Goal: Transaction & Acquisition: Purchase product/service

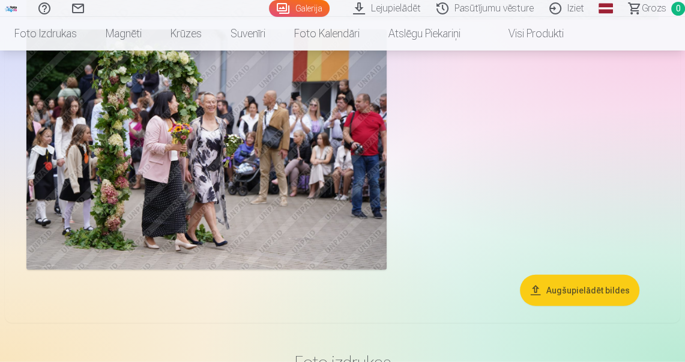
scroll to position [2210, 0]
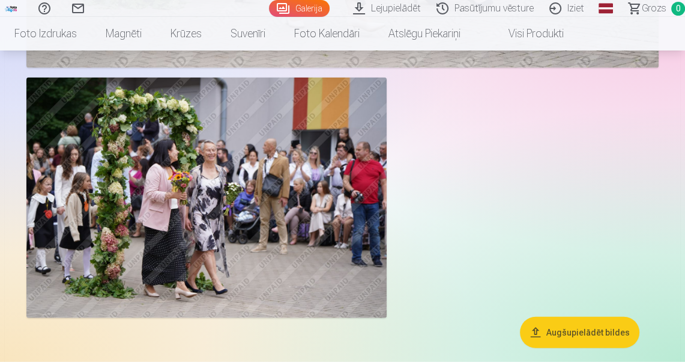
click at [171, 166] on img at bounding box center [206, 197] width 360 height 240
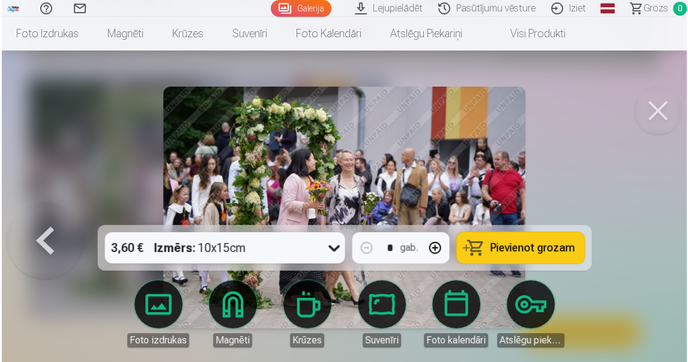
scroll to position [2217, 0]
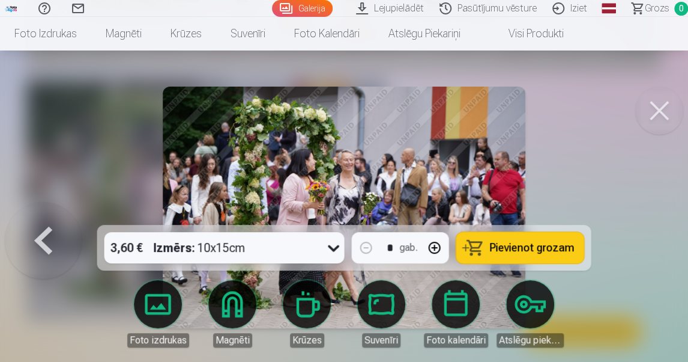
click at [658, 105] on button at bounding box center [659, 110] width 48 height 48
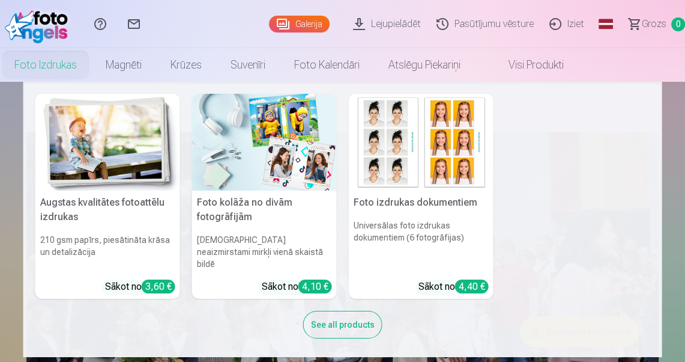
click at [63, 70] on link "Foto izdrukas" at bounding box center [45, 65] width 91 height 34
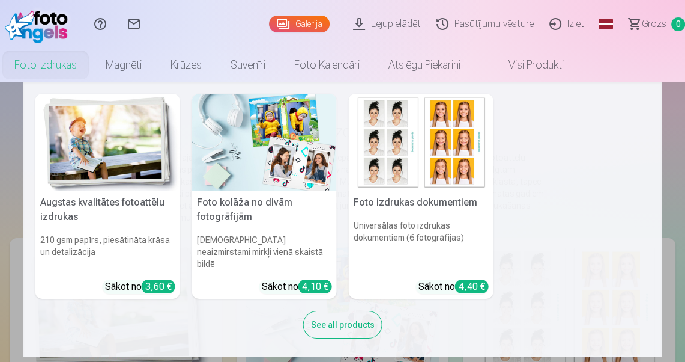
click at [29, 62] on link "Foto izdrukas" at bounding box center [45, 65] width 91 height 34
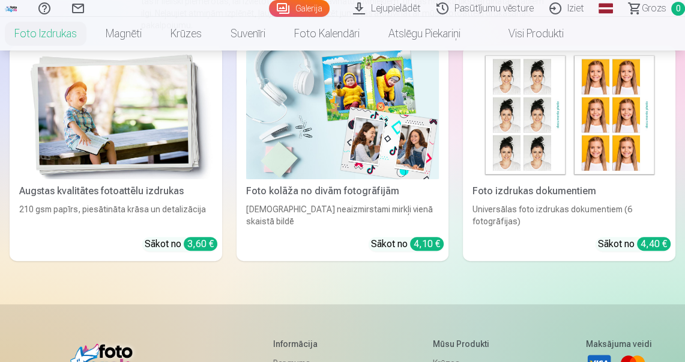
scroll to position [48, 0]
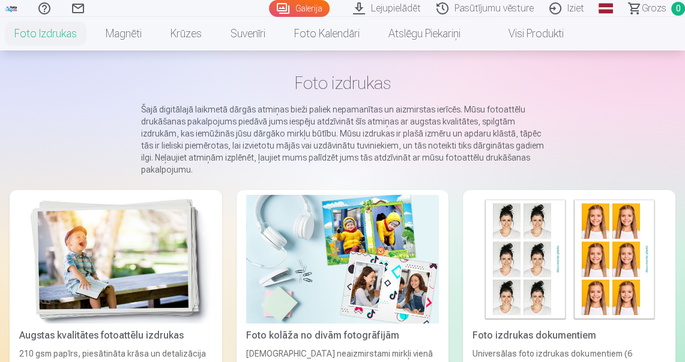
click at [114, 244] on img at bounding box center [115, 259] width 193 height 129
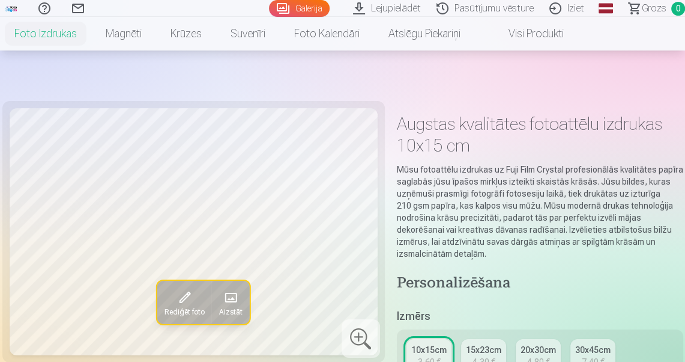
scroll to position [48, 0]
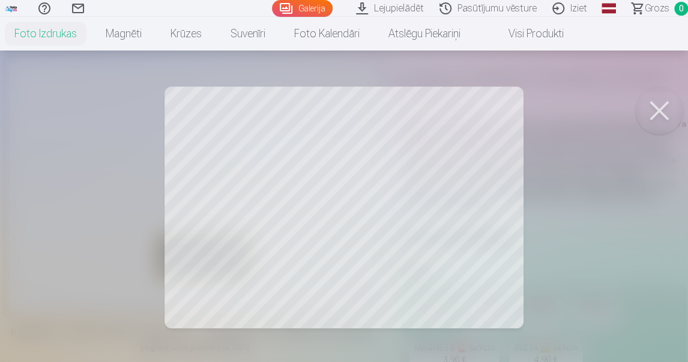
click at [661, 114] on button at bounding box center [659, 110] width 48 height 48
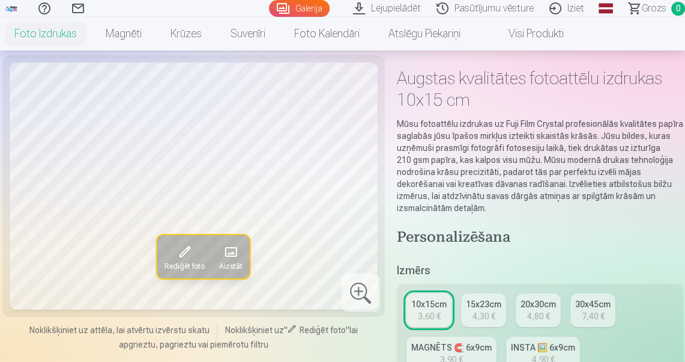
click at [361, 287] on div at bounding box center [361, 292] width 38 height 38
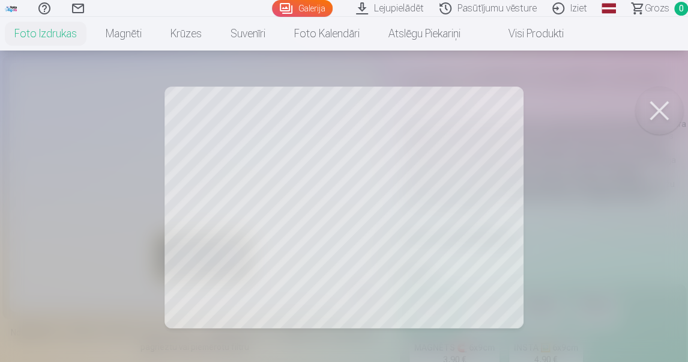
click at [474, 186] on div at bounding box center [344, 181] width 688 height 362
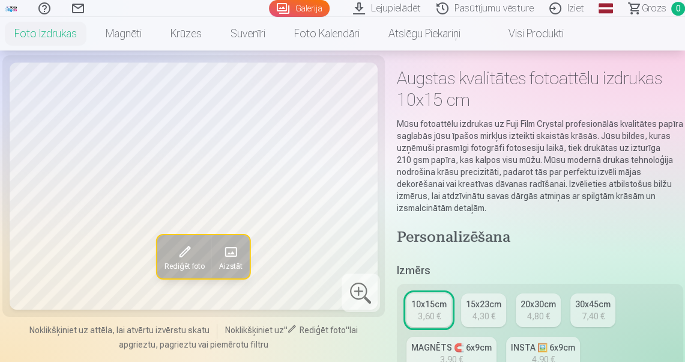
click at [489, 310] on div "4,30 €" at bounding box center [483, 316] width 23 height 12
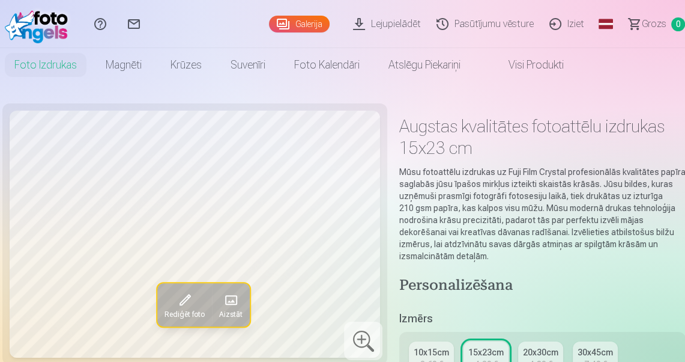
click at [435, 348] on div "10x15cm" at bounding box center [431, 352] width 35 height 12
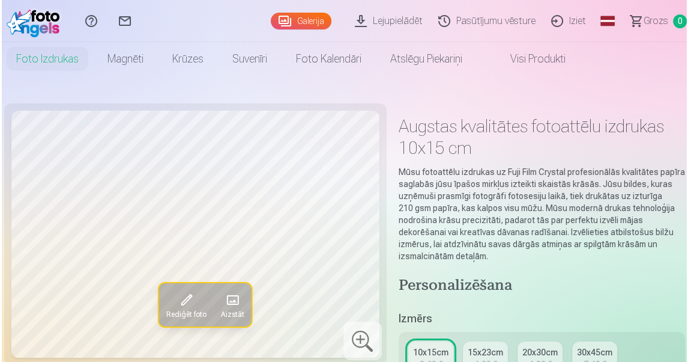
scroll to position [96, 0]
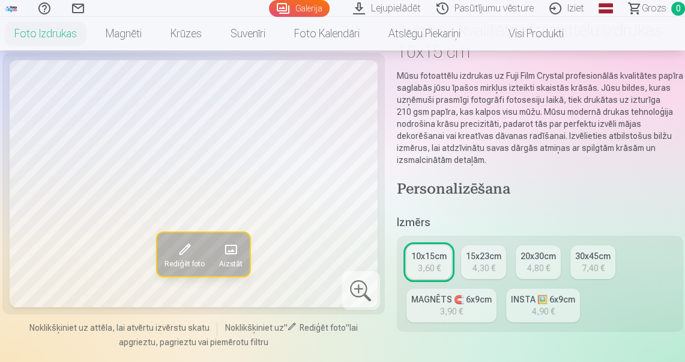
click at [184, 256] on span at bounding box center [184, 249] width 19 height 19
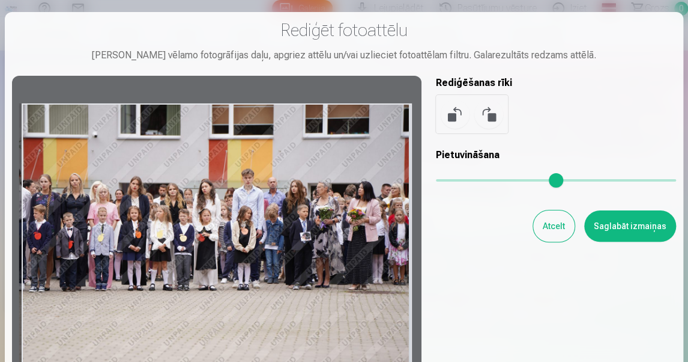
drag, startPoint x: 385, startPoint y: 107, endPoint x: 356, endPoint y: 109, distance: 28.9
click at [383, 130] on div at bounding box center [217, 234] width 410 height 317
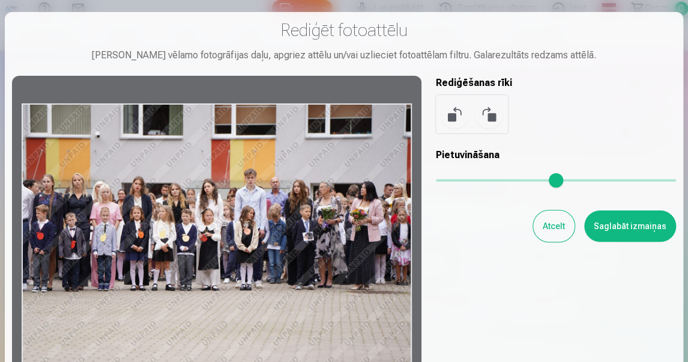
drag, startPoint x: 321, startPoint y: 107, endPoint x: 298, endPoint y: 130, distance: 31.9
click at [393, 117] on div at bounding box center [217, 234] width 410 height 317
drag, startPoint x: 306, startPoint y: 154, endPoint x: 369, endPoint y: 154, distance: 63.1
click at [369, 154] on div at bounding box center [217, 234] width 410 height 317
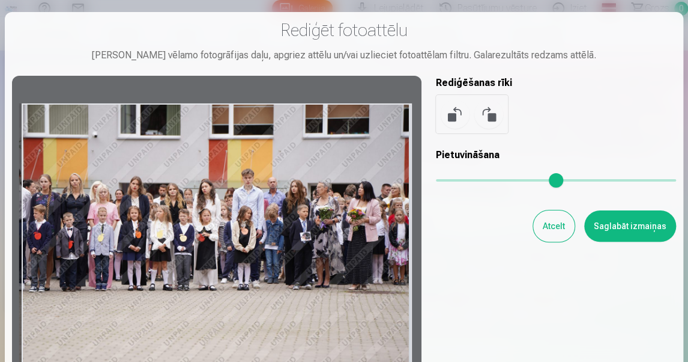
drag, startPoint x: 365, startPoint y: 183, endPoint x: 337, endPoint y: 180, distance: 28.3
click at [337, 180] on div at bounding box center [217, 234] width 410 height 317
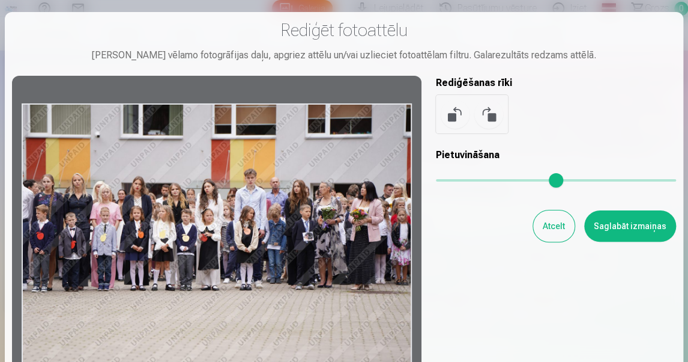
drag, startPoint x: 387, startPoint y: 147, endPoint x: 396, endPoint y: 147, distance: 8.4
click at [396, 147] on div at bounding box center [217, 234] width 410 height 317
click at [519, 315] on div "Rediģēt fotoattēlu [PERSON_NAME] vēlamo fotogrāfijas daļu, apgriez attēlu un/va…" at bounding box center [344, 206] width 664 height 374
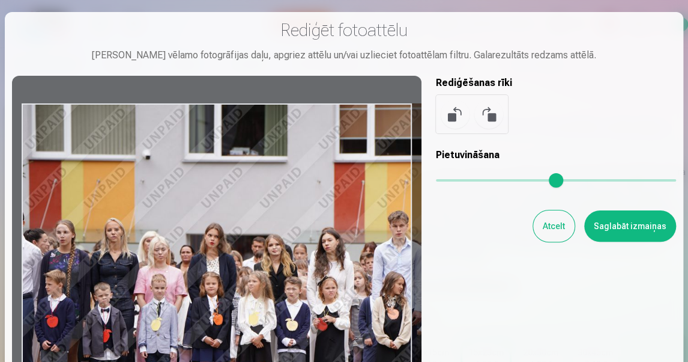
drag, startPoint x: 440, startPoint y: 183, endPoint x: 420, endPoint y: 216, distance: 38.0
click at [504, 181] on input "range" at bounding box center [556, 180] width 240 height 2
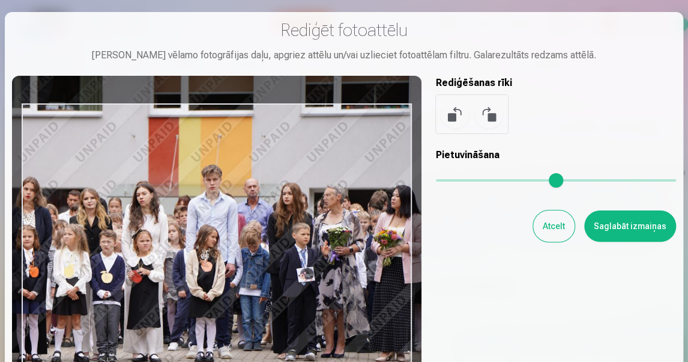
drag, startPoint x: 369, startPoint y: 246, endPoint x: 198, endPoint y: 203, distance: 177.1
click at [180, 198] on div at bounding box center [217, 234] width 410 height 317
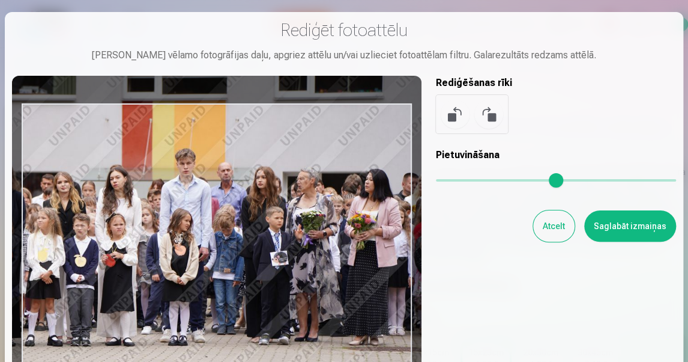
drag, startPoint x: 326, startPoint y: 257, endPoint x: 315, endPoint y: 244, distance: 16.6
click at [315, 244] on div at bounding box center [217, 234] width 410 height 317
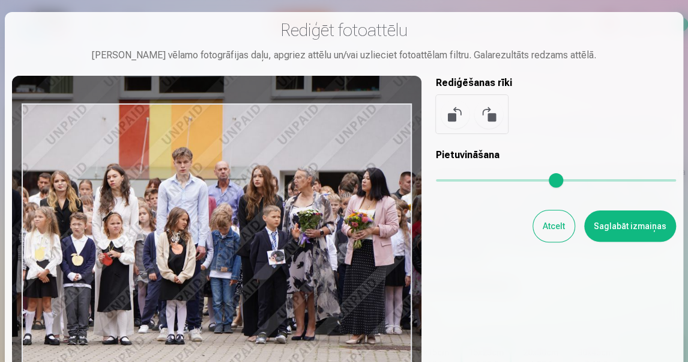
click at [334, 198] on div at bounding box center [217, 234] width 410 height 317
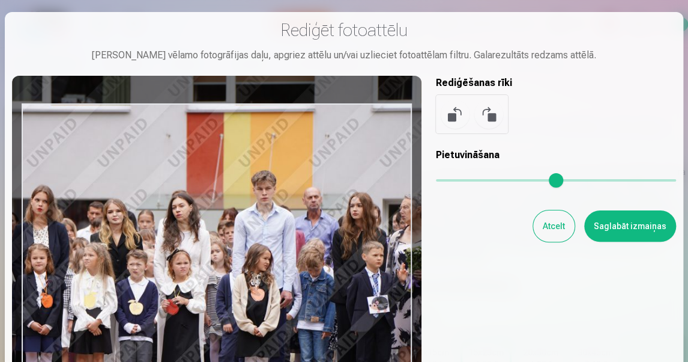
drag, startPoint x: 507, startPoint y: 181, endPoint x: 537, endPoint y: 183, distance: 30.7
click at [549, 181] on input "range" at bounding box center [556, 180] width 240 height 2
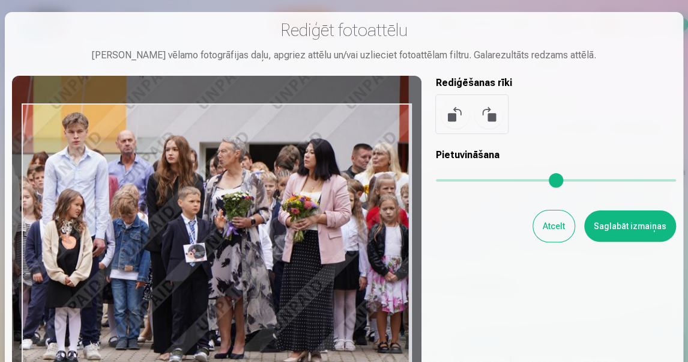
drag, startPoint x: 330, startPoint y: 231, endPoint x: 160, endPoint y: 193, distance: 174.2
click at [148, 189] on div at bounding box center [217, 234] width 410 height 317
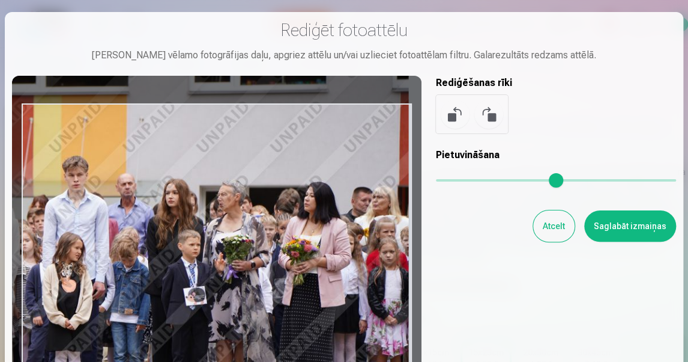
drag, startPoint x: 329, startPoint y: 227, endPoint x: 438, endPoint y: 204, distance: 111.7
click at [315, 269] on div at bounding box center [217, 234] width 410 height 317
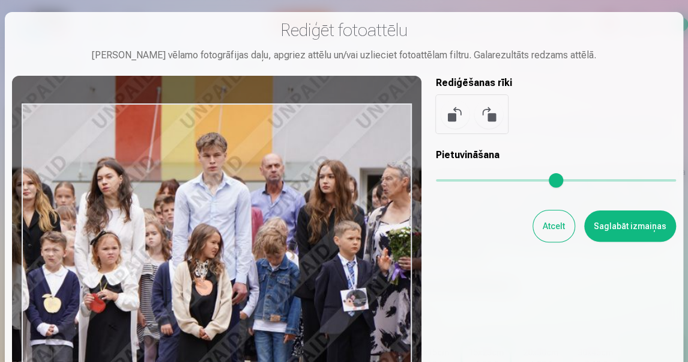
drag, startPoint x: 552, startPoint y: 180, endPoint x: 518, endPoint y: 198, distance: 38.4
click at [588, 180] on input "range" at bounding box center [556, 180] width 240 height 2
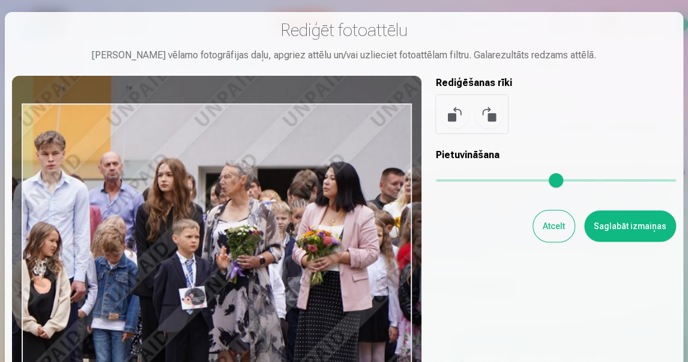
drag, startPoint x: 385, startPoint y: 249, endPoint x: 228, endPoint y: 249, distance: 157.3
click at [228, 249] on div at bounding box center [217, 234] width 410 height 317
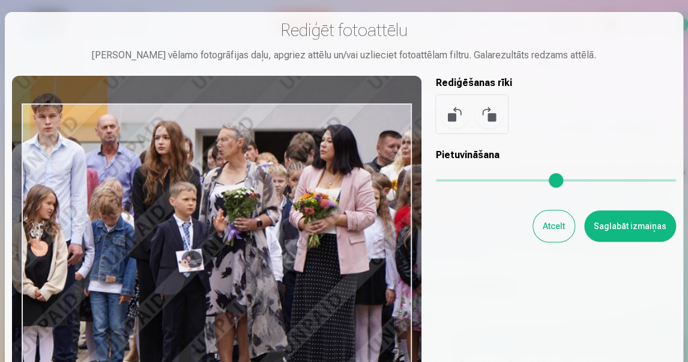
drag, startPoint x: 295, startPoint y: 281, endPoint x: 292, endPoint y: 244, distance: 37.4
click at [292, 244] on div at bounding box center [217, 234] width 410 height 317
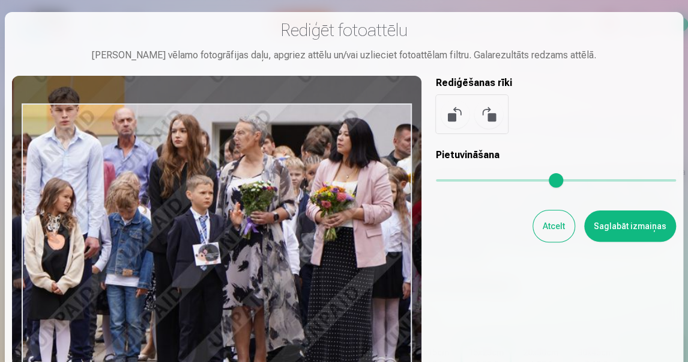
drag, startPoint x: 357, startPoint y: 232, endPoint x: 372, endPoint y: 223, distance: 18.0
click at [373, 226] on div at bounding box center [217, 234] width 410 height 317
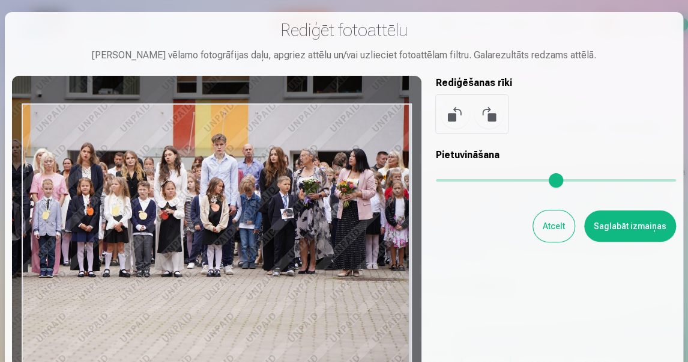
drag, startPoint x: 586, startPoint y: 180, endPoint x: 449, endPoint y: 186, distance: 137.7
click at [458, 181] on input "range" at bounding box center [556, 180] width 240 height 2
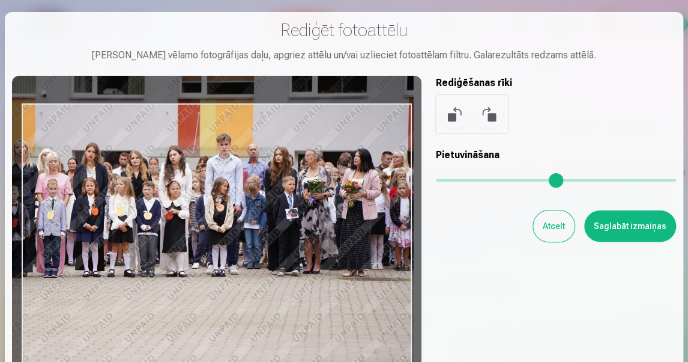
drag, startPoint x: 340, startPoint y: 247, endPoint x: 320, endPoint y: 283, distance: 40.6
click at [324, 289] on div at bounding box center [217, 234] width 410 height 317
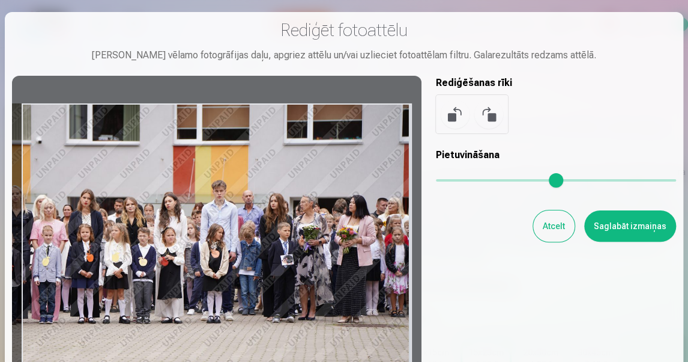
drag, startPoint x: 268, startPoint y: 114, endPoint x: 264, endPoint y: 193, distance: 79.4
click at [264, 195] on div at bounding box center [217, 234] width 410 height 317
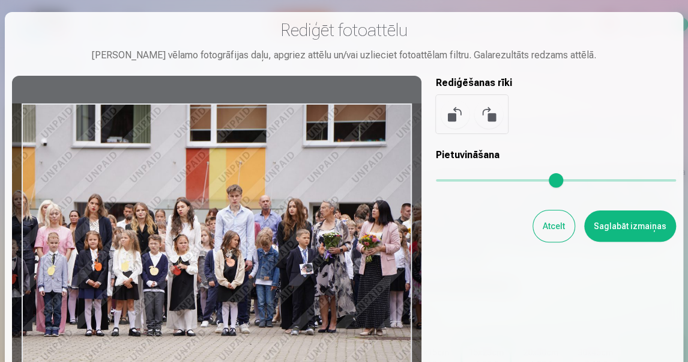
drag, startPoint x: 457, startPoint y: 181, endPoint x: 466, endPoint y: 181, distance: 9.0
click at [466, 181] on input "range" at bounding box center [556, 180] width 240 height 2
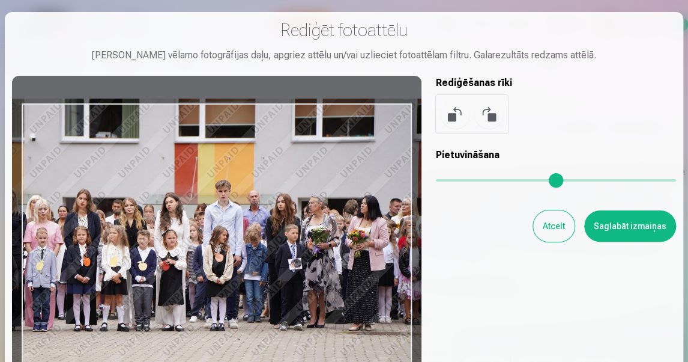
drag, startPoint x: 384, startPoint y: 214, endPoint x: 373, endPoint y: 210, distance: 12.4
click at [373, 210] on div at bounding box center [217, 234] width 410 height 317
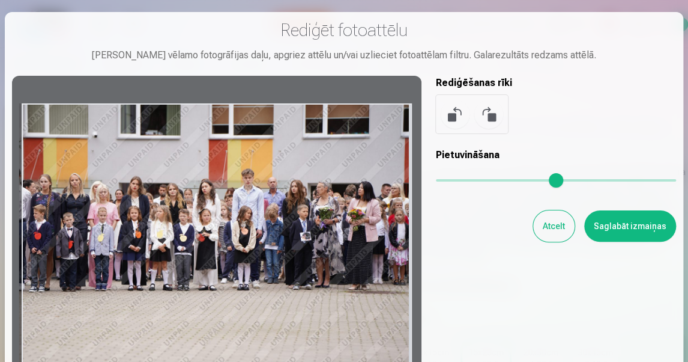
drag, startPoint x: 462, startPoint y: 178, endPoint x: 494, endPoint y: 221, distance: 53.6
type input "*"
click at [436, 179] on input "range" at bounding box center [556, 180] width 240 height 2
click at [552, 228] on button "Atcelt" at bounding box center [553, 225] width 41 height 31
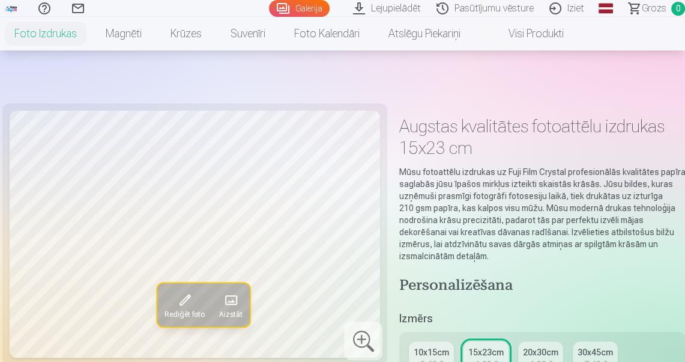
scroll to position [192, 0]
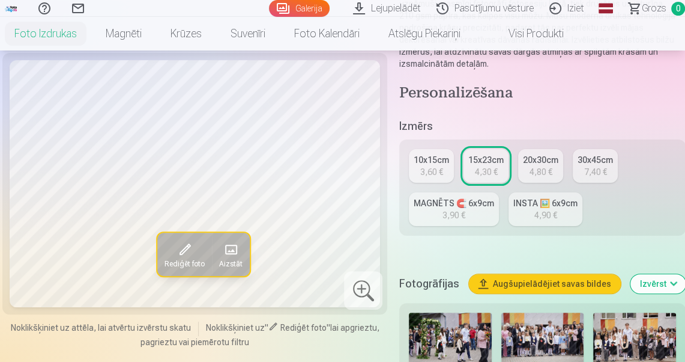
click at [451, 339] on img at bounding box center [450, 339] width 83 height 55
click at [365, 285] on div at bounding box center [363, 290] width 38 height 38
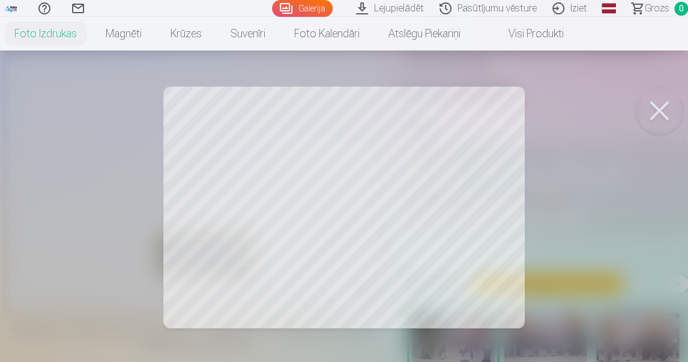
click at [487, 181] on div at bounding box center [344, 181] width 688 height 362
click at [387, 192] on div at bounding box center [344, 181] width 688 height 362
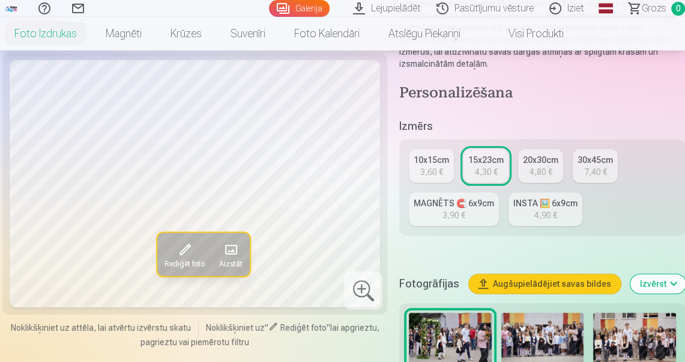
click at [185, 255] on span at bounding box center [184, 249] width 19 height 19
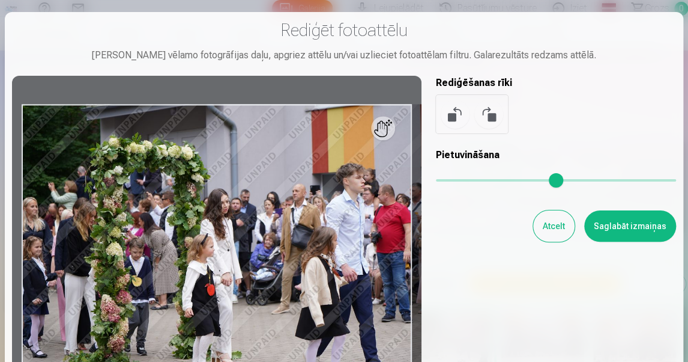
drag, startPoint x: 442, startPoint y: 181, endPoint x: 489, endPoint y: 183, distance: 46.9
click at [495, 181] on input "range" at bounding box center [556, 180] width 240 height 2
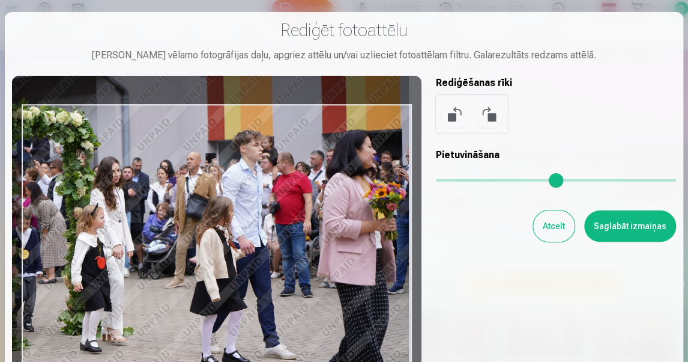
drag, startPoint x: 328, startPoint y: 231, endPoint x: 173, endPoint y: 207, distance: 156.8
click at [169, 207] on div at bounding box center [217, 234] width 410 height 317
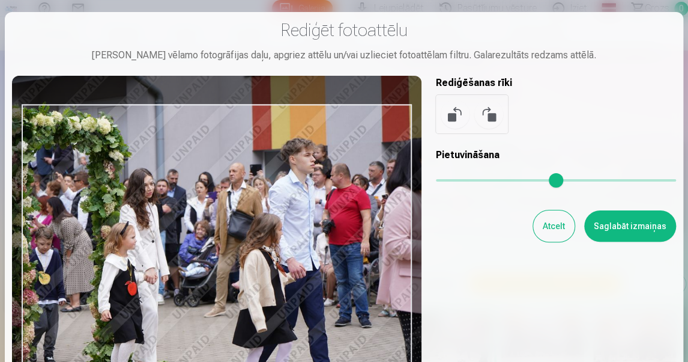
drag, startPoint x: 495, startPoint y: 180, endPoint x: 465, endPoint y: 185, distance: 30.4
click at [540, 180] on input "range" at bounding box center [556, 180] width 240 height 2
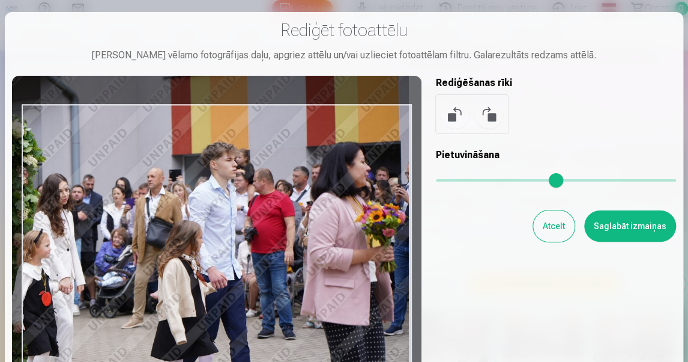
drag, startPoint x: 385, startPoint y: 202, endPoint x: 226, endPoint y: 203, distance: 159.1
click at [226, 203] on div at bounding box center [217, 234] width 410 height 317
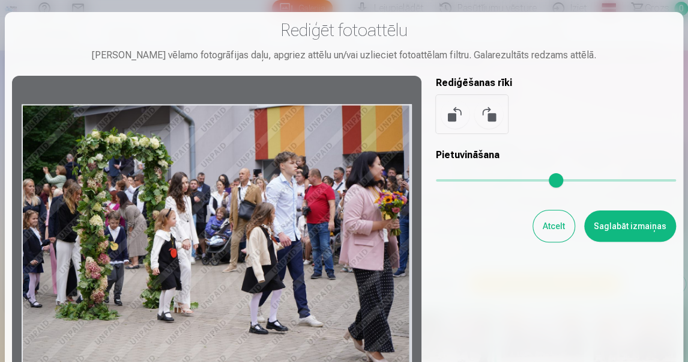
drag, startPoint x: 540, startPoint y: 181, endPoint x: 392, endPoint y: 190, distance: 149.2
type input "*"
click at [436, 181] on input "range" at bounding box center [556, 180] width 240 height 2
drag, startPoint x: 236, startPoint y: 267, endPoint x: 268, endPoint y: 235, distance: 45.0
click at [268, 235] on div at bounding box center [217, 234] width 410 height 317
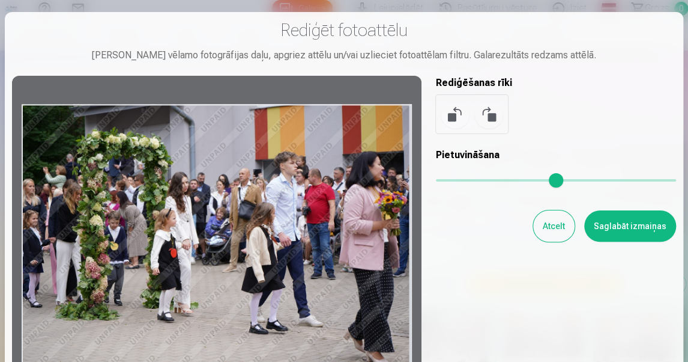
click at [552, 232] on button "Atcelt" at bounding box center [553, 225] width 41 height 31
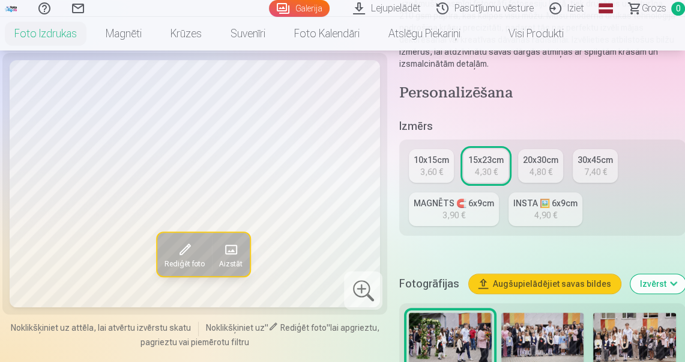
click at [531, 329] on img at bounding box center [542, 339] width 83 height 55
click at [359, 288] on div at bounding box center [363, 290] width 38 height 38
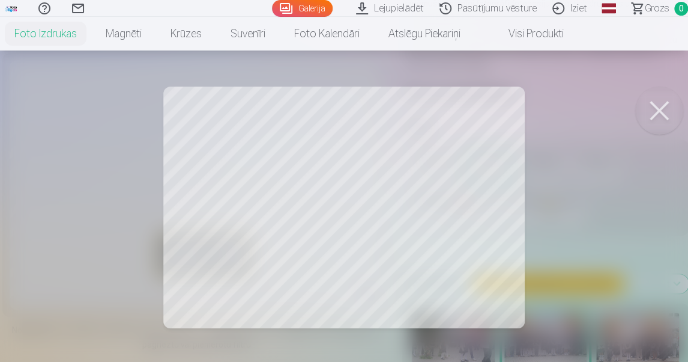
drag, startPoint x: 484, startPoint y: 177, endPoint x: 468, endPoint y: 171, distance: 16.7
click at [389, 188] on div at bounding box center [344, 181] width 688 height 362
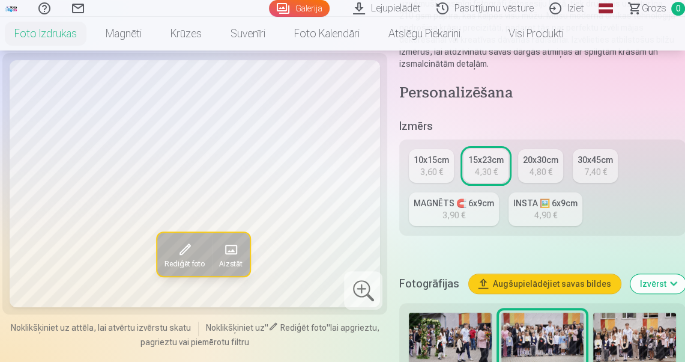
click at [527, 327] on img at bounding box center [542, 339] width 83 height 55
click at [184, 259] on span "Rediģēt foto" at bounding box center [185, 264] width 40 height 10
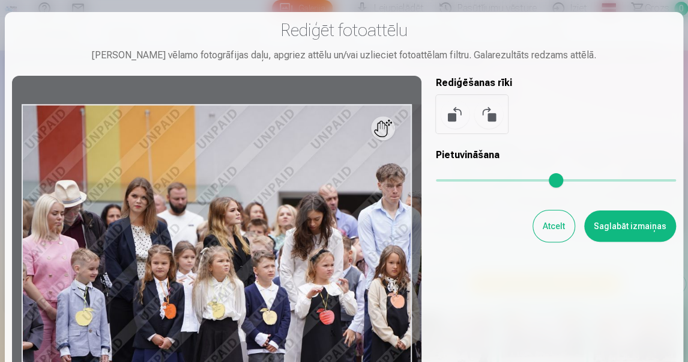
drag, startPoint x: 443, startPoint y: 180, endPoint x: 560, endPoint y: 183, distance: 117.7
click at [560, 181] on input "range" at bounding box center [556, 180] width 240 height 2
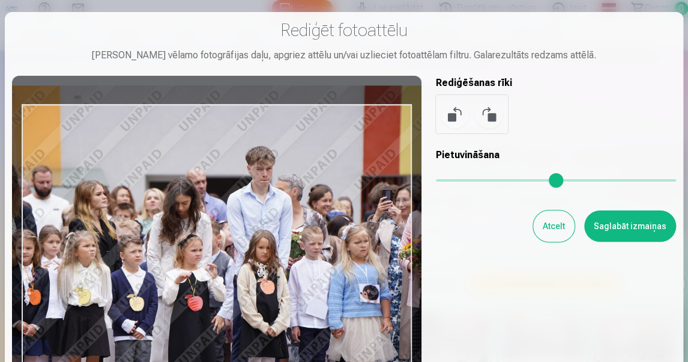
drag, startPoint x: 353, startPoint y: 264, endPoint x: 219, endPoint y: 246, distance: 135.7
click at [212, 244] on div at bounding box center [217, 234] width 410 height 317
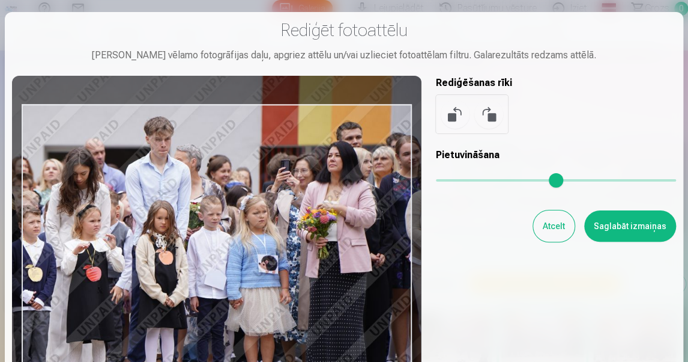
drag, startPoint x: 327, startPoint y: 249, endPoint x: 229, endPoint y: 221, distance: 102.3
click at [229, 221] on div at bounding box center [217, 234] width 410 height 317
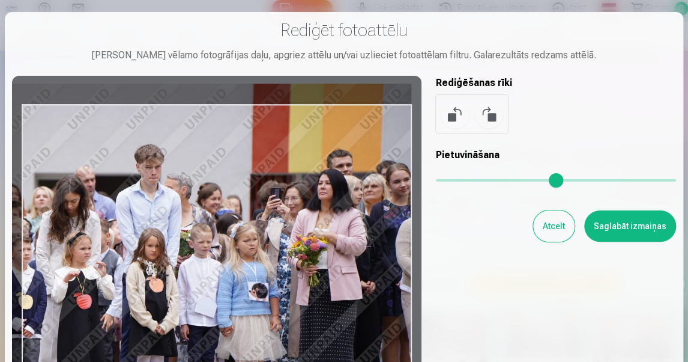
drag, startPoint x: 362, startPoint y: 218, endPoint x: 352, endPoint y: 246, distance: 29.2
click at [352, 246] on div at bounding box center [217, 234] width 410 height 317
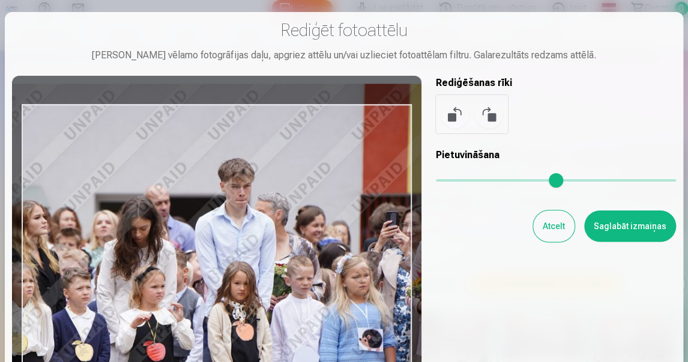
drag, startPoint x: 562, startPoint y: 178, endPoint x: 617, endPoint y: 183, distance: 55.5
click at [640, 181] on input "range" at bounding box center [556, 180] width 240 height 2
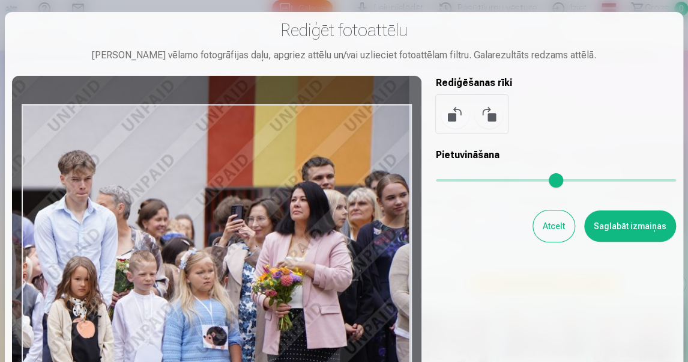
drag, startPoint x: 379, startPoint y: 270, endPoint x: 177, endPoint y: 262, distance: 202.5
click at [162, 260] on div at bounding box center [217, 234] width 410 height 317
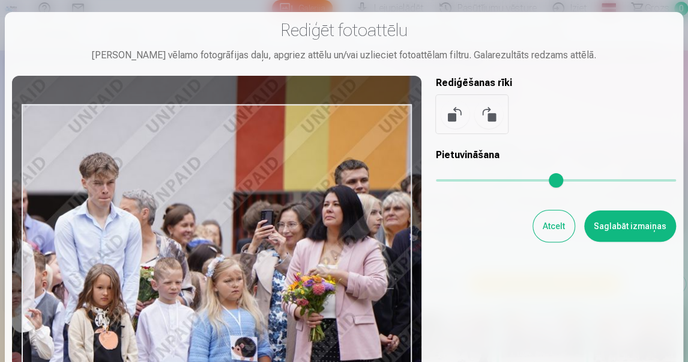
drag, startPoint x: 639, startPoint y: 180, endPoint x: 652, endPoint y: 180, distance: 12.6
click at [661, 180] on input "range" at bounding box center [556, 180] width 240 height 2
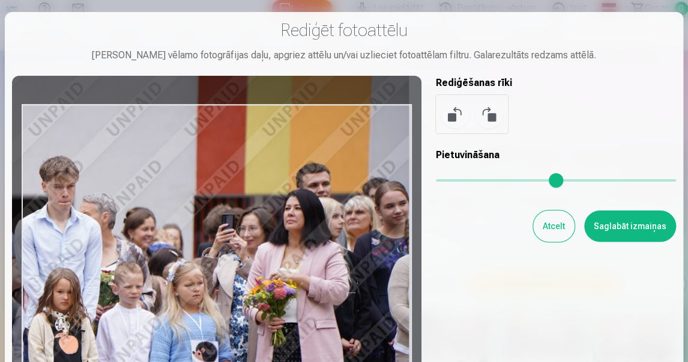
drag, startPoint x: 338, startPoint y: 255, endPoint x: 287, endPoint y: 256, distance: 51.1
click at [276, 257] on div at bounding box center [217, 234] width 410 height 317
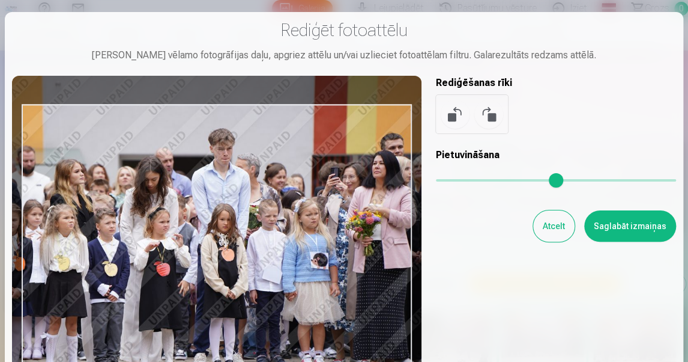
drag, startPoint x: 662, startPoint y: 178, endPoint x: 528, endPoint y: 201, distance: 135.2
click at [528, 181] on input "range" at bounding box center [556, 180] width 240 height 2
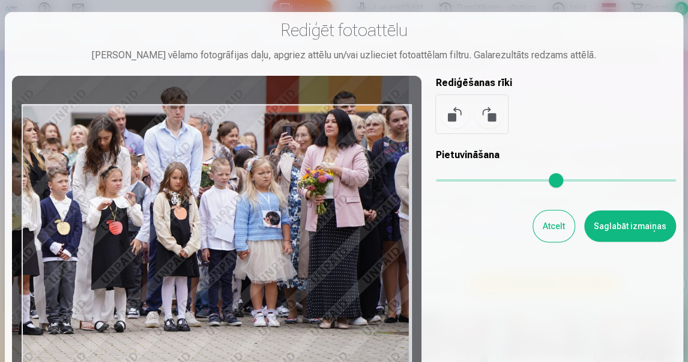
drag, startPoint x: 380, startPoint y: 271, endPoint x: 299, endPoint y: 231, distance: 90.2
click at [299, 231] on div at bounding box center [217, 234] width 410 height 317
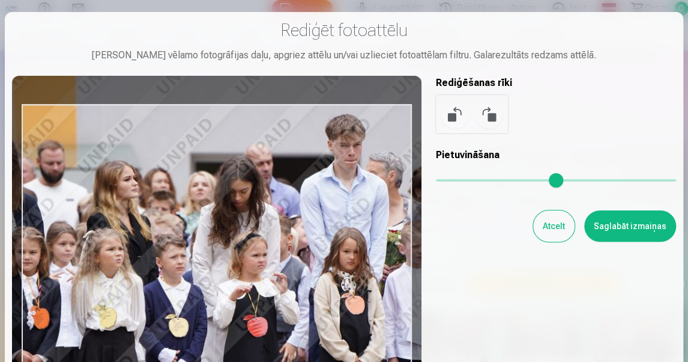
drag, startPoint x: 528, startPoint y: 183, endPoint x: 673, endPoint y: 183, distance: 144.1
click at [673, 181] on input "range" at bounding box center [556, 180] width 240 height 2
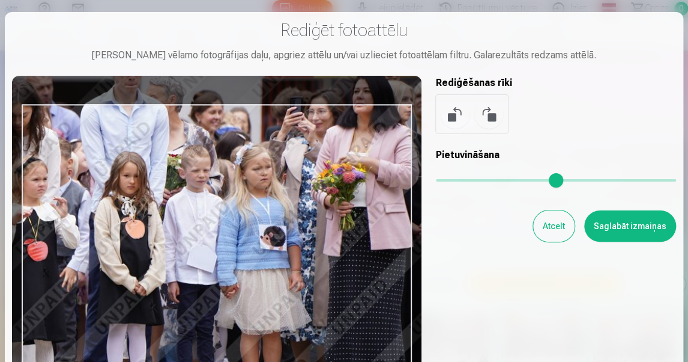
drag, startPoint x: 398, startPoint y: 271, endPoint x: 134, endPoint y: 192, distance: 275.3
click at [119, 192] on div at bounding box center [217, 234] width 410 height 317
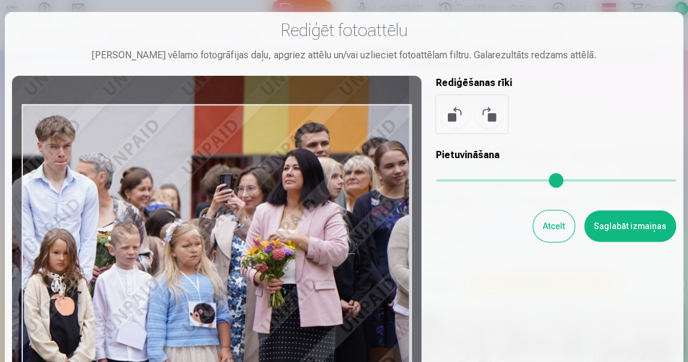
drag, startPoint x: 372, startPoint y: 198, endPoint x: 531, endPoint y: 225, distance: 160.9
click at [277, 277] on div at bounding box center [217, 234] width 410 height 317
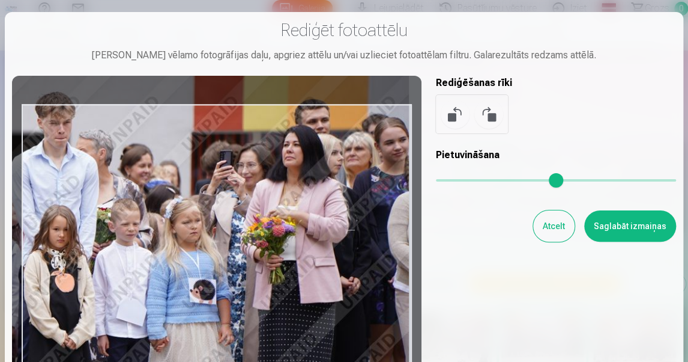
drag, startPoint x: 383, startPoint y: 229, endPoint x: 528, endPoint y: 190, distance: 151.2
click at [359, 208] on div at bounding box center [217, 234] width 410 height 317
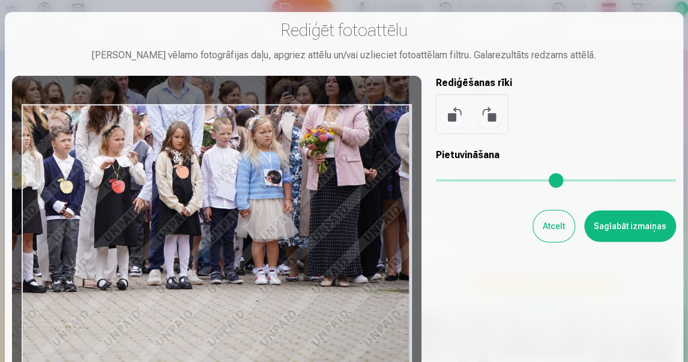
drag, startPoint x: 664, startPoint y: 179, endPoint x: 519, endPoint y: 192, distance: 145.3
type input "****"
click at [519, 181] on input "range" at bounding box center [556, 180] width 240 height 2
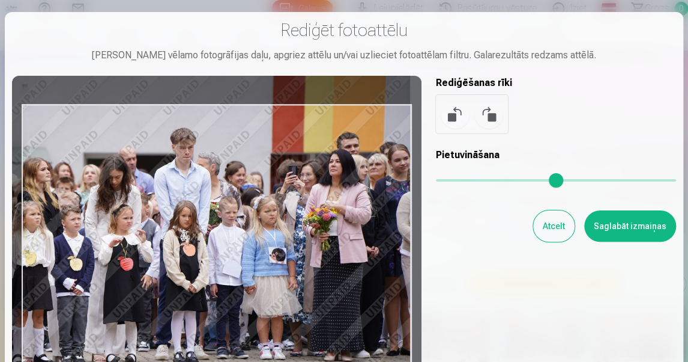
drag, startPoint x: 357, startPoint y: 219, endPoint x: 360, endPoint y: 279, distance: 60.1
click at [360, 279] on div at bounding box center [217, 234] width 410 height 317
click at [548, 229] on button "Atcelt" at bounding box center [553, 225] width 41 height 31
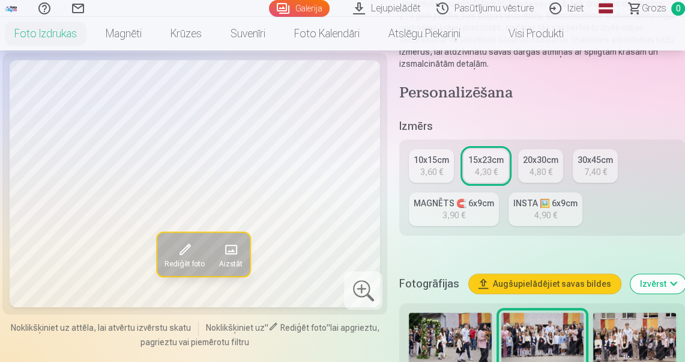
click at [613, 332] on img at bounding box center [634, 339] width 83 height 55
click at [352, 288] on div at bounding box center [363, 290] width 38 height 38
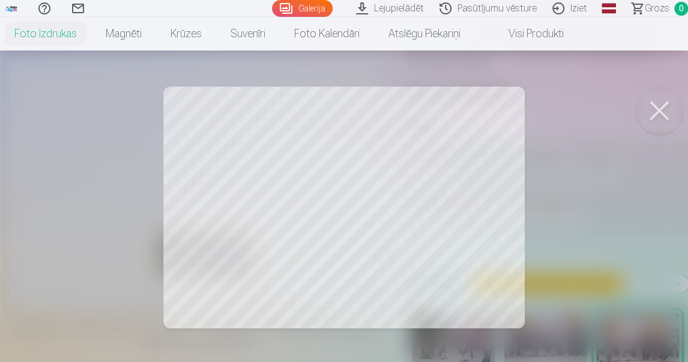
drag, startPoint x: 416, startPoint y: 214, endPoint x: 304, endPoint y: 218, distance: 111.8
click at [304, 218] on div at bounding box center [344, 181] width 688 height 362
click at [454, 192] on div at bounding box center [344, 181] width 688 height 362
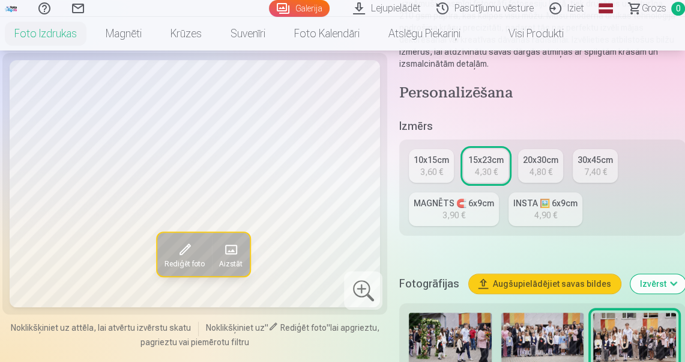
click at [195, 255] on button "Rediģēt foto" at bounding box center [184, 253] width 55 height 43
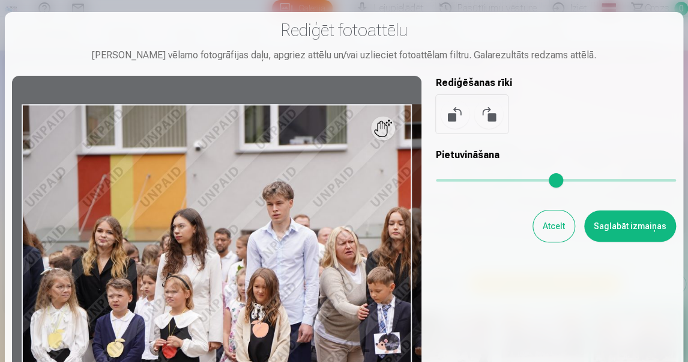
drag, startPoint x: 450, startPoint y: 183, endPoint x: 574, endPoint y: 180, distance: 123.7
click at [574, 180] on input "range" at bounding box center [556, 180] width 240 height 2
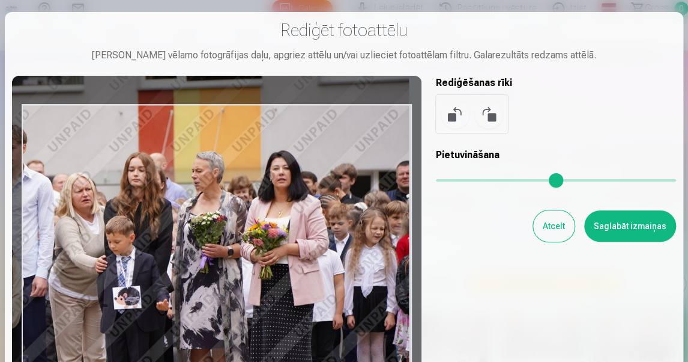
drag, startPoint x: 394, startPoint y: 256, endPoint x: 52, endPoint y: 192, distance: 347.7
click at [50, 192] on div at bounding box center [217, 234] width 410 height 317
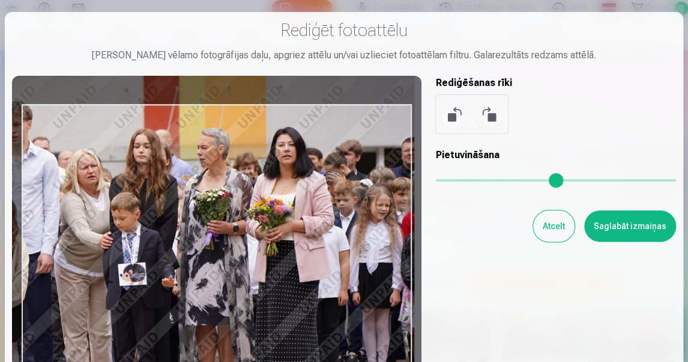
drag, startPoint x: 329, startPoint y: 267, endPoint x: 334, endPoint y: 247, distance: 21.1
click at [334, 247] on div at bounding box center [217, 234] width 410 height 317
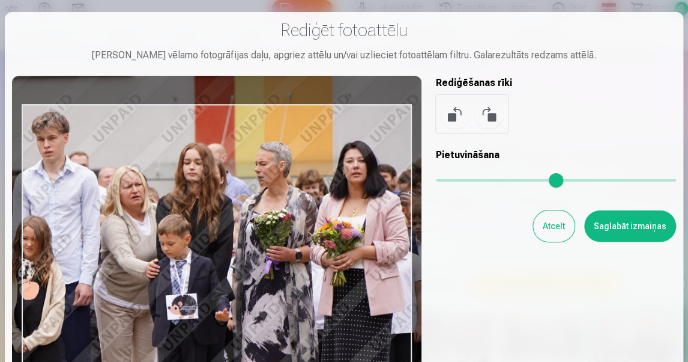
drag, startPoint x: 577, startPoint y: 178, endPoint x: 620, endPoint y: 177, distance: 43.2
click at [620, 179] on input "range" at bounding box center [556, 180] width 240 height 2
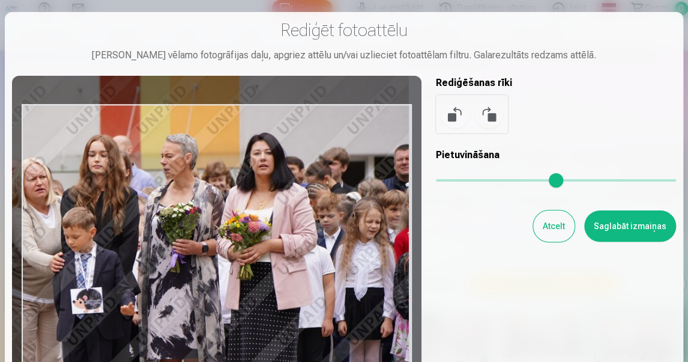
drag, startPoint x: 369, startPoint y: 253, endPoint x: 235, endPoint y: 246, distance: 133.5
click at [235, 246] on div at bounding box center [217, 234] width 410 height 317
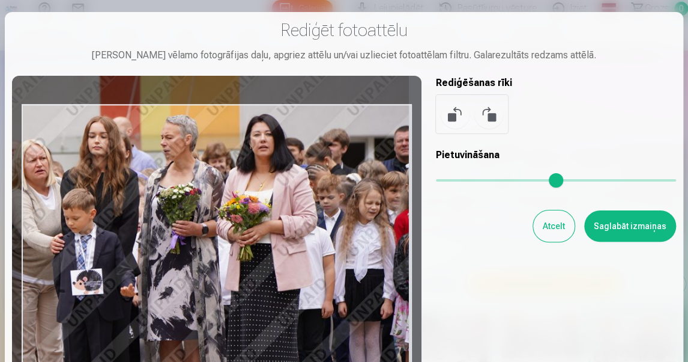
drag, startPoint x: 353, startPoint y: 267, endPoint x: 347, endPoint y: 249, distance: 19.6
click at [347, 249] on div at bounding box center [217, 234] width 410 height 317
drag, startPoint x: 341, startPoint y: 251, endPoint x: 319, endPoint y: 251, distance: 22.2
click at [319, 251] on div at bounding box center [217, 234] width 410 height 317
type input "***"
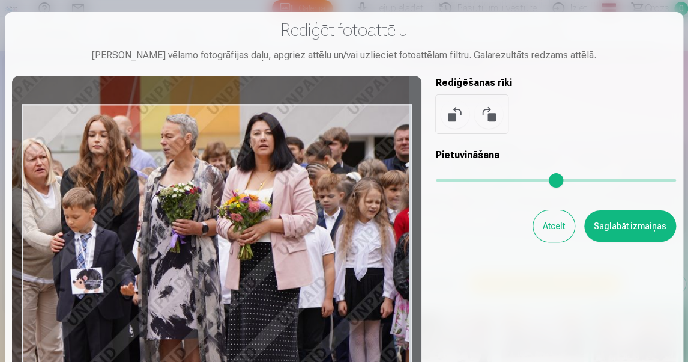
click at [554, 229] on button "Atcelt" at bounding box center [553, 225] width 41 height 31
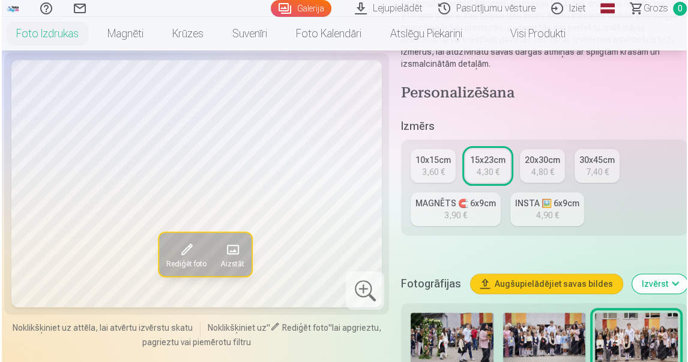
scroll to position [288, 0]
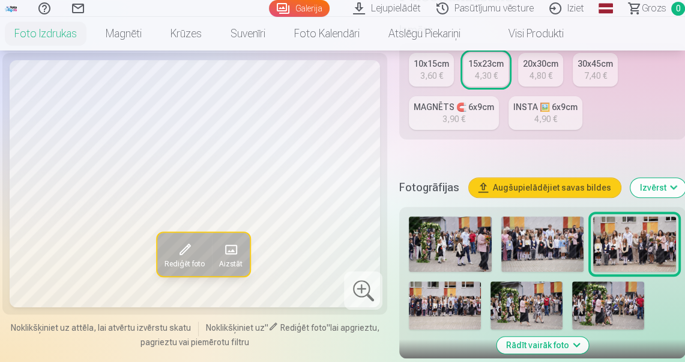
click at [458, 298] on img at bounding box center [445, 305] width 72 height 48
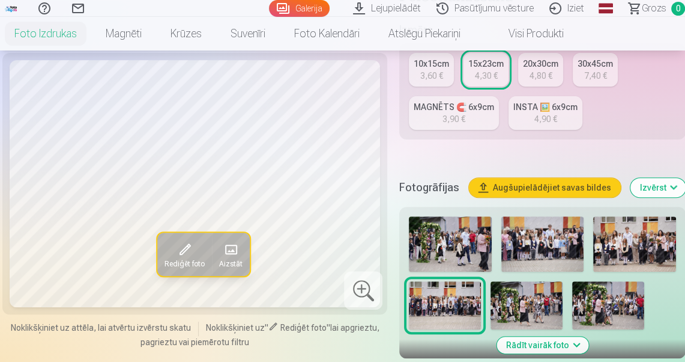
click at [179, 254] on span at bounding box center [184, 249] width 19 height 19
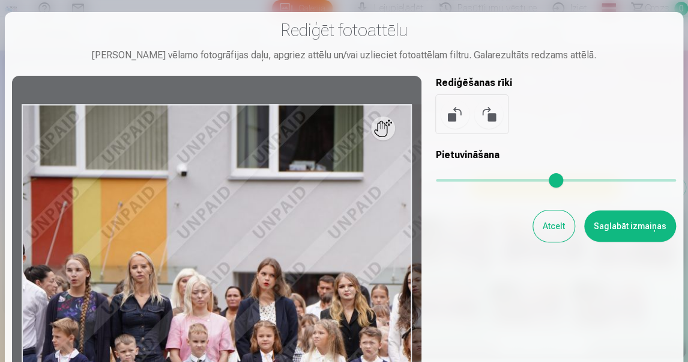
drag, startPoint x: 473, startPoint y: 181, endPoint x: 518, endPoint y: 211, distance: 53.6
type input "****"
click at [661, 179] on input "range" at bounding box center [556, 180] width 240 height 2
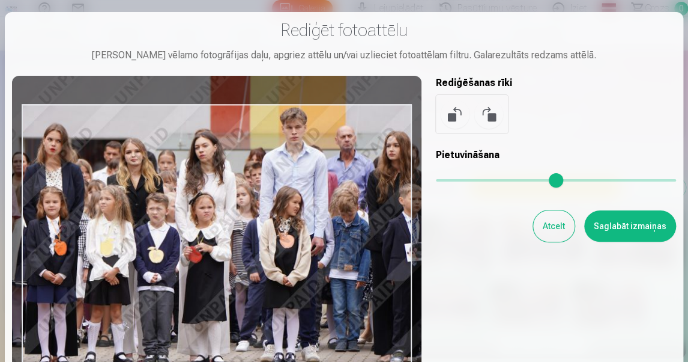
drag, startPoint x: 313, startPoint y: 296, endPoint x: 30, endPoint y: 160, distance: 314.3
click at [30, 160] on div at bounding box center [217, 234] width 410 height 317
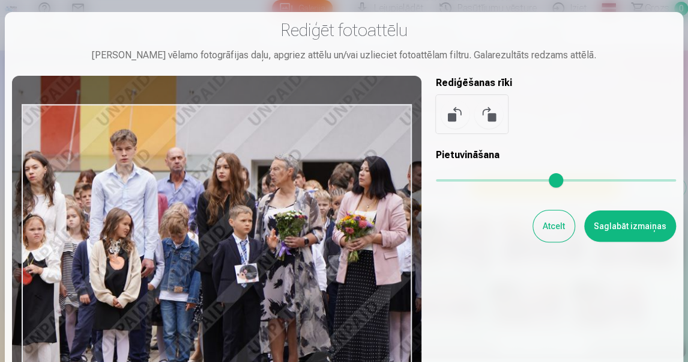
drag, startPoint x: 319, startPoint y: 214, endPoint x: 217, endPoint y: 239, distance: 105.0
click at [217, 239] on div at bounding box center [217, 234] width 410 height 317
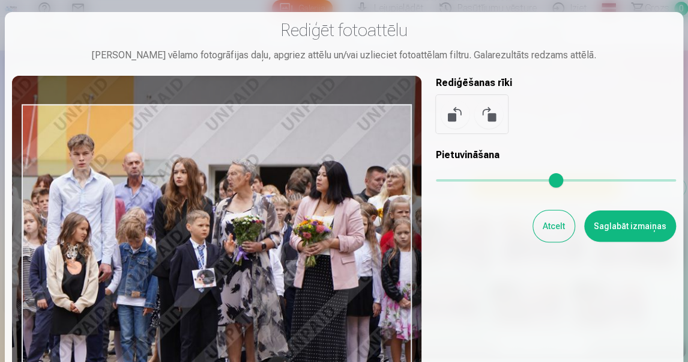
drag, startPoint x: 353, startPoint y: 238, endPoint x: 306, endPoint y: 243, distance: 46.5
click at [306, 243] on div at bounding box center [217, 234] width 410 height 317
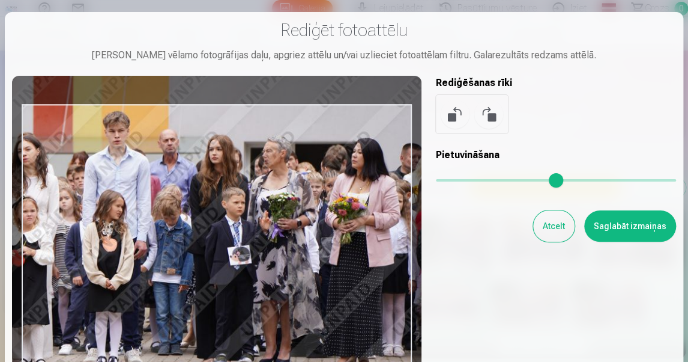
drag, startPoint x: 341, startPoint y: 228, endPoint x: 381, endPoint y: 207, distance: 45.1
click at [381, 207] on div at bounding box center [217, 234] width 410 height 317
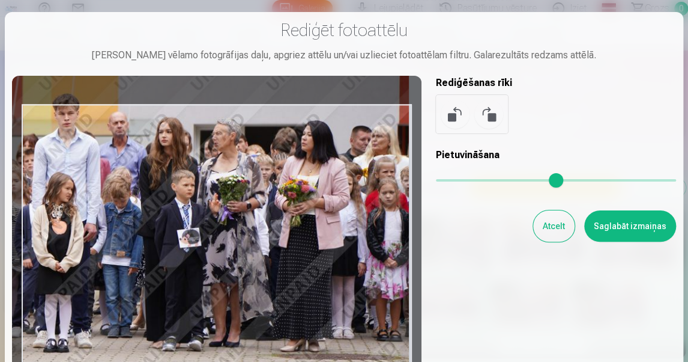
drag, startPoint x: 363, startPoint y: 184, endPoint x: 305, endPoint y: 166, distance: 60.4
click at [305, 166] on div at bounding box center [217, 234] width 410 height 317
click at [551, 221] on button "Atcelt" at bounding box center [553, 225] width 41 height 31
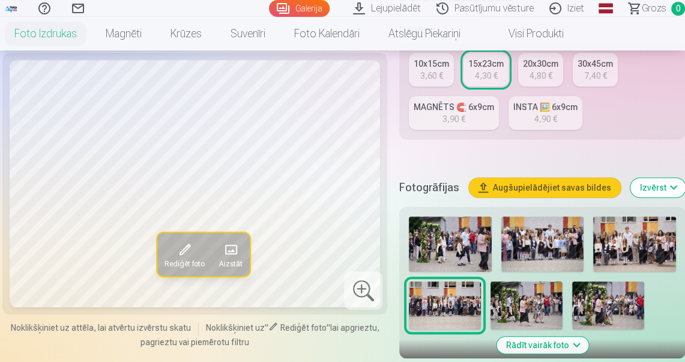
click at [600, 306] on img at bounding box center [608, 305] width 72 height 48
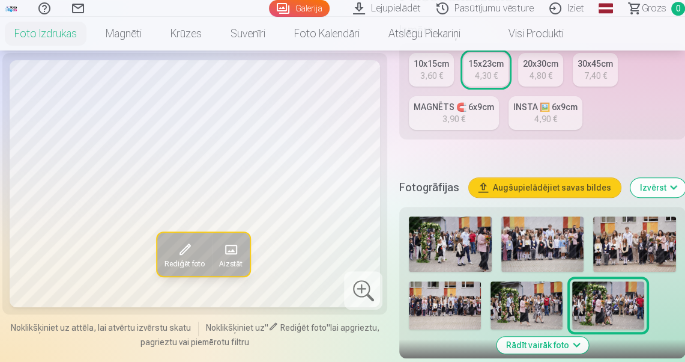
click at [181, 259] on span "Rediģēt foto" at bounding box center [185, 264] width 40 height 10
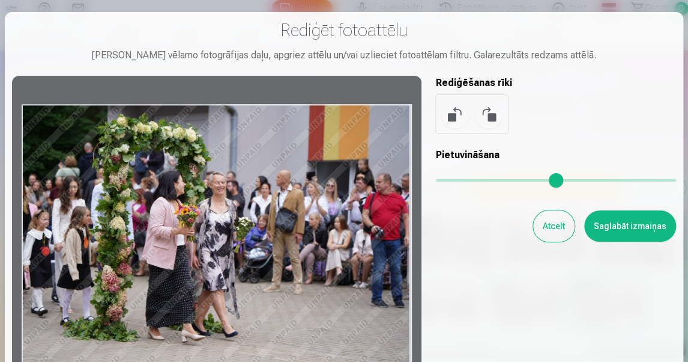
drag, startPoint x: 386, startPoint y: 132, endPoint x: 351, endPoint y: 132, distance: 35.4
click at [350, 132] on div at bounding box center [217, 234] width 410 height 317
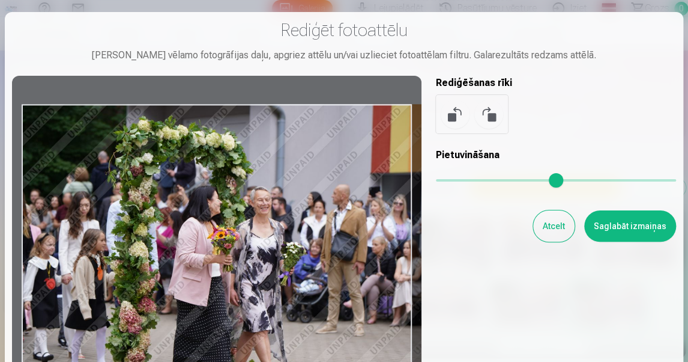
drag, startPoint x: 444, startPoint y: 180, endPoint x: 480, endPoint y: 181, distance: 36.7
click at [480, 181] on input "range" at bounding box center [556, 180] width 240 height 2
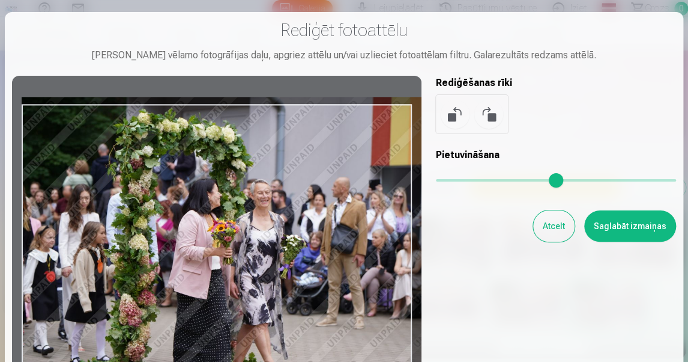
drag, startPoint x: 335, startPoint y: 262, endPoint x: 371, endPoint y: 255, distance: 36.7
click at [371, 255] on div at bounding box center [217, 234] width 410 height 317
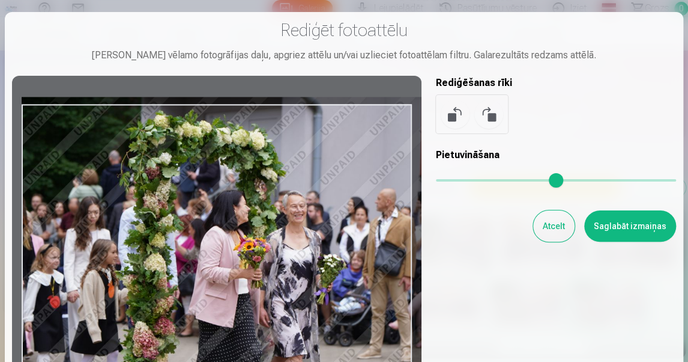
drag, startPoint x: 483, startPoint y: 181, endPoint x: 512, endPoint y: 183, distance: 28.9
click at [512, 181] on input "range" at bounding box center [556, 180] width 240 height 2
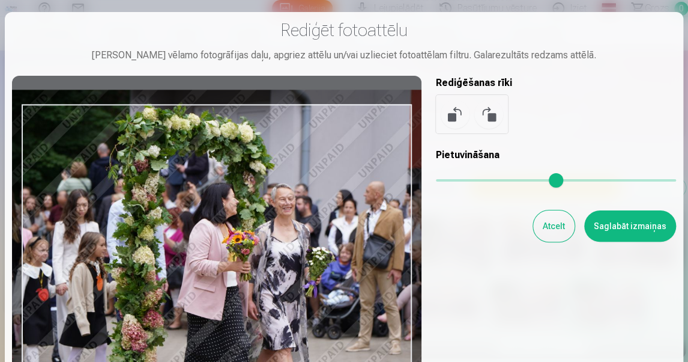
drag, startPoint x: 276, startPoint y: 219, endPoint x: 265, endPoint y: 211, distance: 13.0
click at [265, 211] on div at bounding box center [217, 234] width 410 height 317
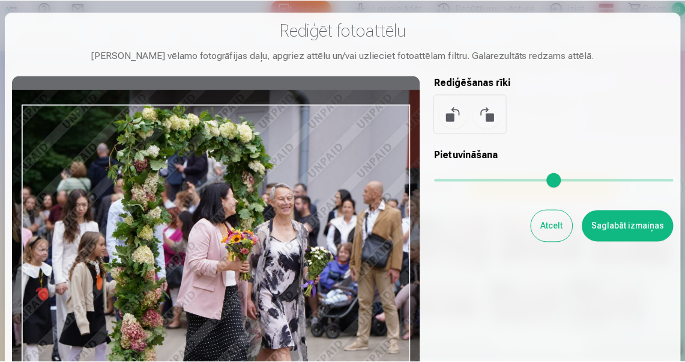
scroll to position [48, 0]
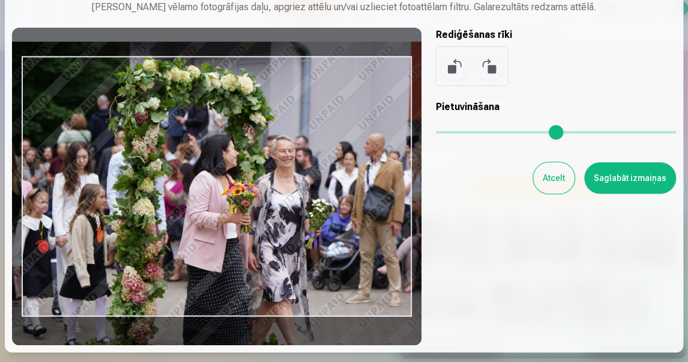
click at [308, 314] on div at bounding box center [217, 186] width 410 height 317
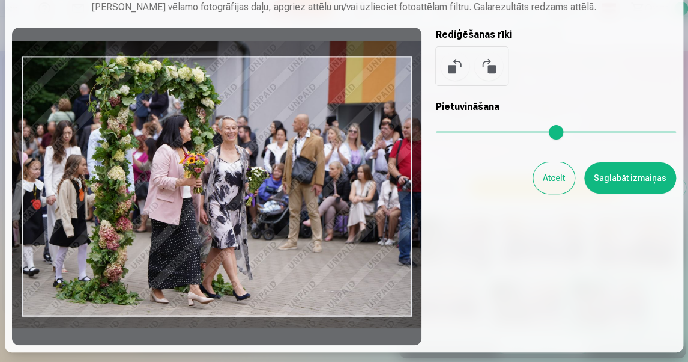
drag, startPoint x: 512, startPoint y: 132, endPoint x: 459, endPoint y: 134, distance: 52.9
click at [459, 133] on input "range" at bounding box center [556, 132] width 240 height 2
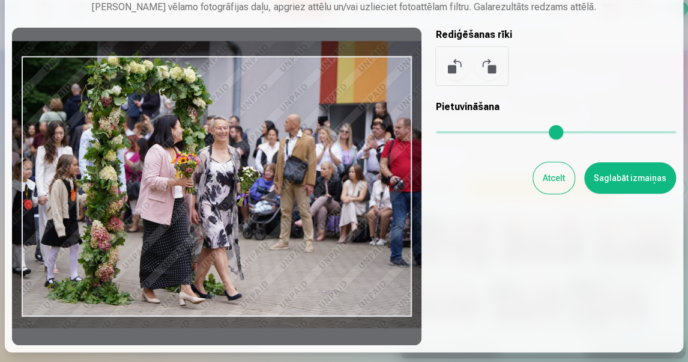
drag, startPoint x: 407, startPoint y: 198, endPoint x: 398, endPoint y: 197, distance: 9.1
click at [398, 197] on div at bounding box center [217, 186] width 410 height 317
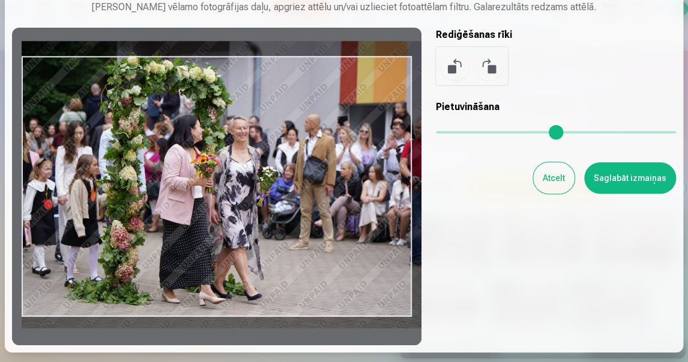
drag, startPoint x: 396, startPoint y: 197, endPoint x: 456, endPoint y: 198, distance: 60.1
click at [454, 198] on div "Rediģēt fotoattēlu [PERSON_NAME] vēlamo fotogrāfijas daļu, apgriez attēlu un/va…" at bounding box center [344, 158] width 664 height 374
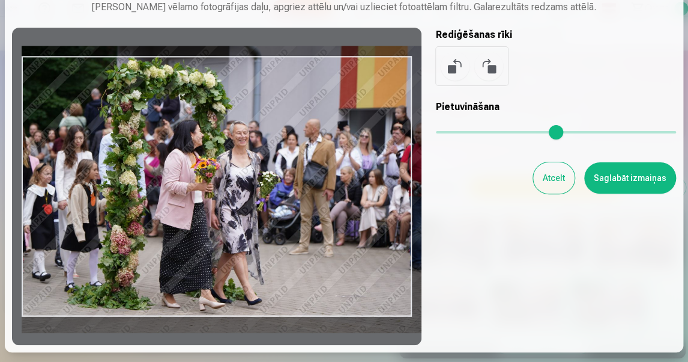
click at [324, 181] on div at bounding box center [217, 186] width 410 height 317
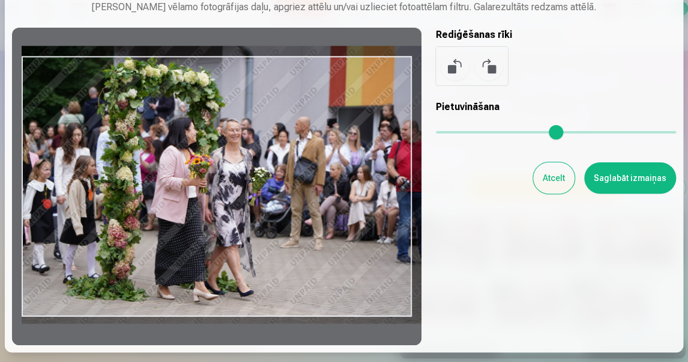
drag, startPoint x: 459, startPoint y: 132, endPoint x: 453, endPoint y: 132, distance: 6.6
click at [453, 132] on input "range" at bounding box center [556, 132] width 240 height 2
drag, startPoint x: 257, startPoint y: 206, endPoint x: 302, endPoint y: 205, distance: 45.1
click at [302, 205] on div at bounding box center [217, 186] width 410 height 317
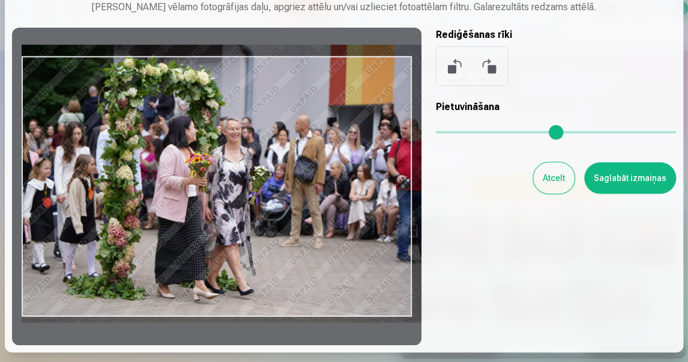
drag, startPoint x: 351, startPoint y: 207, endPoint x: 423, endPoint y: 207, distance: 72.7
click at [423, 207] on div "Rediģēt fotoattēlu [PERSON_NAME] vēlamo fotogrāfijas daļu, apgriez attēlu un/va…" at bounding box center [344, 158] width 664 height 374
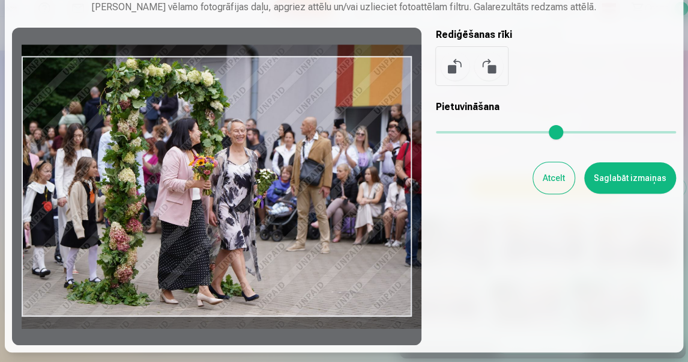
click at [457, 133] on input "range" at bounding box center [556, 132] width 240 height 2
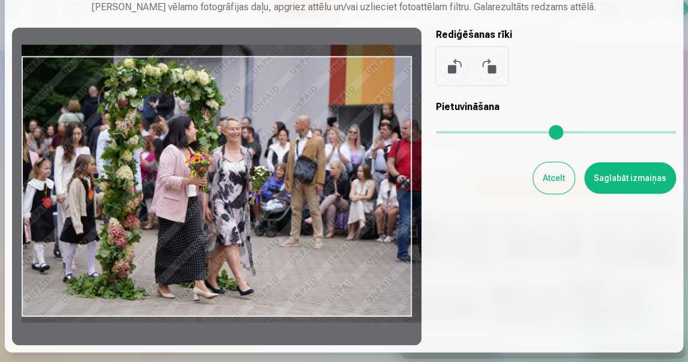
click at [454, 133] on input "range" at bounding box center [556, 132] width 240 height 2
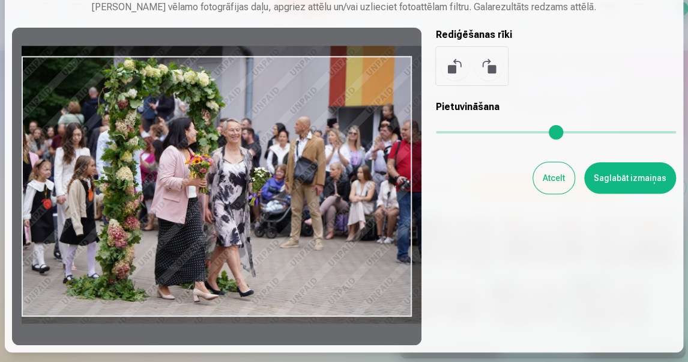
drag, startPoint x: 231, startPoint y: 177, endPoint x: 252, endPoint y: 178, distance: 21.1
click at [252, 178] on div at bounding box center [217, 186] width 410 height 317
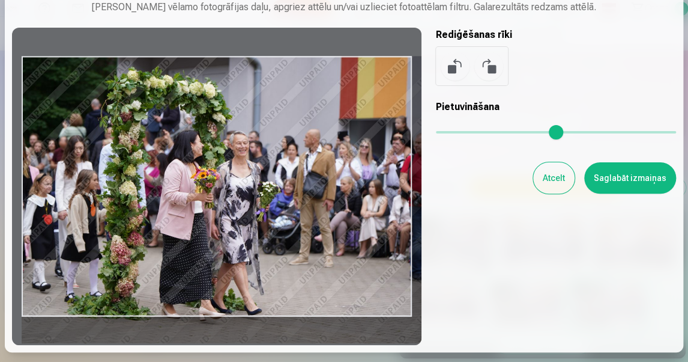
click at [461, 132] on input "range" at bounding box center [556, 132] width 240 height 2
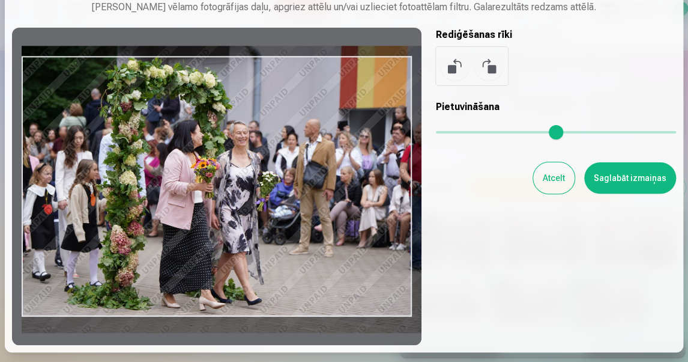
drag, startPoint x: 303, startPoint y: 188, endPoint x: 310, endPoint y: 178, distance: 12.2
click at [310, 178] on div at bounding box center [217, 186] width 410 height 317
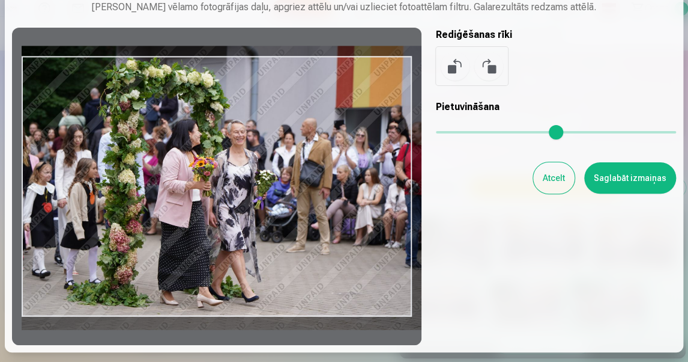
click at [458, 133] on input "range" at bounding box center [556, 132] width 240 height 2
click at [330, 187] on div at bounding box center [217, 186] width 410 height 317
click at [469, 252] on div "Rediģēt fotoattēlu [PERSON_NAME] vēlamo fotogrāfijas daļu, apgriez attēlu un/va…" at bounding box center [344, 158] width 664 height 374
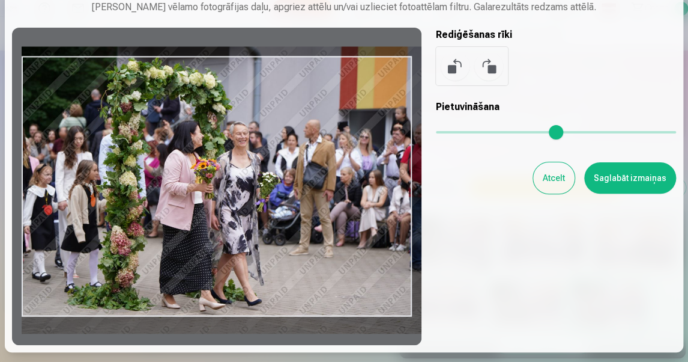
click at [461, 133] on input "range" at bounding box center [556, 132] width 240 height 2
type input "****"
click at [326, 171] on div at bounding box center [217, 186] width 410 height 317
click at [471, 317] on div "Rediģēt fotoattēlu [PERSON_NAME] vēlamo fotogrāfijas daļu, apgriez attēlu un/va…" at bounding box center [344, 158] width 664 height 374
click at [626, 173] on button "Saglabāt izmaiņas" at bounding box center [630, 177] width 92 height 31
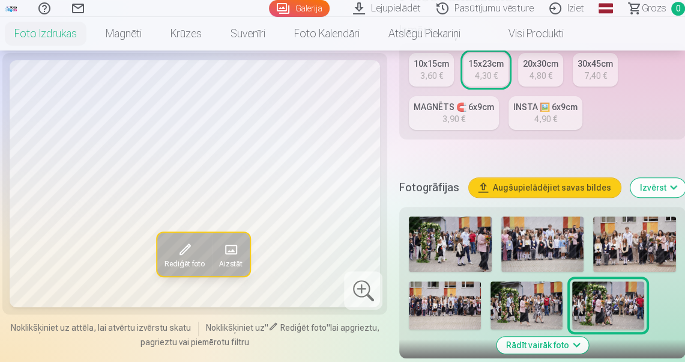
click at [485, 243] on img at bounding box center [450, 243] width 83 height 55
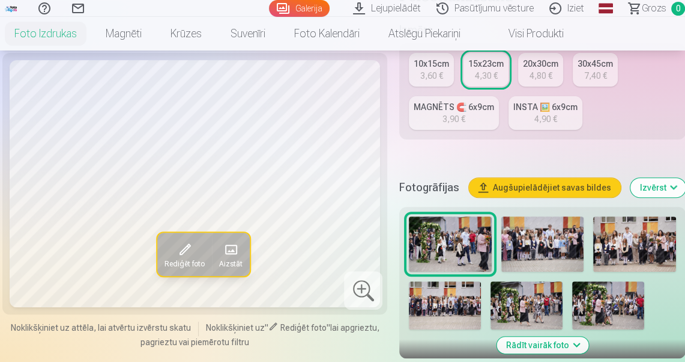
click at [546, 243] on img at bounding box center [542, 243] width 83 height 55
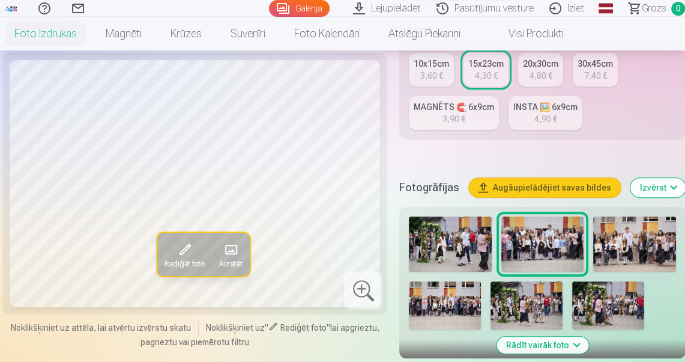
click at [631, 250] on img at bounding box center [634, 243] width 83 height 55
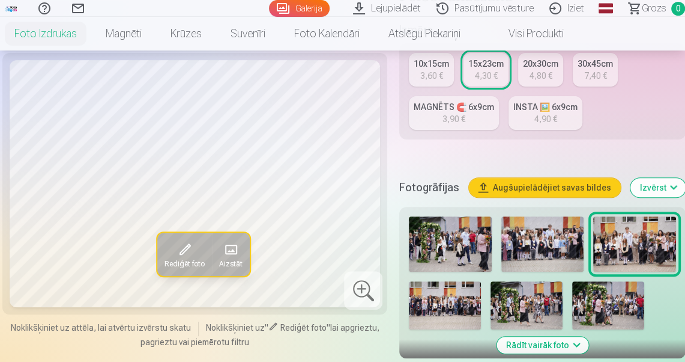
click at [454, 307] on img at bounding box center [445, 305] width 72 height 48
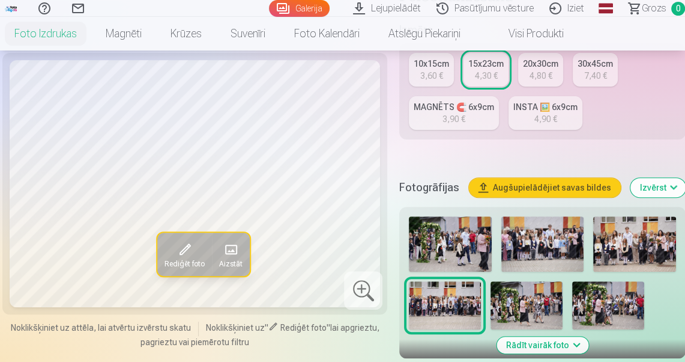
click at [522, 307] on img at bounding box center [527, 305] width 72 height 48
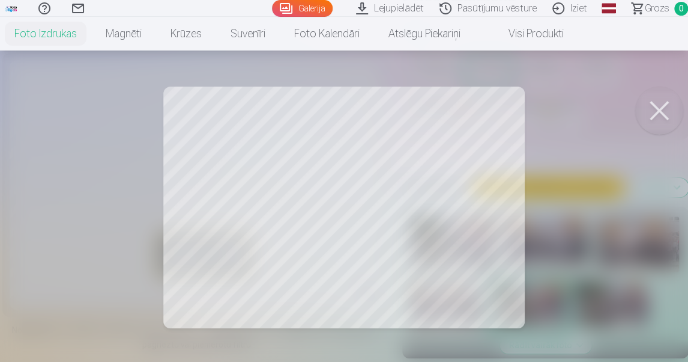
click at [662, 110] on button at bounding box center [659, 110] width 48 height 48
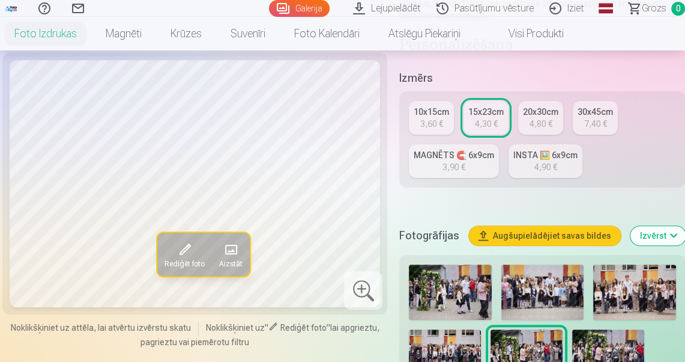
scroll to position [288, 0]
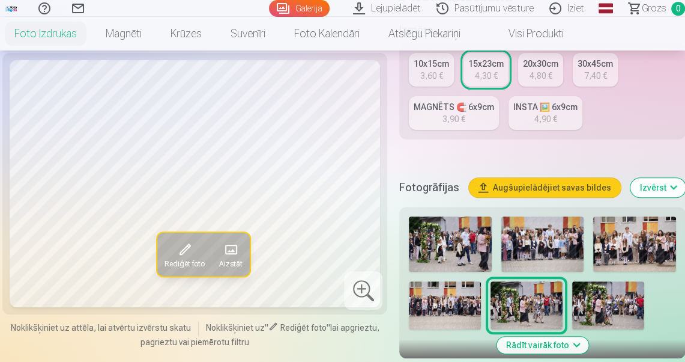
click at [617, 300] on img at bounding box center [608, 305] width 72 height 48
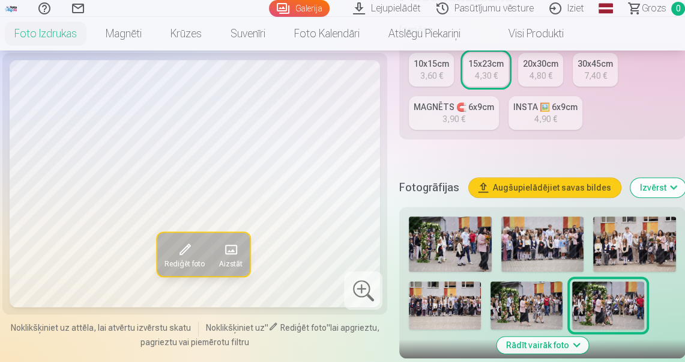
click at [531, 303] on img at bounding box center [527, 305] width 72 height 48
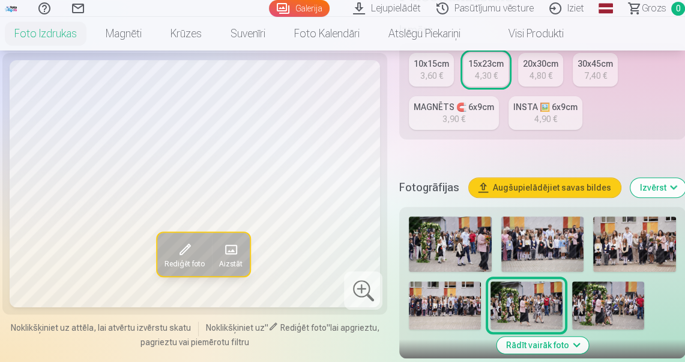
click at [617, 307] on img at bounding box center [608, 305] width 72 height 48
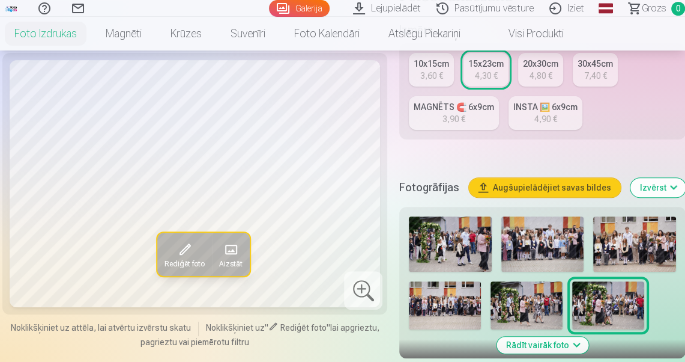
click at [543, 311] on img at bounding box center [527, 305] width 72 height 48
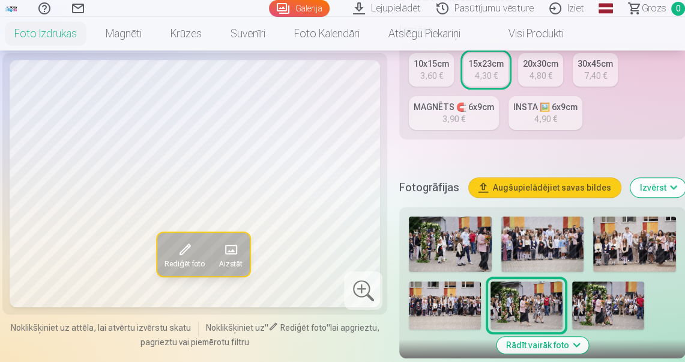
click at [175, 255] on span at bounding box center [184, 249] width 19 height 19
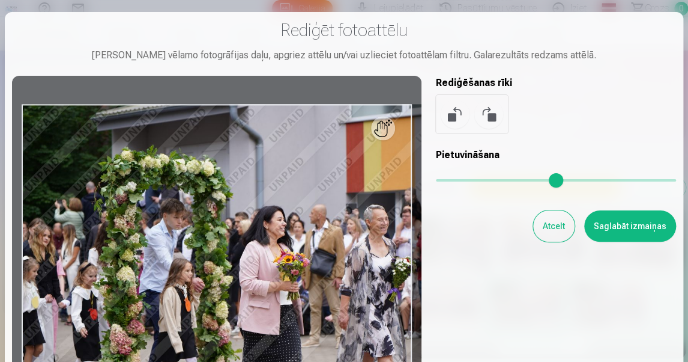
drag, startPoint x: 443, startPoint y: 181, endPoint x: 511, endPoint y: 181, distance: 67.9
click at [511, 181] on input "range" at bounding box center [556, 180] width 240 height 2
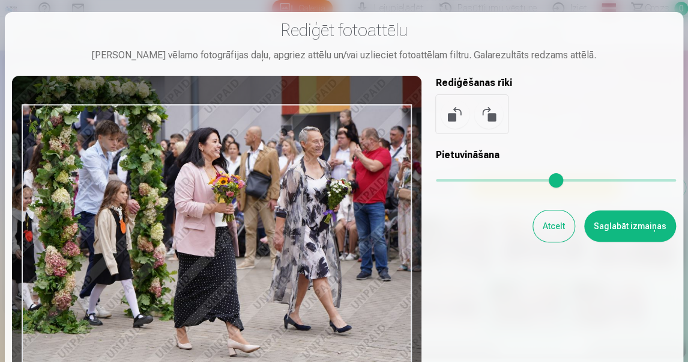
drag, startPoint x: 367, startPoint y: 270, endPoint x: 303, endPoint y: 192, distance: 101.1
click at [303, 192] on div at bounding box center [217, 234] width 410 height 317
type input "****"
click at [456, 269] on div "Rediģēt fotoattēlu [PERSON_NAME] vēlamo fotogrāfijas daļu, apgriez attēlu un/va…" at bounding box center [344, 206] width 664 height 374
click at [261, 264] on div at bounding box center [217, 234] width 410 height 317
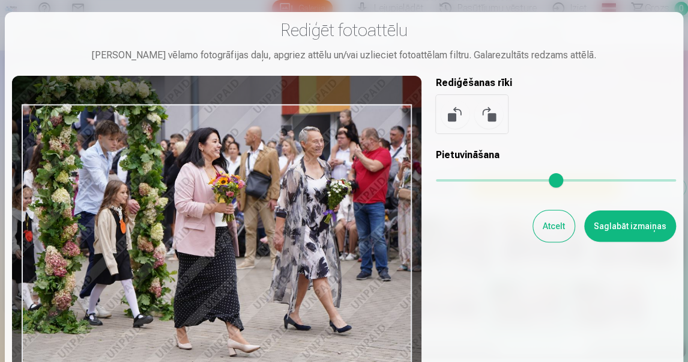
click at [545, 228] on button "Atcelt" at bounding box center [553, 225] width 41 height 31
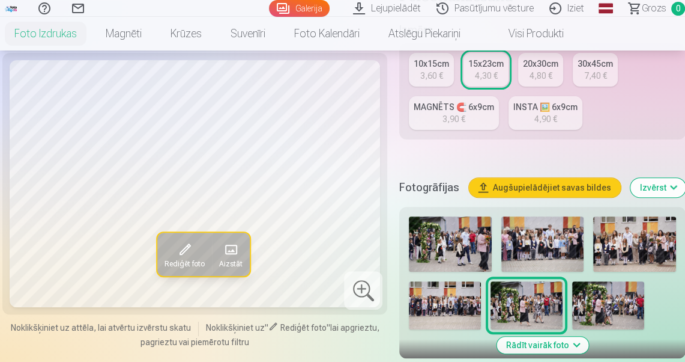
click at [474, 253] on img at bounding box center [450, 243] width 83 height 55
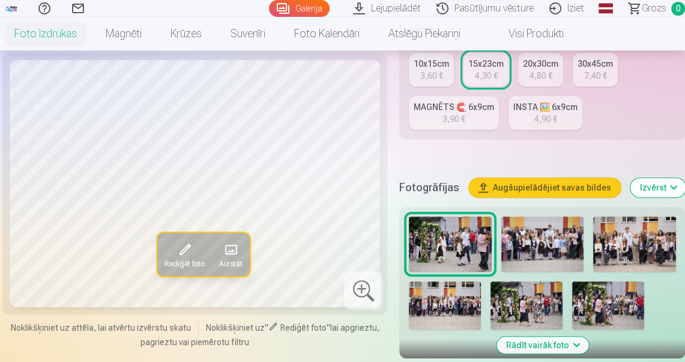
click at [626, 297] on img at bounding box center [608, 305] width 72 height 48
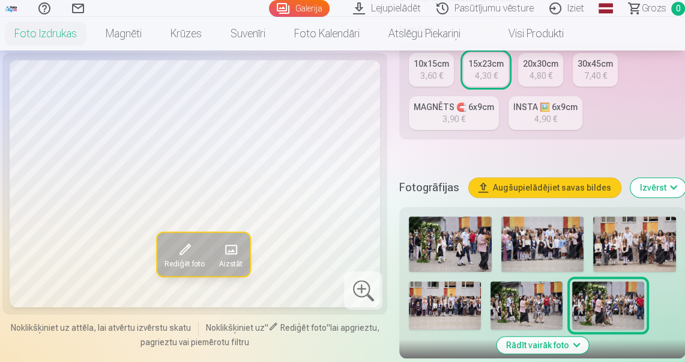
click at [536, 303] on img at bounding box center [527, 305] width 72 height 48
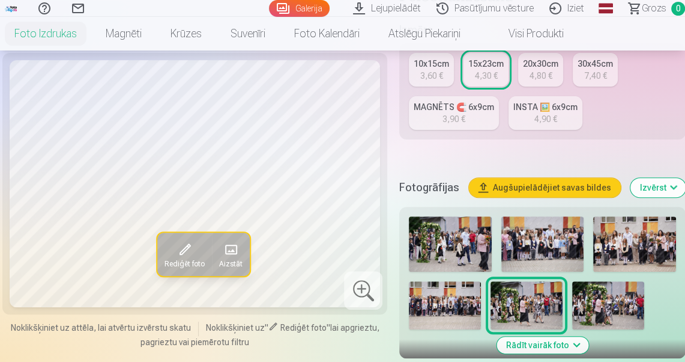
click at [440, 70] on div "3,60 €" at bounding box center [431, 76] width 23 height 12
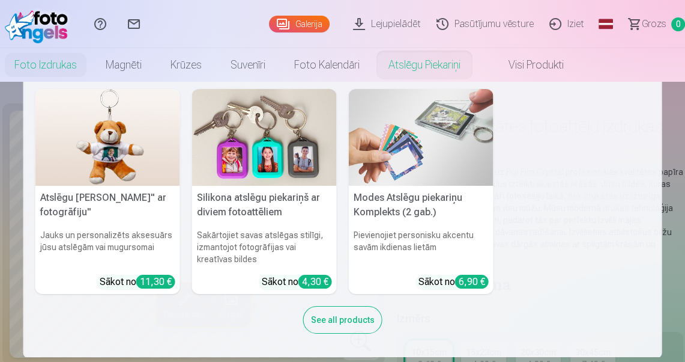
scroll to position [5, 0]
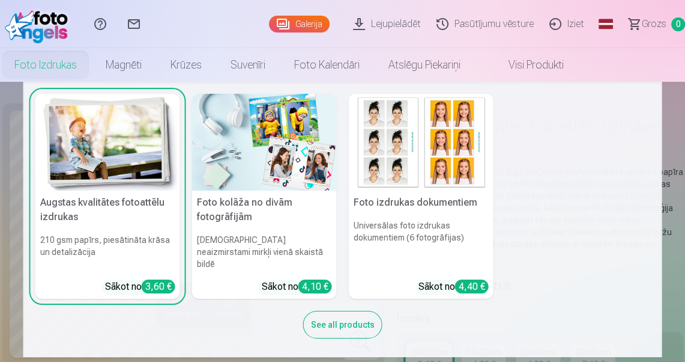
click at [55, 61] on link "Foto izdrukas" at bounding box center [45, 65] width 91 height 34
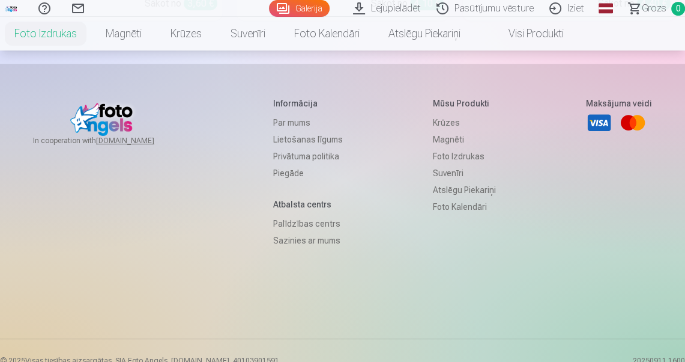
scroll to position [192, 0]
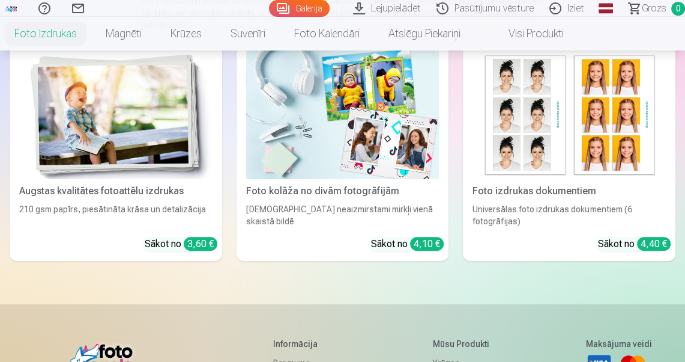
click at [129, 133] on img at bounding box center [115, 114] width 193 height 129
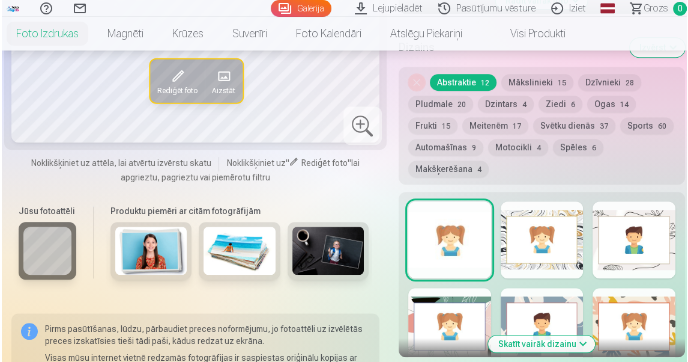
scroll to position [769, 0]
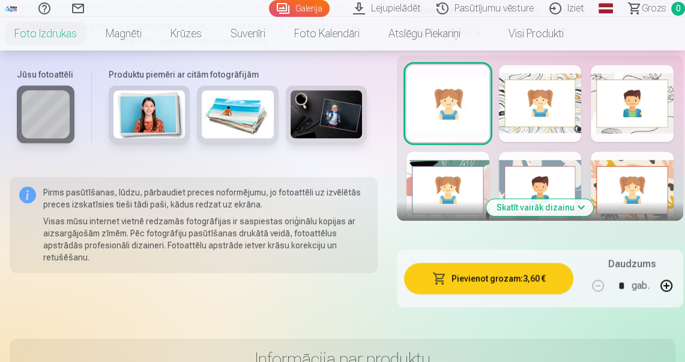
click at [503, 279] on button "Pievienot grozam : 3,60 €" at bounding box center [488, 277] width 169 height 31
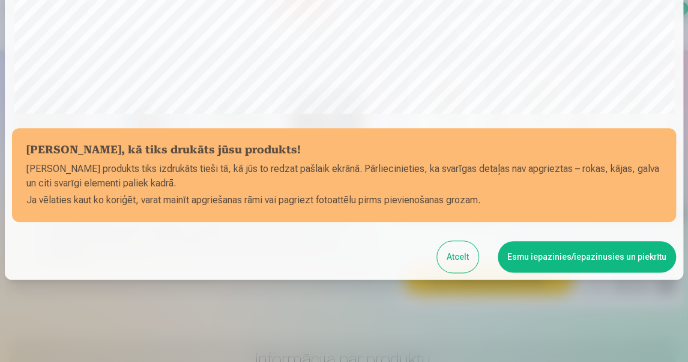
scroll to position [404, 0]
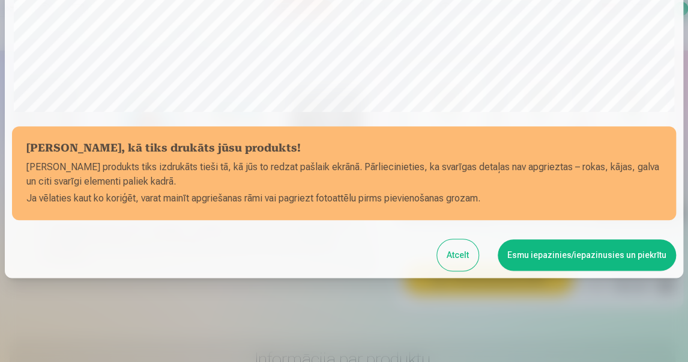
click at [569, 261] on button "Esmu iepazinies/iepazinusies un piekrītu" at bounding box center [587, 254] width 178 height 31
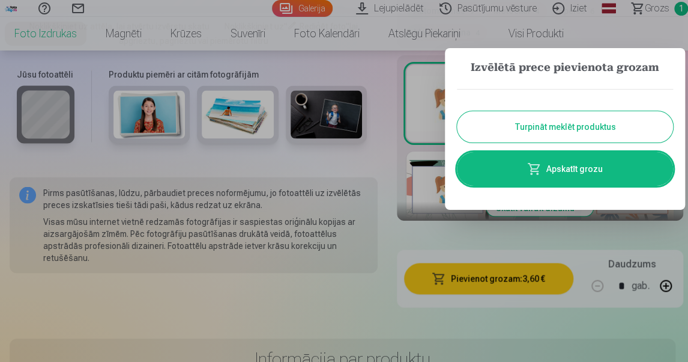
click at [573, 127] on button "Turpināt meklēt produktus" at bounding box center [565, 126] width 216 height 31
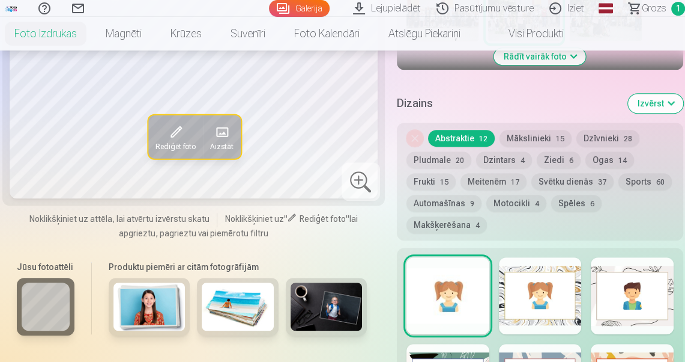
scroll to position [384, 0]
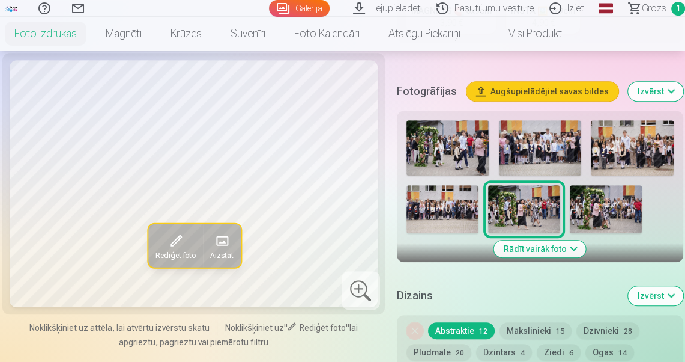
click at [620, 209] on img at bounding box center [606, 209] width 72 height 48
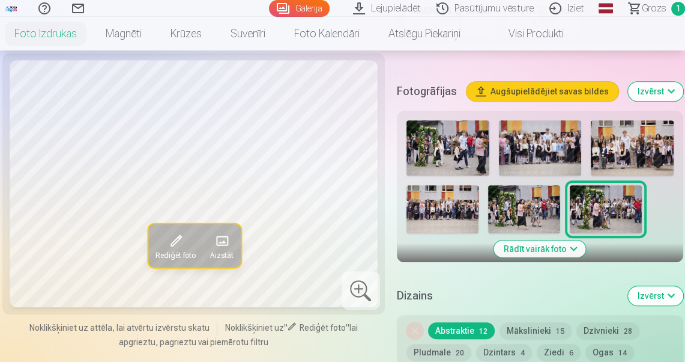
click at [528, 207] on img at bounding box center [524, 209] width 72 height 48
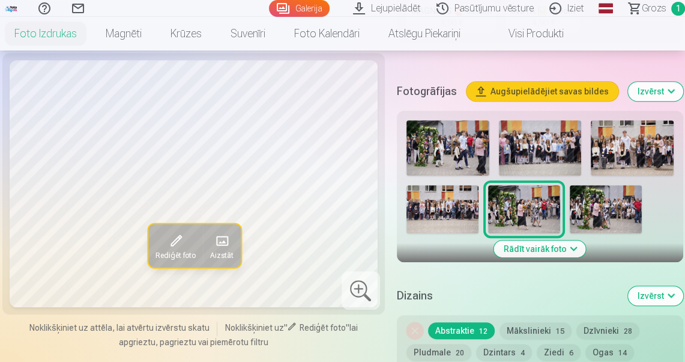
click at [451, 211] on img at bounding box center [443, 209] width 72 height 48
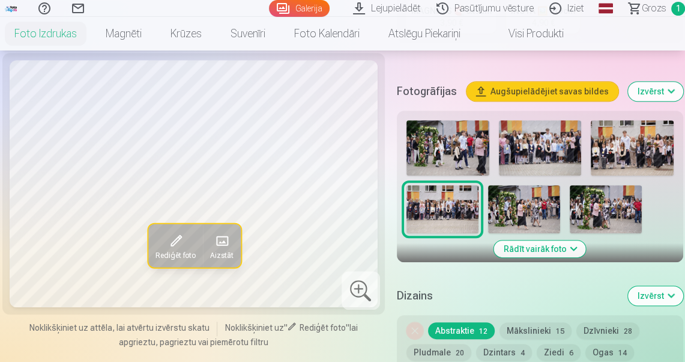
click at [607, 148] on img at bounding box center [632, 147] width 83 height 55
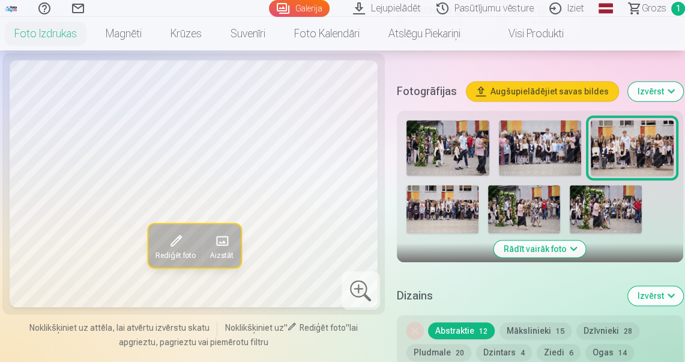
click at [550, 148] on img at bounding box center [540, 147] width 83 height 55
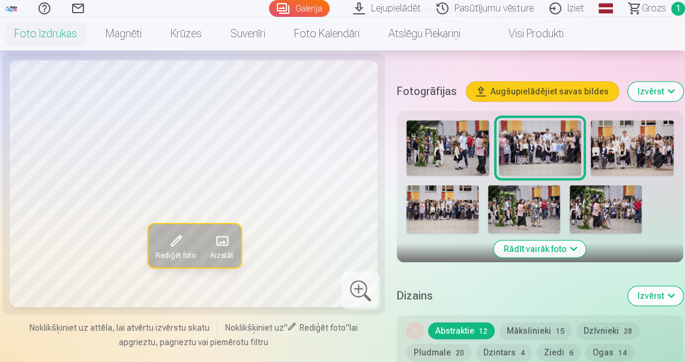
click at [464, 149] on img at bounding box center [448, 147] width 83 height 55
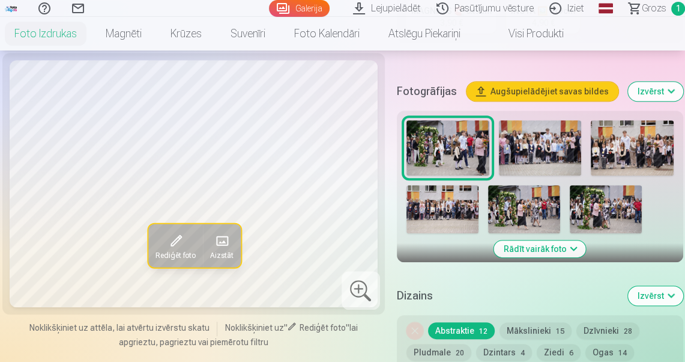
click at [550, 247] on button "Rādīt vairāk foto" at bounding box center [540, 248] width 92 height 17
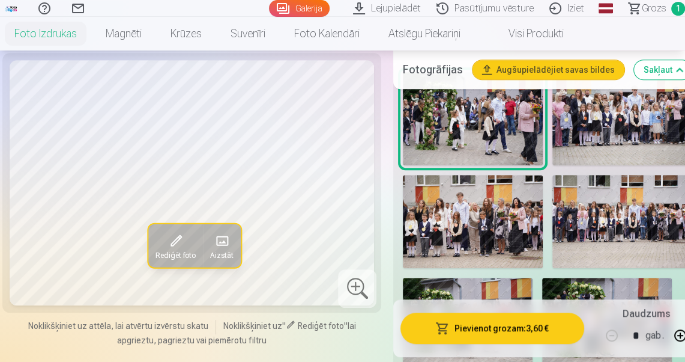
scroll to position [432, 0]
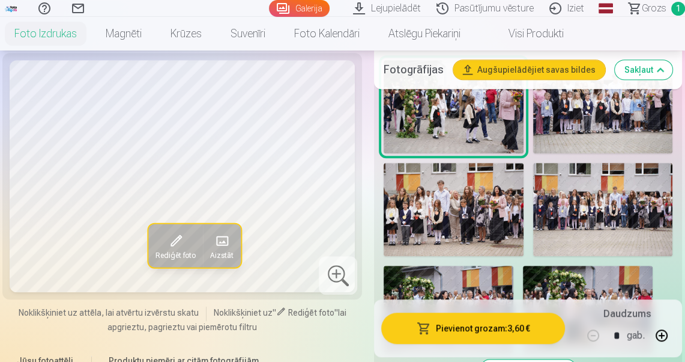
click at [412, 72] on h5 "Fotogrāfijas" at bounding box center [414, 69] width 60 height 17
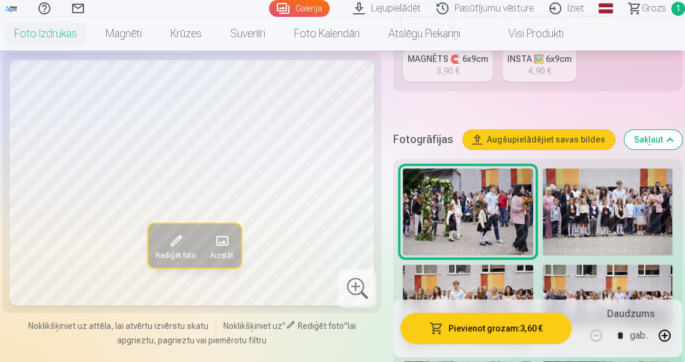
scroll to position [384, 0]
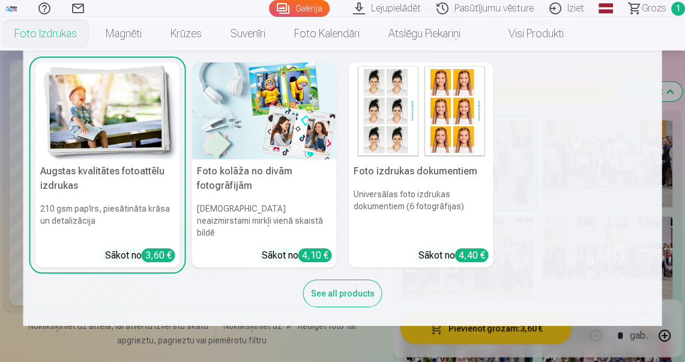
click at [33, 30] on link "Foto izdrukas" at bounding box center [45, 34] width 91 height 34
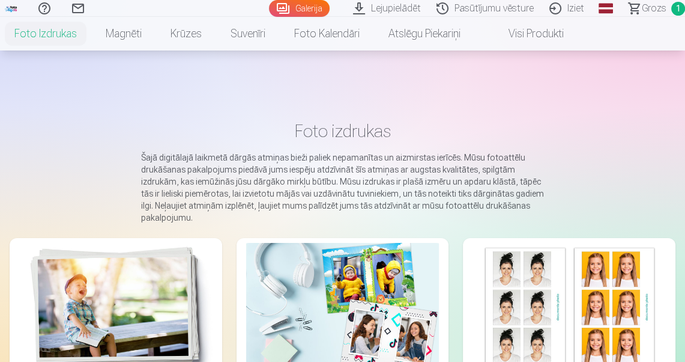
scroll to position [192, 0]
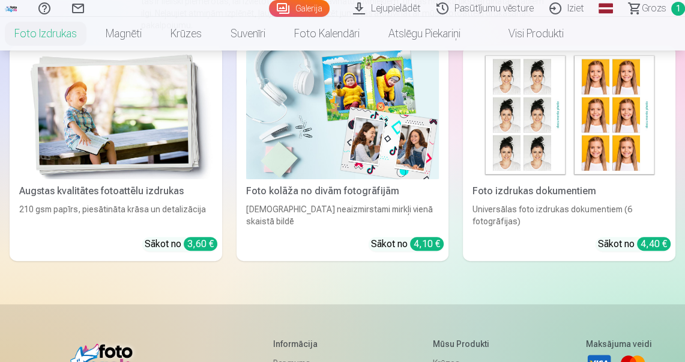
click at [149, 135] on img at bounding box center [115, 114] width 193 height 129
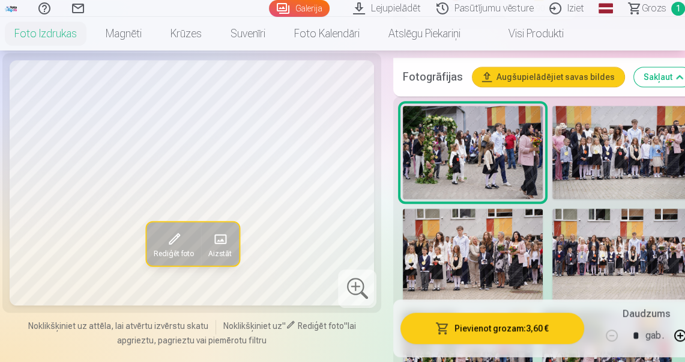
scroll to position [432, 0]
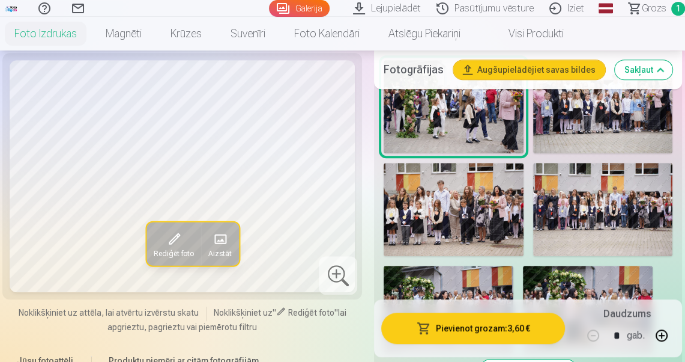
click at [574, 120] on img at bounding box center [603, 106] width 140 height 93
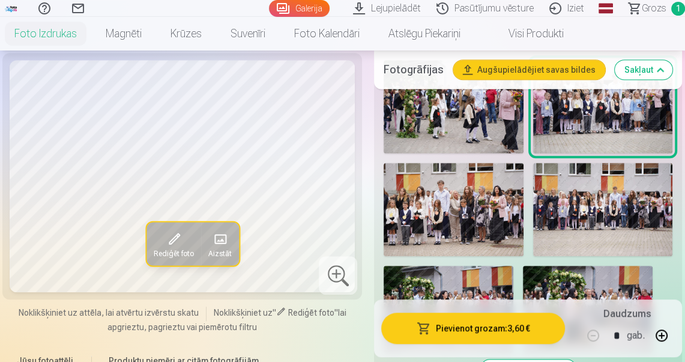
click at [468, 201] on img at bounding box center [454, 209] width 140 height 93
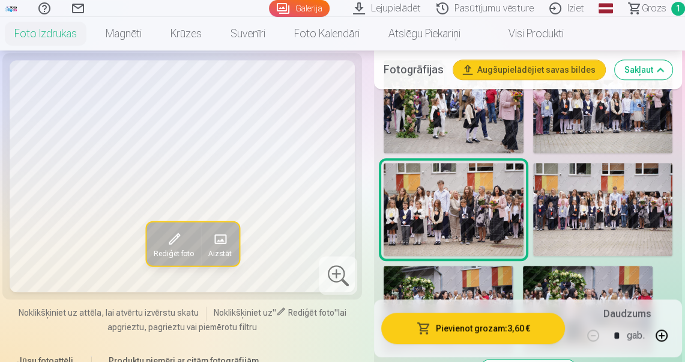
click at [581, 208] on img at bounding box center [603, 209] width 140 height 93
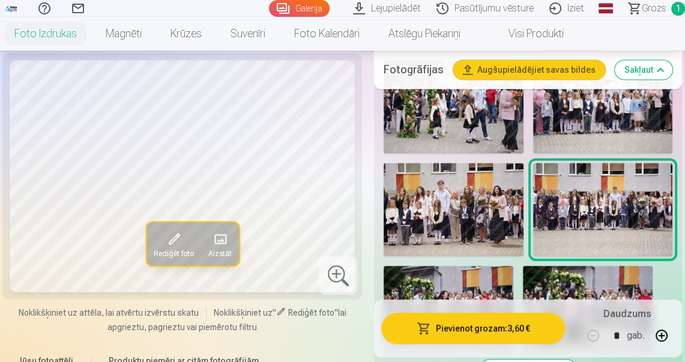
click at [474, 273] on img at bounding box center [449, 308] width 130 height 86
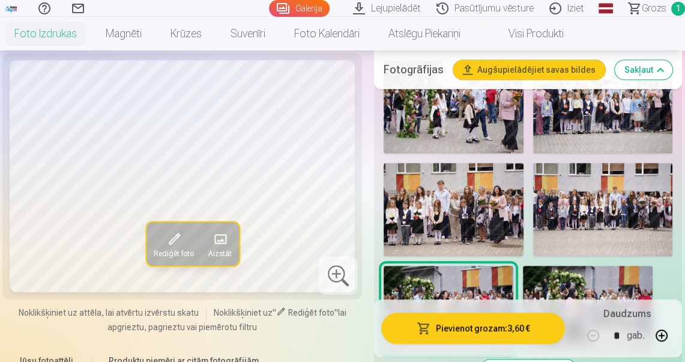
click at [574, 278] on img at bounding box center [588, 308] width 130 height 86
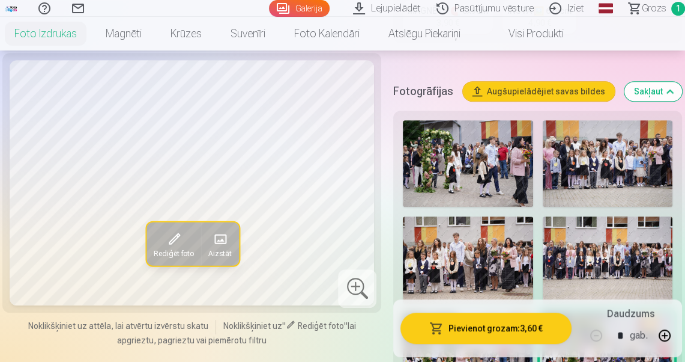
scroll to position [336, 0]
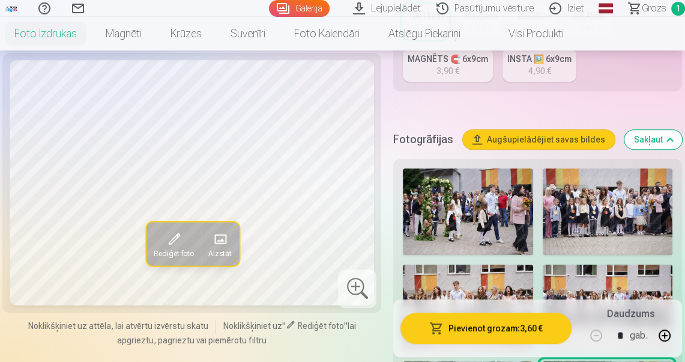
click at [548, 137] on button "Augšupielādējiet savas bildes" at bounding box center [539, 139] width 152 height 19
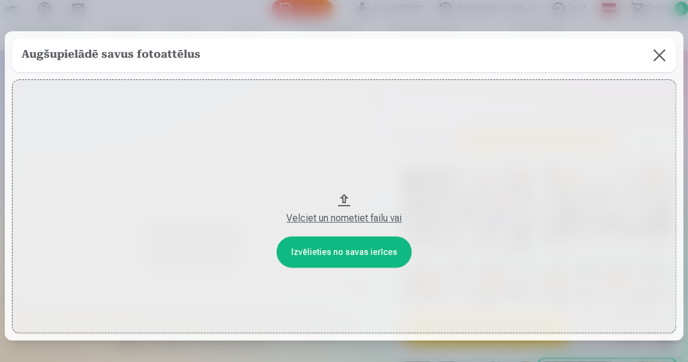
click at [656, 57] on button at bounding box center [660, 55] width 34 height 34
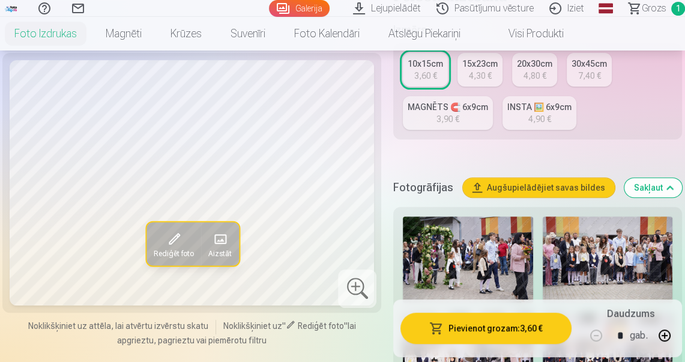
scroll to position [384, 0]
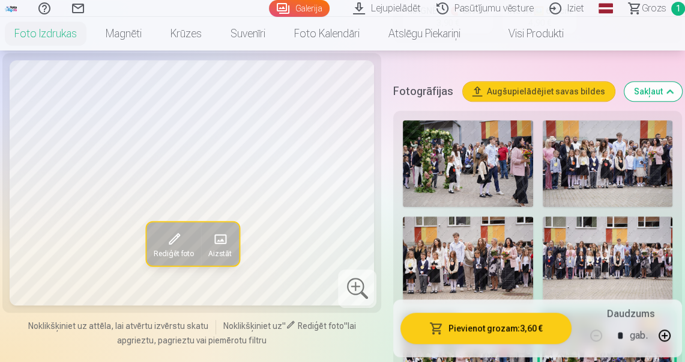
click at [533, 198] on img at bounding box center [468, 163] width 130 height 86
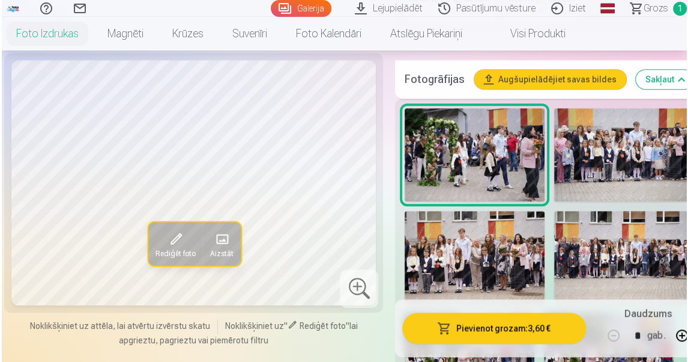
scroll to position [432, 0]
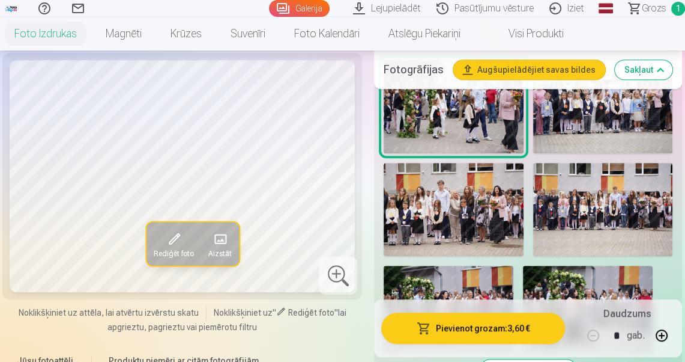
click at [604, 103] on img at bounding box center [603, 106] width 140 height 93
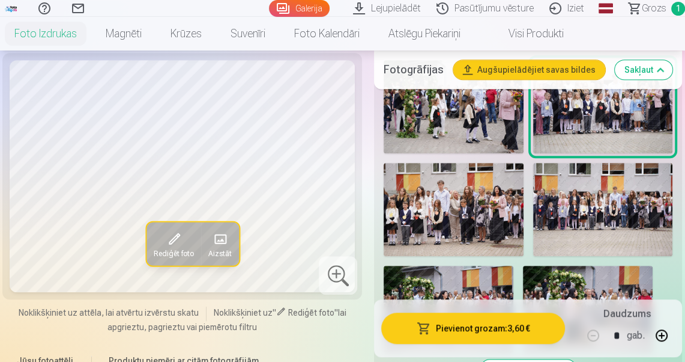
click at [468, 200] on img at bounding box center [454, 209] width 140 height 93
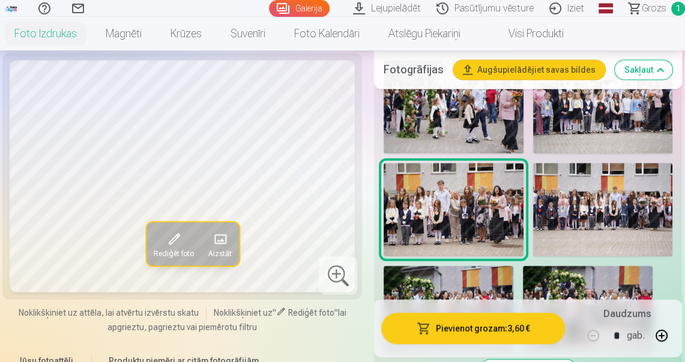
click at [586, 208] on img at bounding box center [603, 209] width 140 height 93
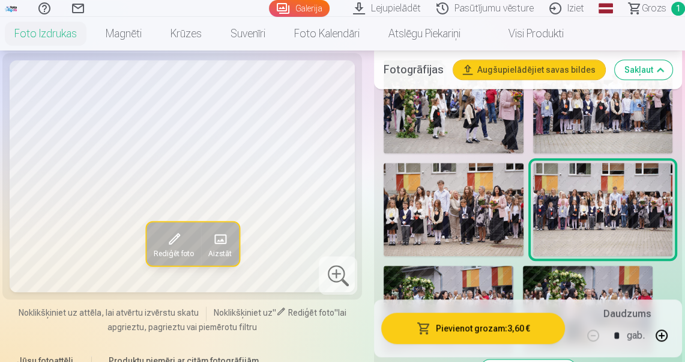
click at [500, 280] on img at bounding box center [449, 308] width 130 height 86
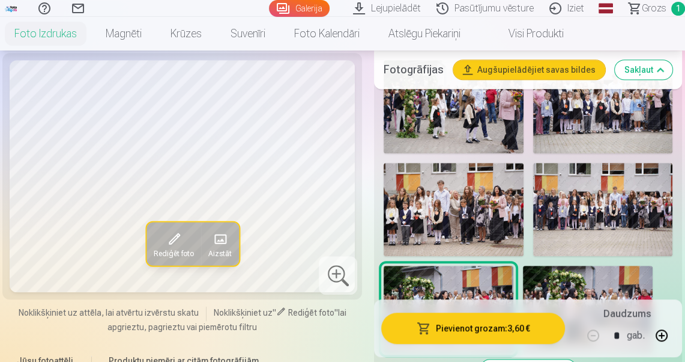
click at [598, 281] on img at bounding box center [588, 308] width 130 height 86
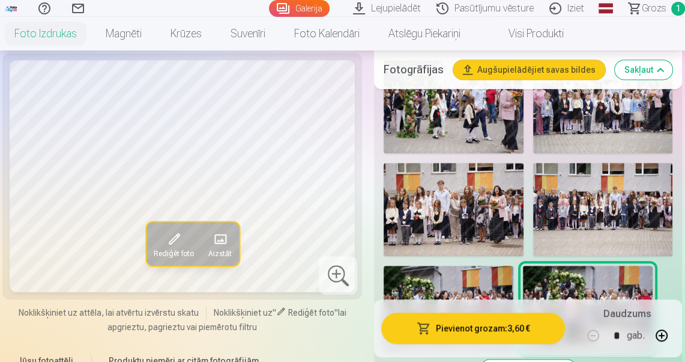
click at [175, 249] on span "Rediģēt foto" at bounding box center [174, 254] width 40 height 10
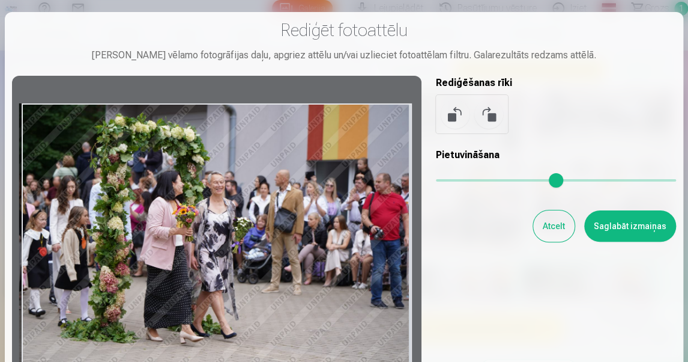
drag, startPoint x: 387, startPoint y: 123, endPoint x: 370, endPoint y: 138, distance: 22.5
click at [370, 138] on div at bounding box center [217, 234] width 410 height 317
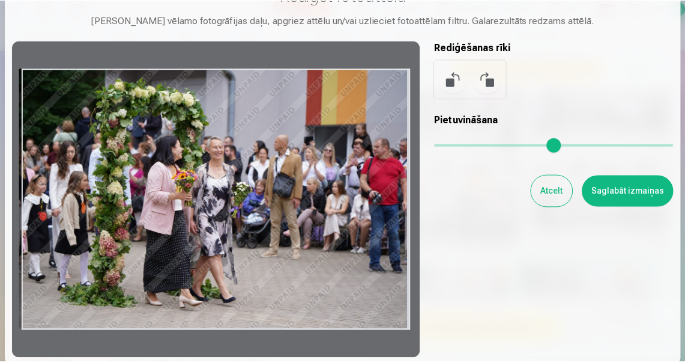
scroll to position [96, 0]
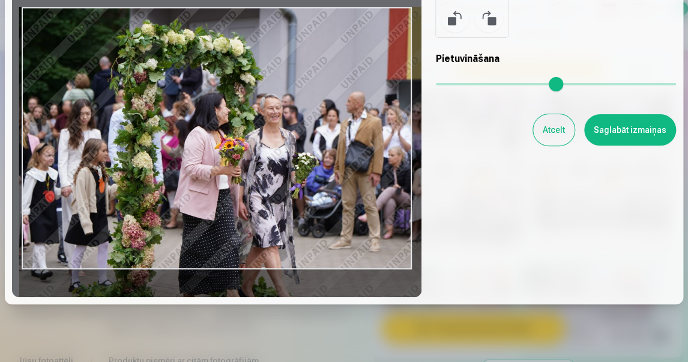
drag, startPoint x: 447, startPoint y: 83, endPoint x: 468, endPoint y: 87, distance: 21.3
click at [468, 85] on input "range" at bounding box center [556, 84] width 240 height 2
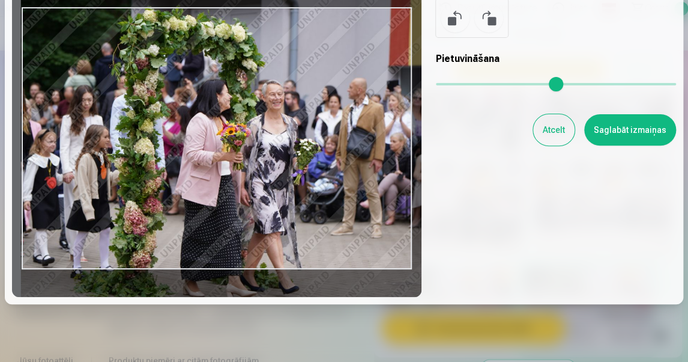
drag, startPoint x: 346, startPoint y: 187, endPoint x: 348, endPoint y: 174, distance: 13.9
click at [348, 174] on div at bounding box center [217, 138] width 410 height 317
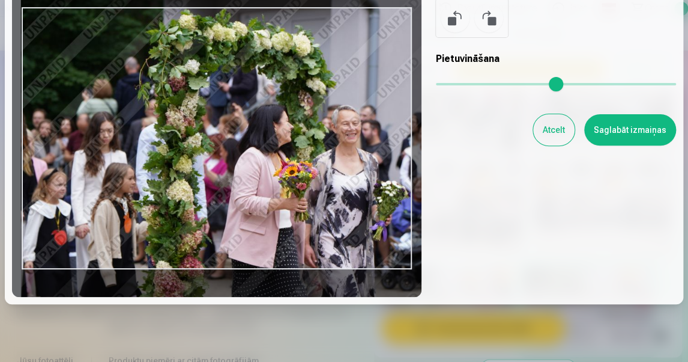
drag, startPoint x: 465, startPoint y: 82, endPoint x: 504, endPoint y: 86, distance: 39.3
click at [508, 85] on input "range" at bounding box center [556, 84] width 240 height 2
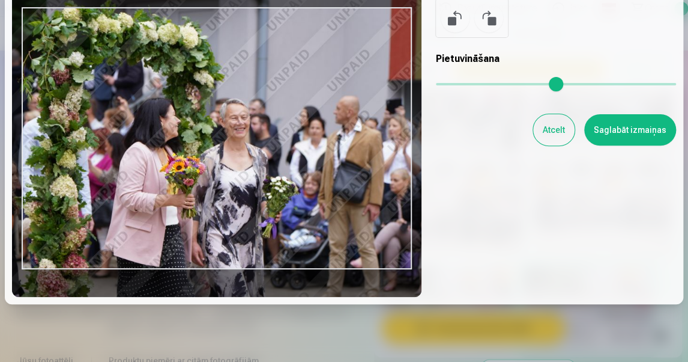
drag, startPoint x: 365, startPoint y: 171, endPoint x: 245, endPoint y: 168, distance: 119.5
click at [245, 168] on div at bounding box center [217, 138] width 410 height 317
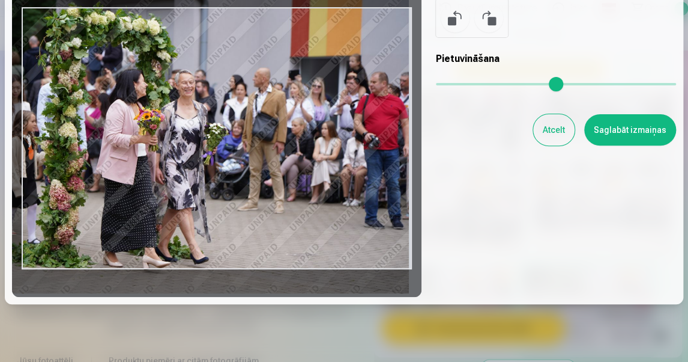
drag, startPoint x: 507, startPoint y: 83, endPoint x: 453, endPoint y: 86, distance: 54.1
click at [453, 85] on input "range" at bounding box center [556, 84] width 240 height 2
type input "****"
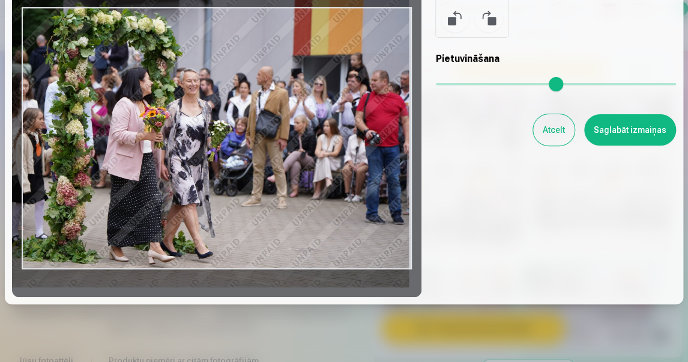
click at [552, 132] on button "Atcelt" at bounding box center [553, 129] width 41 height 31
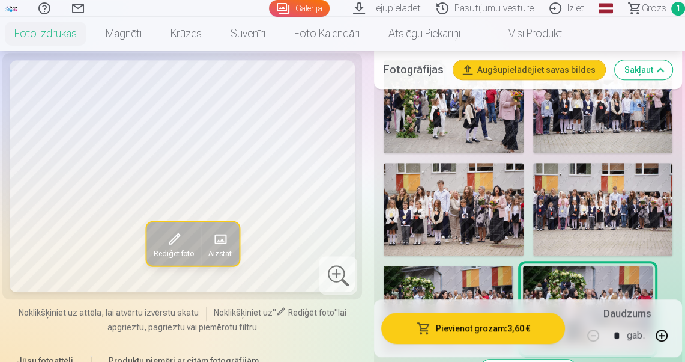
click at [474, 290] on img at bounding box center [449, 308] width 130 height 86
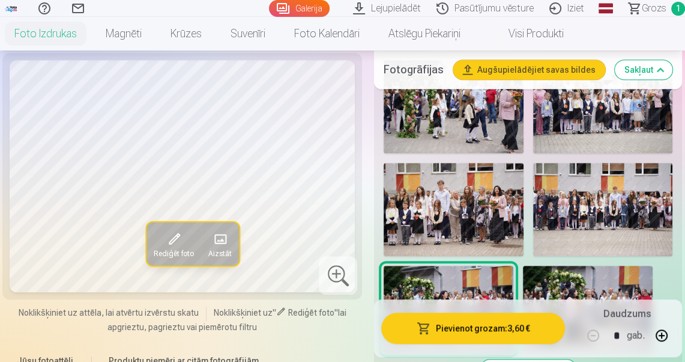
click at [176, 249] on span "Rediģēt foto" at bounding box center [174, 254] width 40 height 10
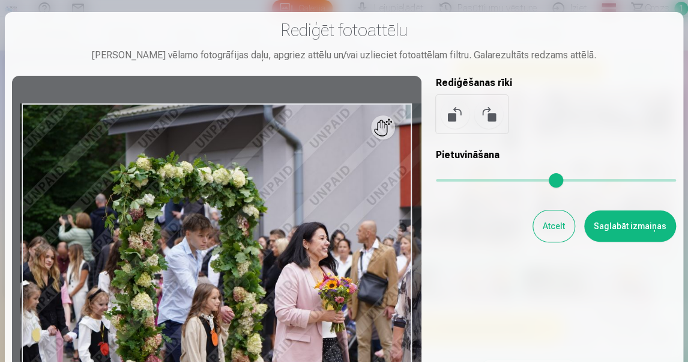
drag, startPoint x: 444, startPoint y: 179, endPoint x: 501, endPoint y: 180, distance: 56.5
click at [503, 179] on input "range" at bounding box center [556, 180] width 240 height 2
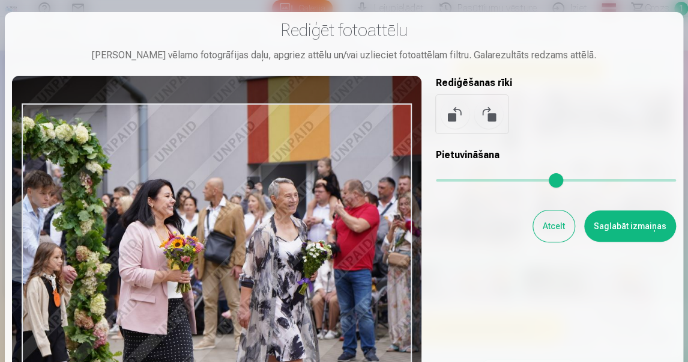
drag, startPoint x: 397, startPoint y: 258, endPoint x: 228, endPoint y: 212, distance: 174.8
click at [228, 212] on div at bounding box center [217, 234] width 410 height 317
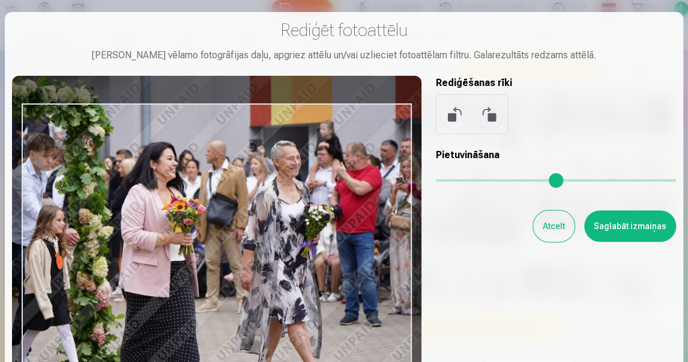
drag, startPoint x: 331, startPoint y: 238, endPoint x: 340, endPoint y: 201, distance: 38.2
click at [340, 201] on div at bounding box center [217, 234] width 410 height 317
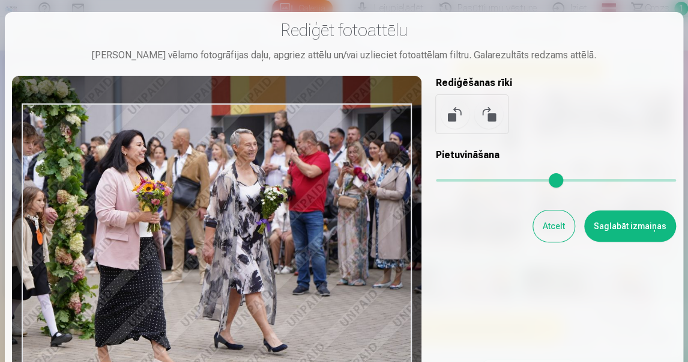
drag, startPoint x: 505, startPoint y: 181, endPoint x: 469, endPoint y: 176, distance: 36.4
click at [469, 179] on input "range" at bounding box center [556, 180] width 240 height 2
type input "****"
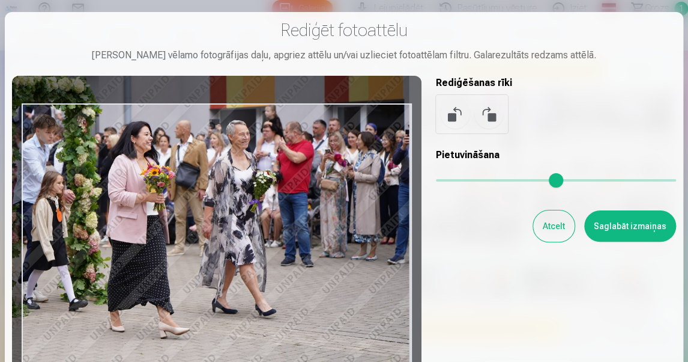
click at [545, 226] on button "Atcelt" at bounding box center [553, 225] width 41 height 31
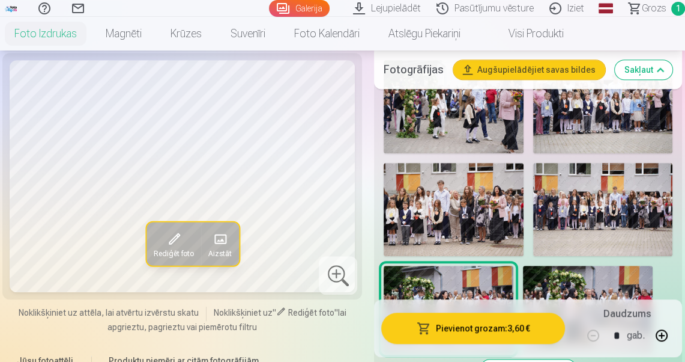
click at [492, 222] on img at bounding box center [454, 209] width 140 height 93
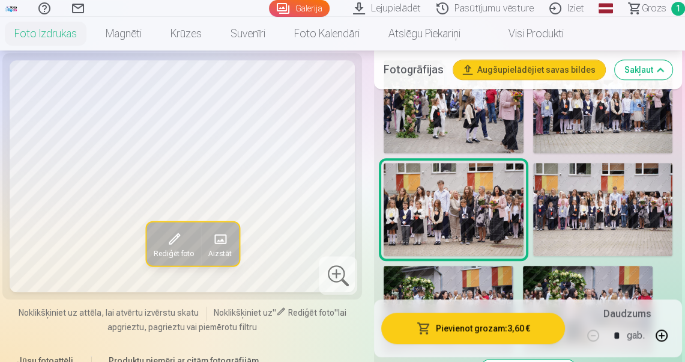
click at [175, 238] on span at bounding box center [174, 238] width 19 height 19
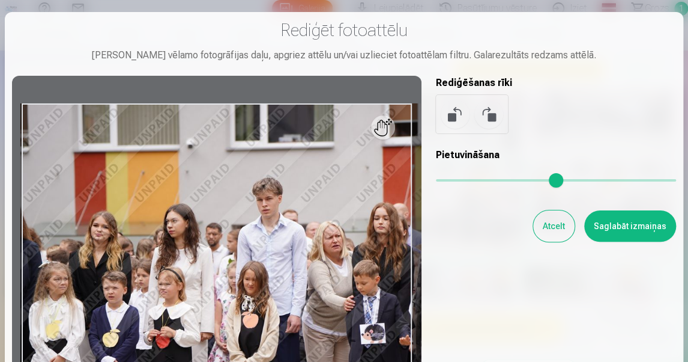
drag, startPoint x: 444, startPoint y: 178, endPoint x: 495, endPoint y: 178, distance: 50.4
click at [495, 179] on input "range" at bounding box center [556, 180] width 240 height 2
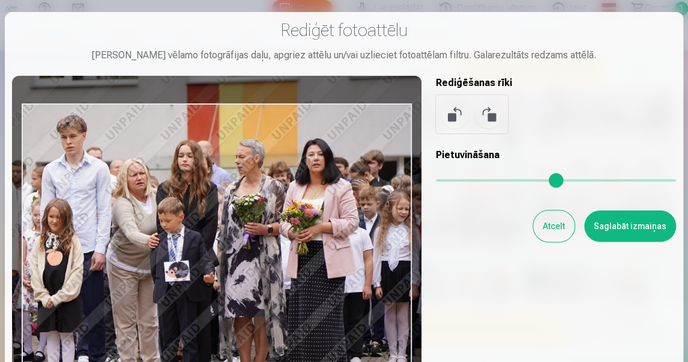
drag, startPoint x: 363, startPoint y: 245, endPoint x: 175, endPoint y: 192, distance: 194.7
click at [158, 183] on div at bounding box center [217, 234] width 410 height 317
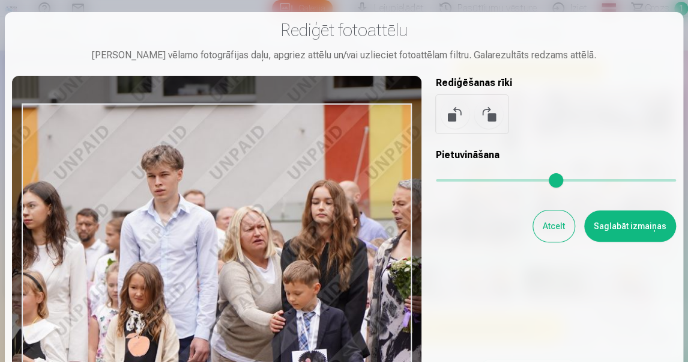
drag, startPoint x: 495, startPoint y: 180, endPoint x: 552, endPoint y: 178, distance: 57.1
click at [557, 179] on input "range" at bounding box center [556, 180] width 240 height 2
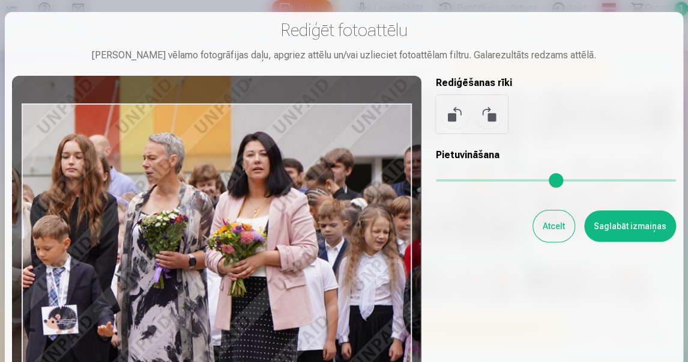
drag, startPoint x: 382, startPoint y: 234, endPoint x: 133, endPoint y: 187, distance: 253.6
click at [126, 187] on div at bounding box center [217, 234] width 410 height 317
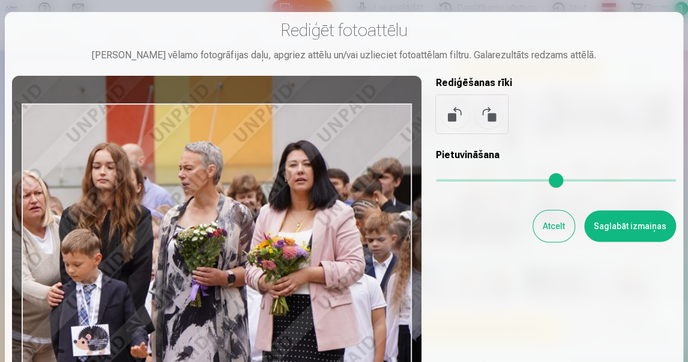
drag, startPoint x: 561, startPoint y: 178, endPoint x: 535, endPoint y: 184, distance: 26.5
click at [570, 179] on input "range" at bounding box center [556, 180] width 240 height 2
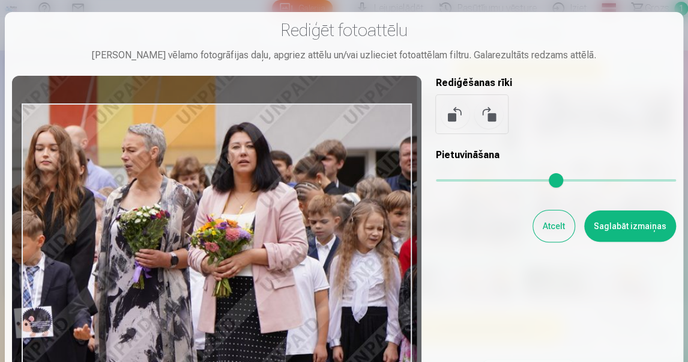
drag, startPoint x: 417, startPoint y: 261, endPoint x: 361, endPoint y: 243, distance: 59.3
click at [361, 243] on div at bounding box center [217, 234] width 410 height 317
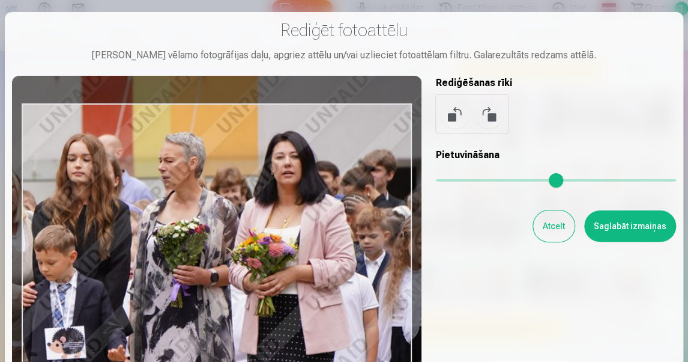
drag, startPoint x: 571, startPoint y: 180, endPoint x: 586, endPoint y: 180, distance: 15.6
click at [586, 180] on input "range" at bounding box center [556, 180] width 240 height 2
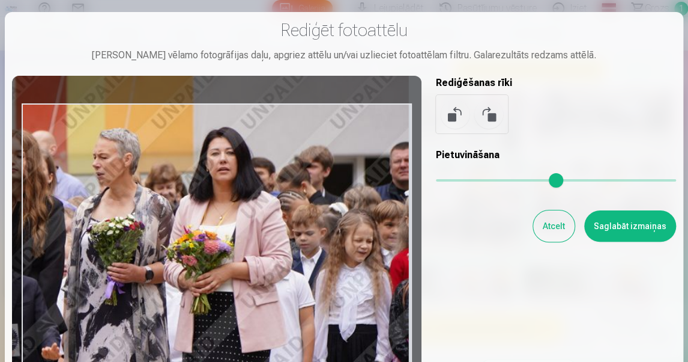
drag, startPoint x: 376, startPoint y: 246, endPoint x: 291, endPoint y: 240, distance: 84.8
click at [291, 240] on div at bounding box center [217, 234] width 410 height 317
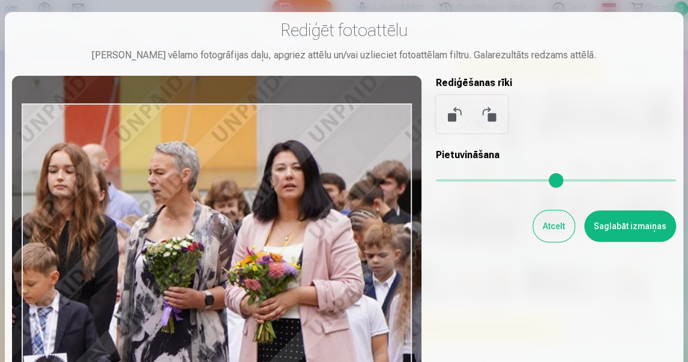
drag, startPoint x: 589, startPoint y: 183, endPoint x: 607, endPoint y: 184, distance: 18.1
click at [607, 181] on input "range" at bounding box center [556, 180] width 240 height 2
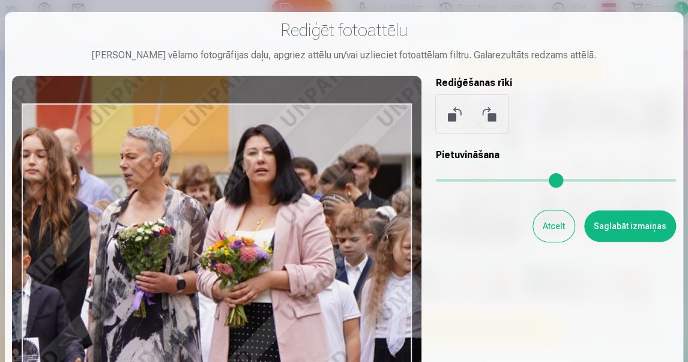
drag, startPoint x: 356, startPoint y: 252, endPoint x: 327, endPoint y: 236, distance: 32.3
click at [327, 236] on div at bounding box center [217, 234] width 410 height 317
type input "****"
click at [327, 236] on div at bounding box center [217, 234] width 410 height 317
click at [554, 229] on button "Atcelt" at bounding box center [553, 225] width 41 height 31
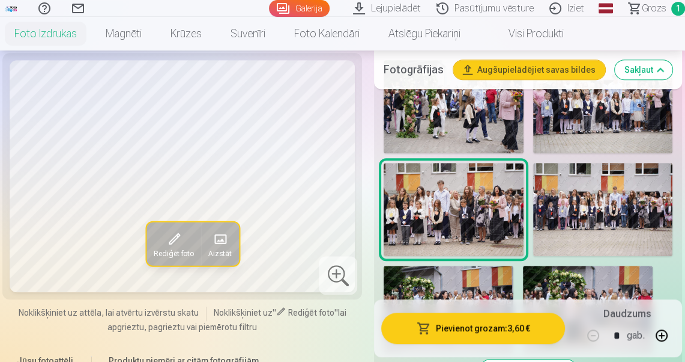
click at [577, 201] on img at bounding box center [603, 209] width 140 height 93
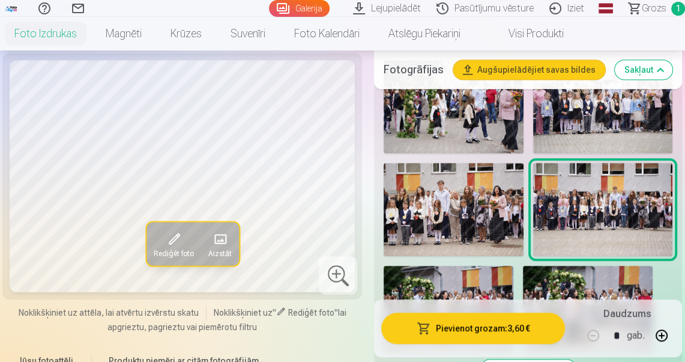
click at [479, 280] on img at bounding box center [449, 308] width 130 height 86
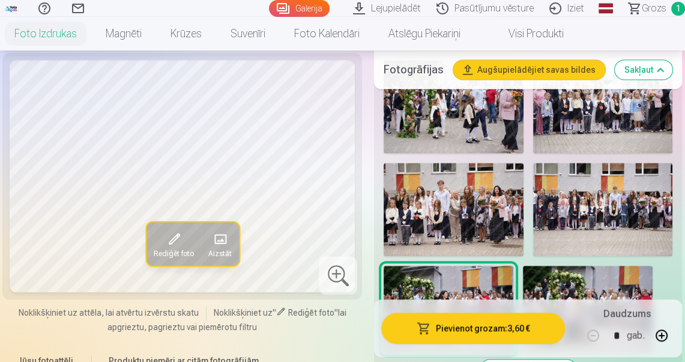
click at [574, 285] on img at bounding box center [588, 308] width 130 height 86
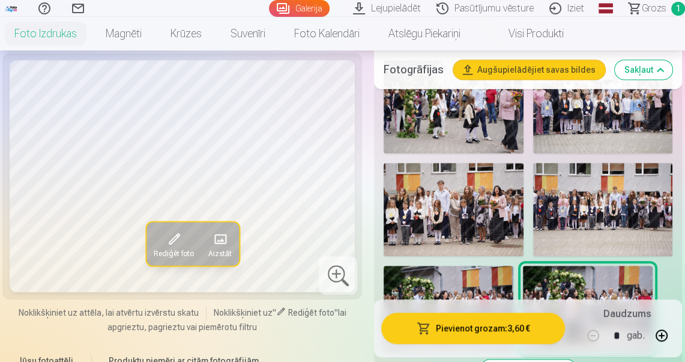
click at [432, 286] on img at bounding box center [449, 308] width 130 height 86
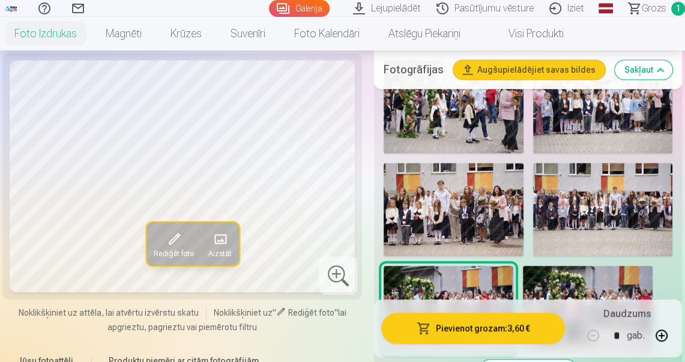
click at [581, 276] on img at bounding box center [588, 308] width 130 height 86
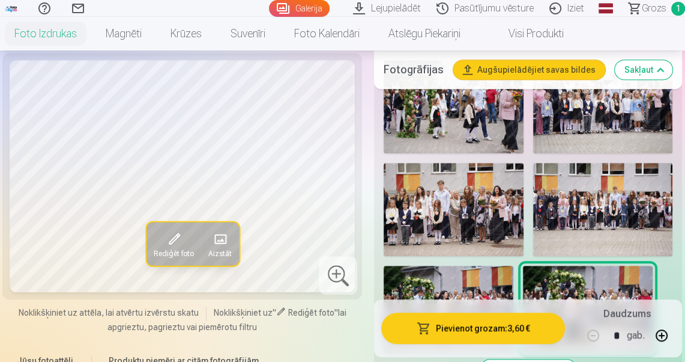
click at [598, 283] on img at bounding box center [588, 308] width 130 height 86
click at [497, 285] on img at bounding box center [449, 308] width 130 height 86
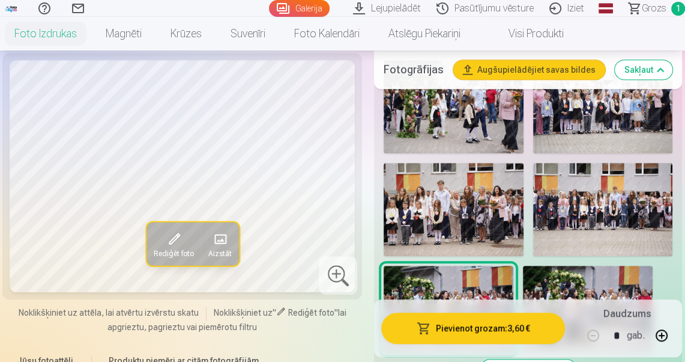
click at [180, 235] on span at bounding box center [174, 238] width 19 height 19
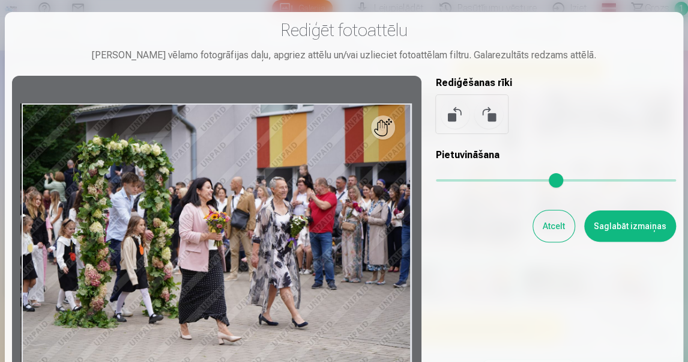
click at [289, 202] on div at bounding box center [217, 234] width 410 height 317
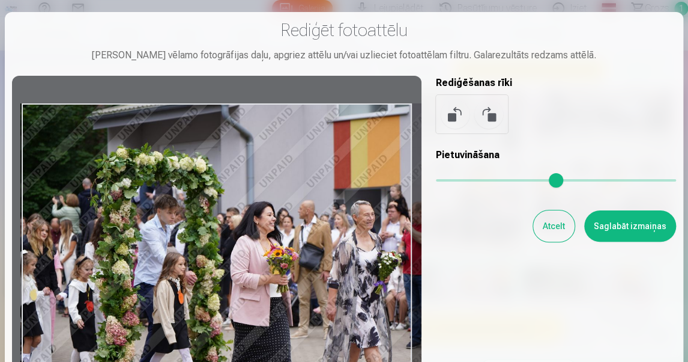
drag, startPoint x: 441, startPoint y: 179, endPoint x: 476, endPoint y: 180, distance: 35.5
click at [482, 179] on input "range" at bounding box center [556, 180] width 240 height 2
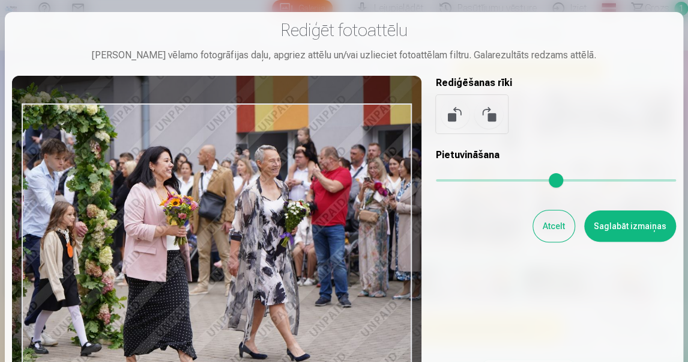
drag, startPoint x: 368, startPoint y: 269, endPoint x: 239, endPoint y: 206, distance: 143.2
click at [243, 206] on div at bounding box center [217, 234] width 410 height 317
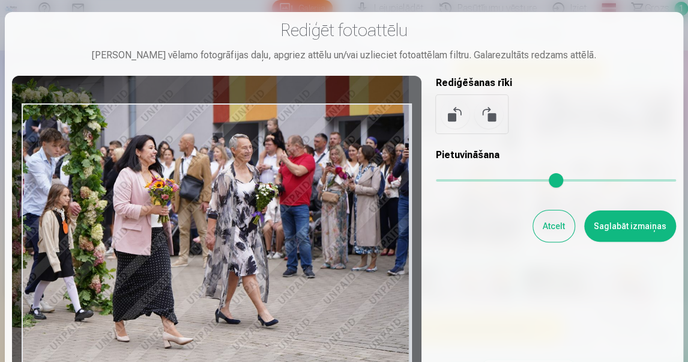
drag, startPoint x: 483, startPoint y: 180, endPoint x: 471, endPoint y: 184, distance: 12.5
click at [466, 179] on input "range" at bounding box center [556, 180] width 240 height 2
type input "****"
click at [543, 227] on button "Atcelt" at bounding box center [553, 225] width 41 height 31
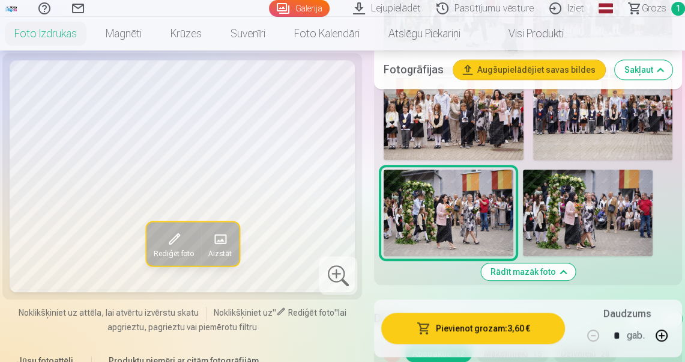
scroll to position [577, 0]
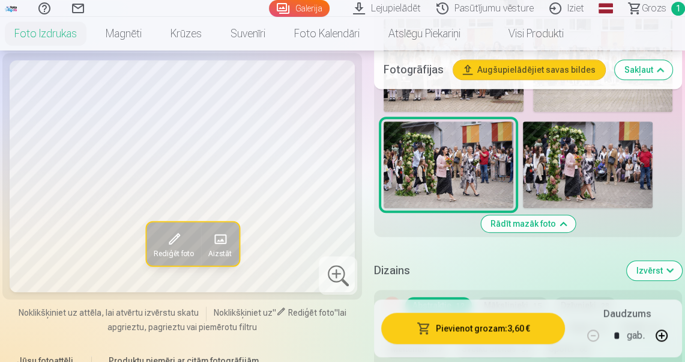
click at [577, 165] on img at bounding box center [588, 164] width 130 height 86
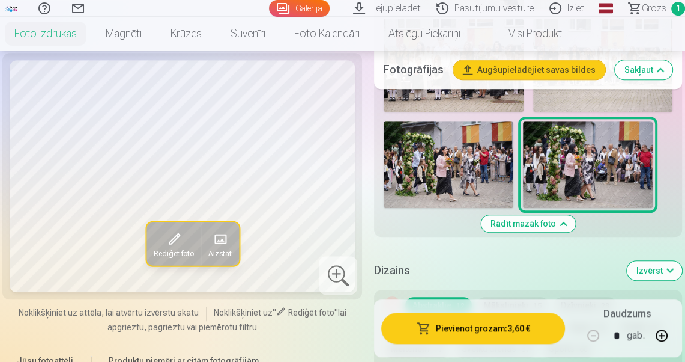
click at [473, 171] on img at bounding box center [449, 164] width 130 height 86
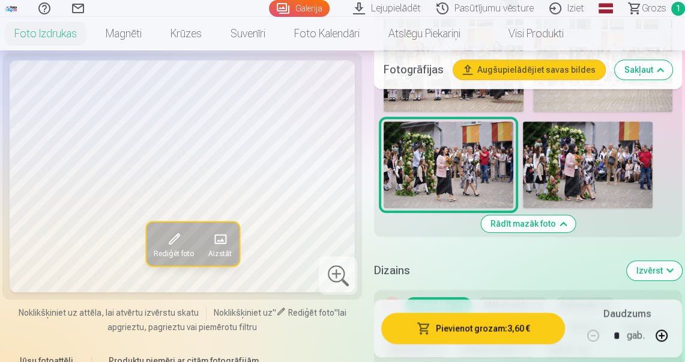
scroll to position [528, 0]
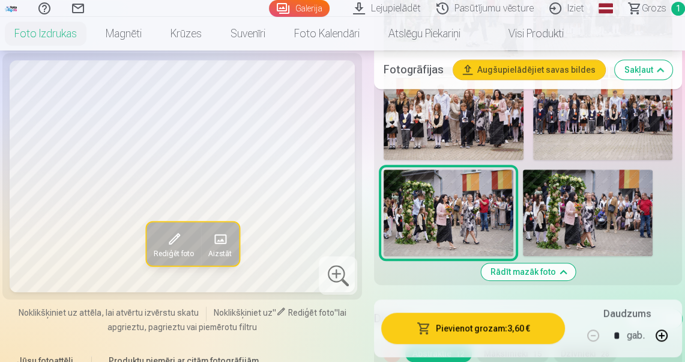
click at [591, 124] on img at bounding box center [603, 113] width 140 height 93
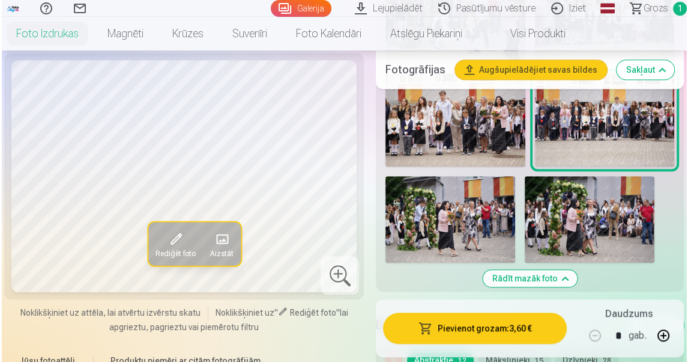
scroll to position [432, 0]
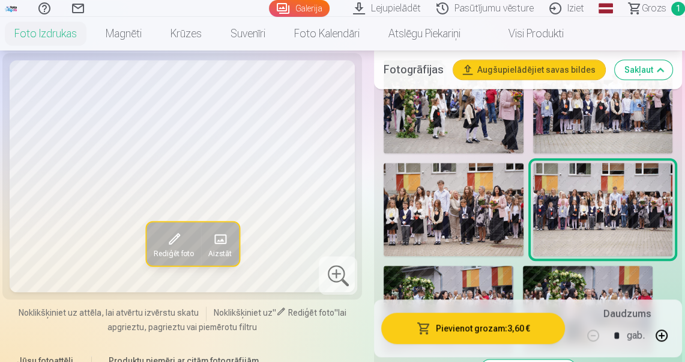
click at [166, 244] on span at bounding box center [174, 238] width 19 height 19
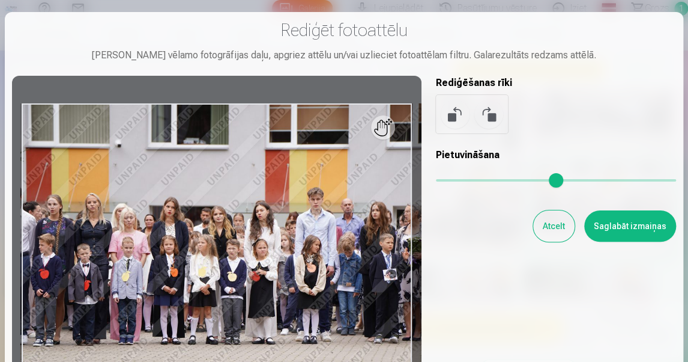
drag, startPoint x: 443, startPoint y: 180, endPoint x: 480, endPoint y: 180, distance: 37.8
click at [480, 180] on input "range" at bounding box center [556, 180] width 240 height 2
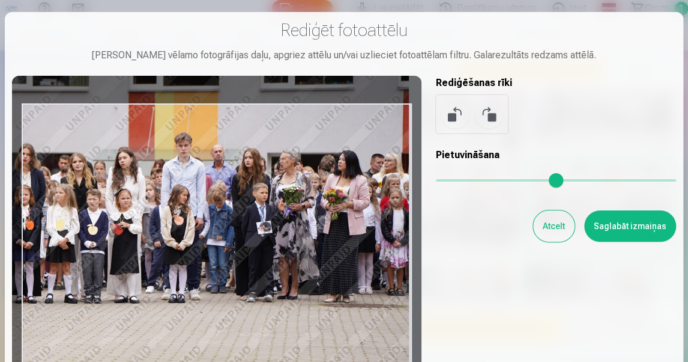
drag, startPoint x: 343, startPoint y: 257, endPoint x: 163, endPoint y: 206, distance: 186.7
click at [163, 207] on div at bounding box center [217, 234] width 410 height 317
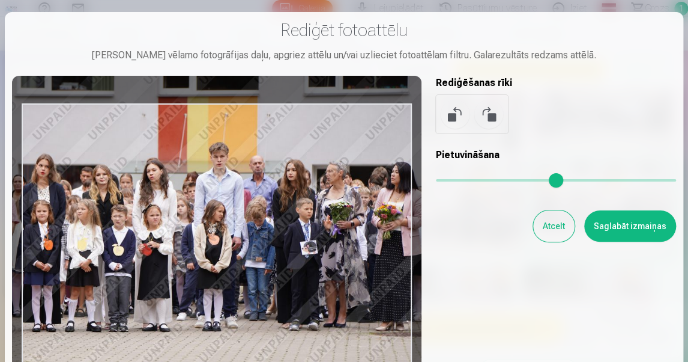
drag, startPoint x: 487, startPoint y: 181, endPoint x: 432, endPoint y: 199, distance: 57.7
click at [495, 180] on input "range" at bounding box center [556, 180] width 240 height 2
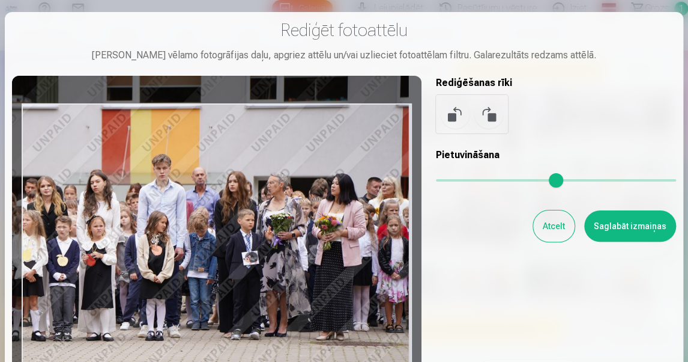
drag, startPoint x: 390, startPoint y: 227, endPoint x: 338, endPoint y: 242, distance: 53.8
click at [338, 242] on div at bounding box center [217, 234] width 410 height 317
type input "****"
click at [543, 226] on button "Atcelt" at bounding box center [553, 225] width 41 height 31
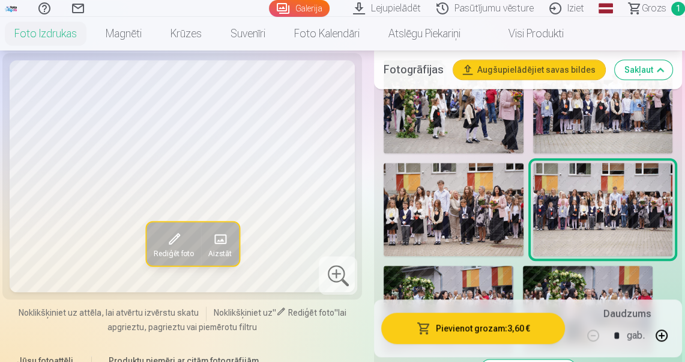
click at [572, 214] on img at bounding box center [603, 209] width 140 height 93
click at [174, 243] on span at bounding box center [174, 238] width 19 height 19
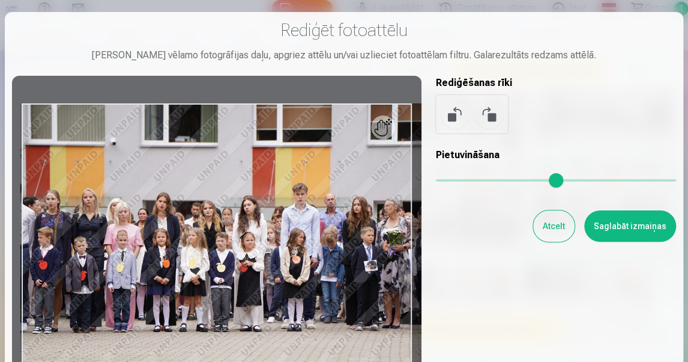
drag, startPoint x: 437, startPoint y: 180, endPoint x: 462, endPoint y: 184, distance: 25.6
click at [462, 181] on input "range" at bounding box center [556, 180] width 240 height 2
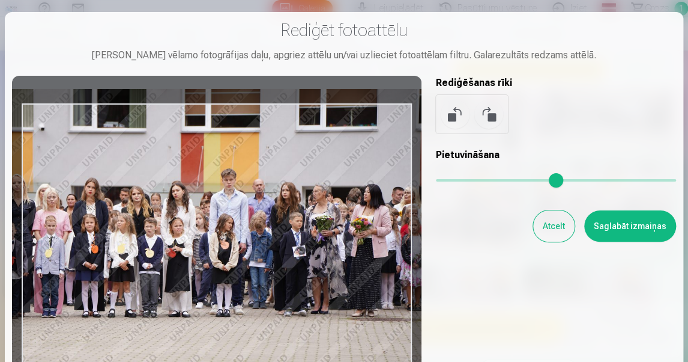
drag, startPoint x: 316, startPoint y: 252, endPoint x: 254, endPoint y: 244, distance: 63.0
click at [254, 244] on div at bounding box center [217, 234] width 410 height 317
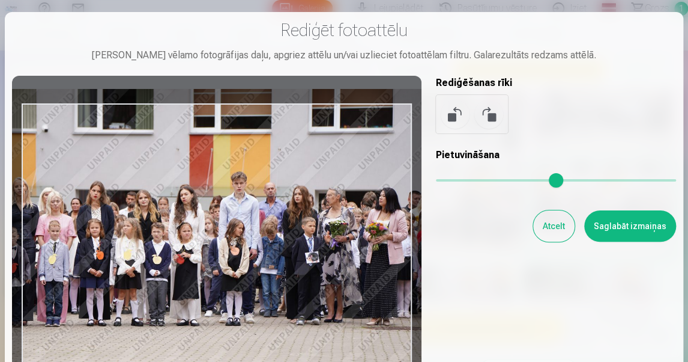
drag, startPoint x: 461, startPoint y: 183, endPoint x: 468, endPoint y: 183, distance: 7.2
click at [468, 181] on input "range" at bounding box center [556, 180] width 240 height 2
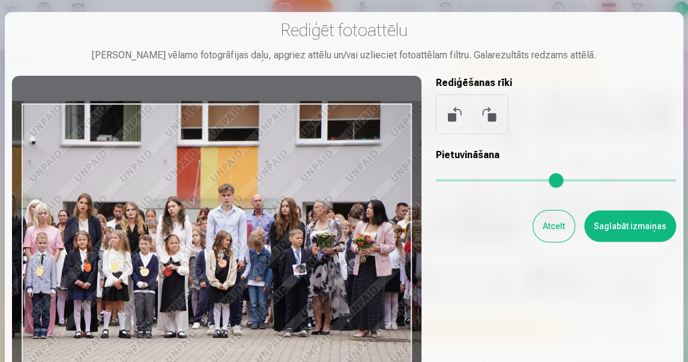
drag, startPoint x: 358, startPoint y: 250, endPoint x: 345, endPoint y: 262, distance: 17.4
click at [345, 262] on div at bounding box center [217, 234] width 410 height 317
type input "****"
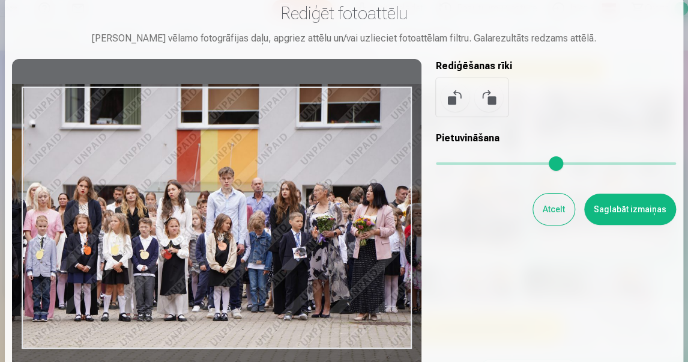
scroll to position [48, 0]
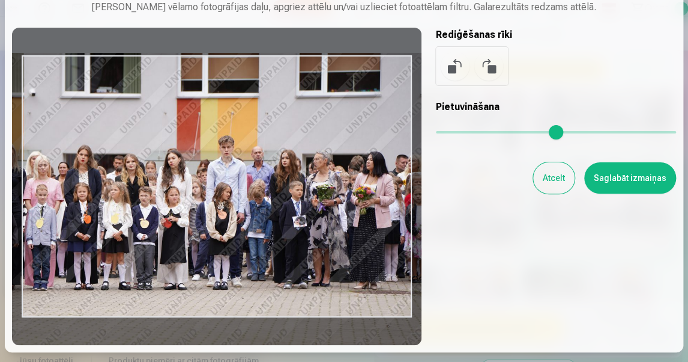
click at [606, 180] on button "Saglabāt izmaiņas" at bounding box center [630, 177] width 92 height 31
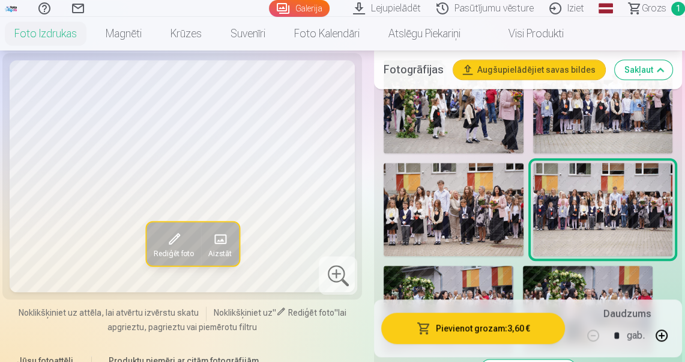
click at [474, 201] on img at bounding box center [454, 209] width 140 height 93
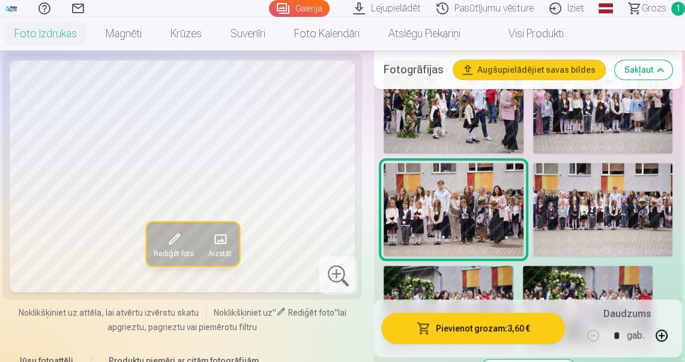
click at [604, 202] on img at bounding box center [603, 209] width 140 height 93
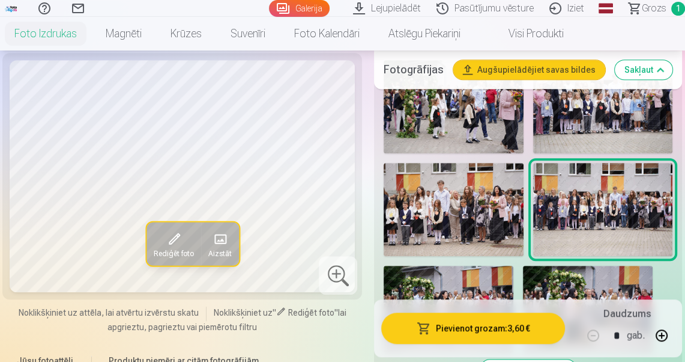
click at [597, 126] on img at bounding box center [603, 106] width 140 height 93
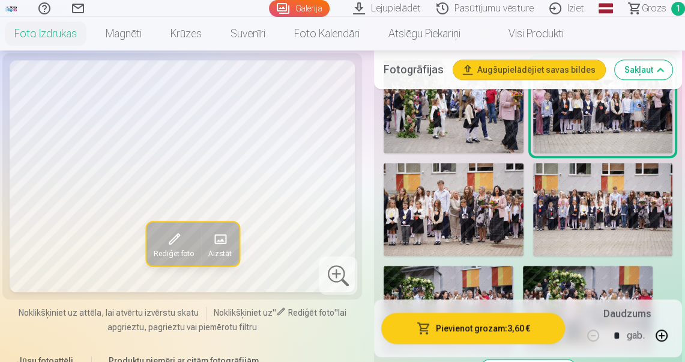
click at [607, 211] on img at bounding box center [603, 209] width 140 height 93
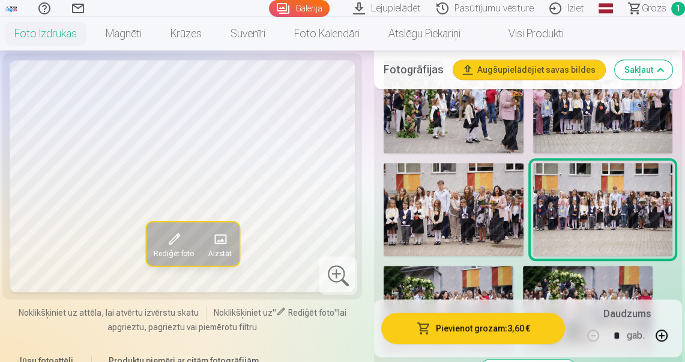
click at [497, 205] on img at bounding box center [454, 209] width 140 height 93
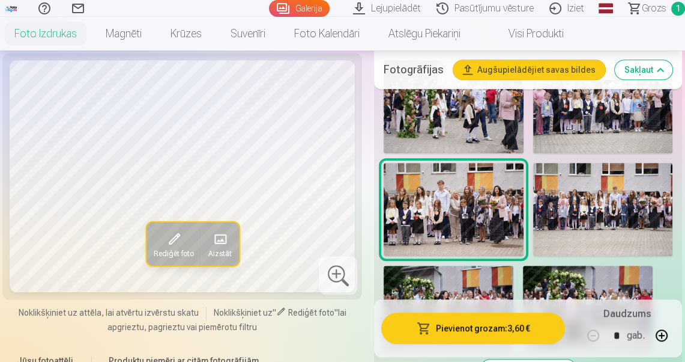
click at [487, 283] on img at bounding box center [449, 308] width 130 height 86
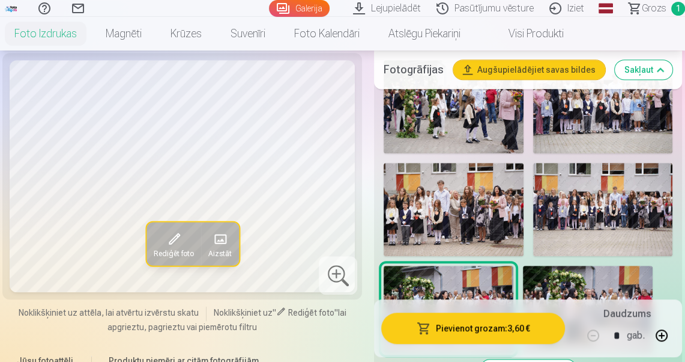
click at [567, 281] on img at bounding box center [588, 308] width 130 height 86
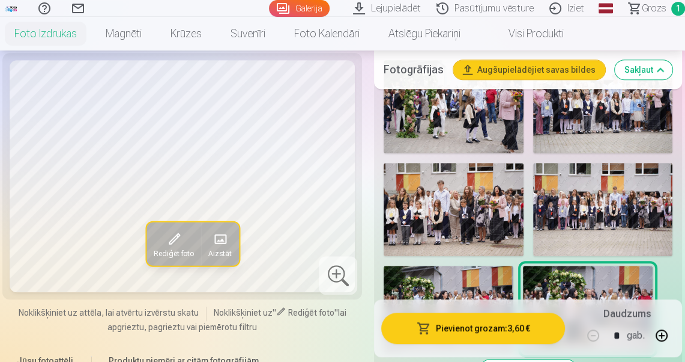
click at [173, 249] on span "Rediģēt foto" at bounding box center [174, 254] width 40 height 10
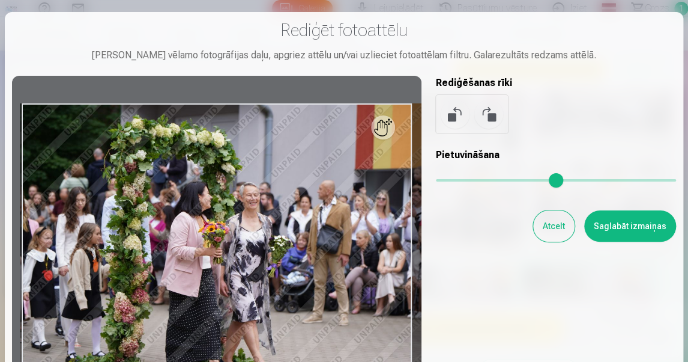
drag, startPoint x: 438, startPoint y: 181, endPoint x: 456, endPoint y: 180, distance: 17.5
click at [456, 180] on input "range" at bounding box center [556, 180] width 240 height 2
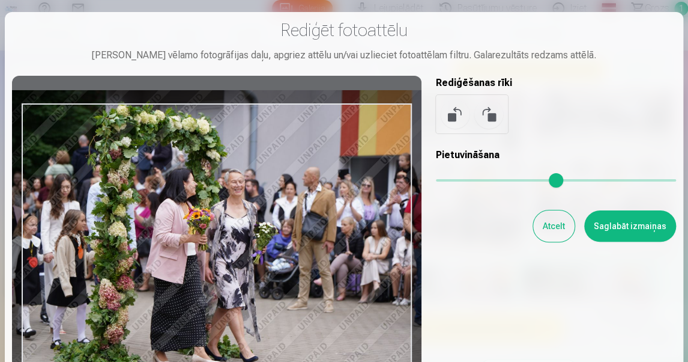
drag, startPoint x: 344, startPoint y: 232, endPoint x: 447, endPoint y: 231, distance: 103.9
click at [333, 225] on div at bounding box center [217, 234] width 410 height 317
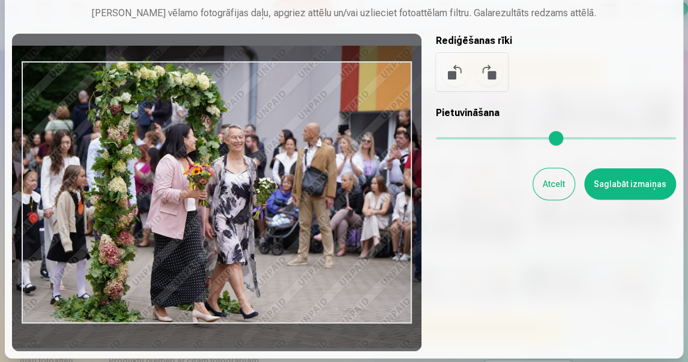
scroll to position [96, 0]
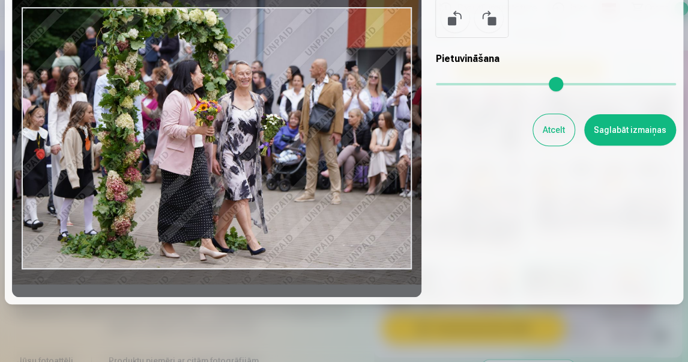
drag, startPoint x: 295, startPoint y: 202, endPoint x: 303, endPoint y: 191, distance: 13.0
click at [303, 191] on div at bounding box center [217, 138] width 410 height 317
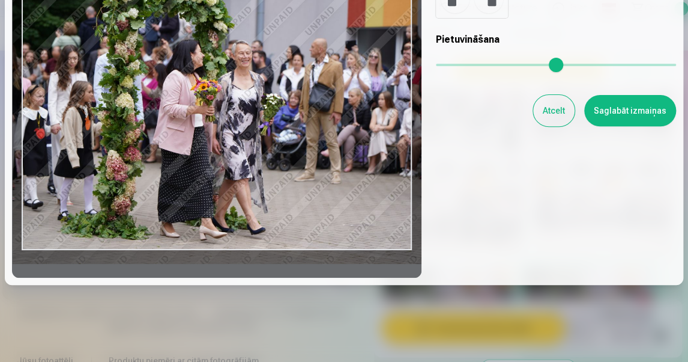
scroll to position [123, 0]
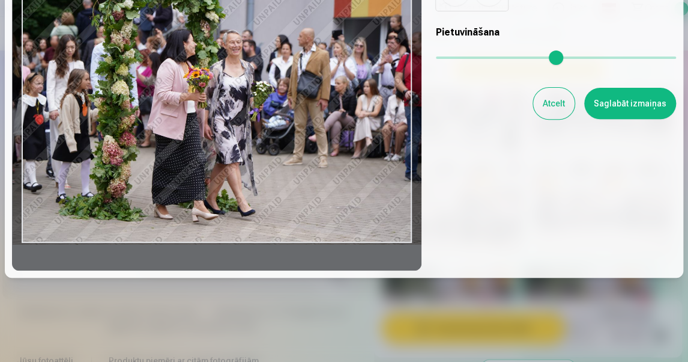
click at [451, 56] on input "range" at bounding box center [556, 57] width 240 height 2
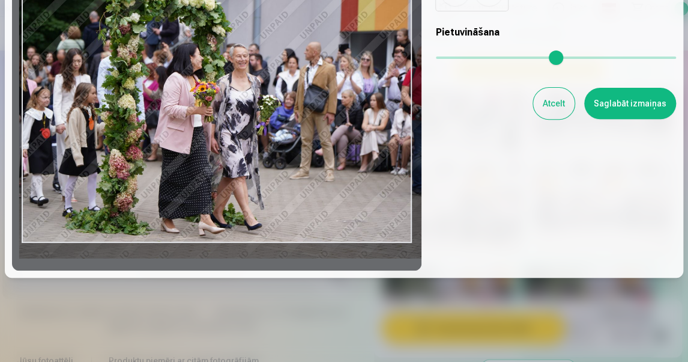
drag, startPoint x: 309, startPoint y: 138, endPoint x: 315, endPoint y: 151, distance: 15.3
click at [315, 151] on div at bounding box center [217, 111] width 410 height 317
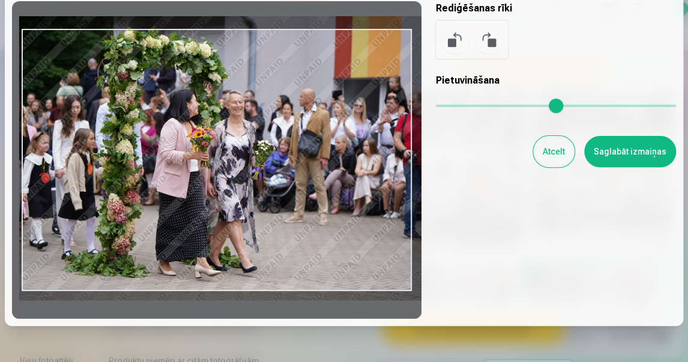
click at [449, 105] on input "range" at bounding box center [556, 105] width 240 height 2
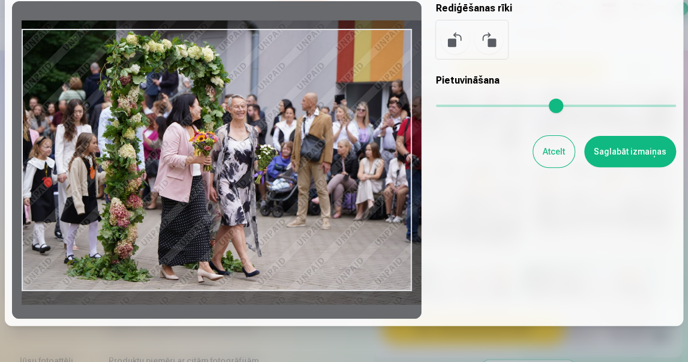
drag, startPoint x: 317, startPoint y: 219, endPoint x: 322, endPoint y: 223, distance: 6.4
click at [322, 223] on div at bounding box center [217, 159] width 410 height 317
type input "****"
click at [610, 151] on button "Saglabāt izmaiņas" at bounding box center [630, 151] width 92 height 31
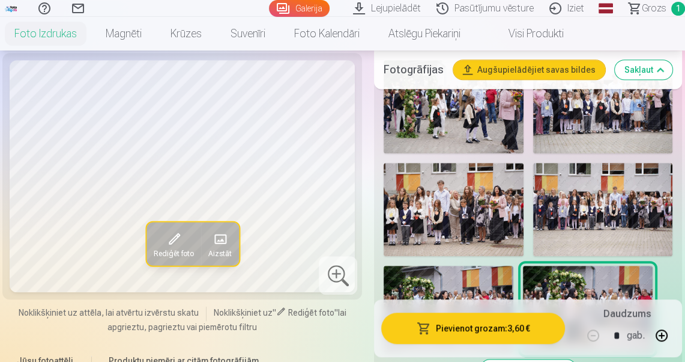
click at [524, 331] on button "Pievienot grozam : 3,60 €" at bounding box center [473, 327] width 184 height 31
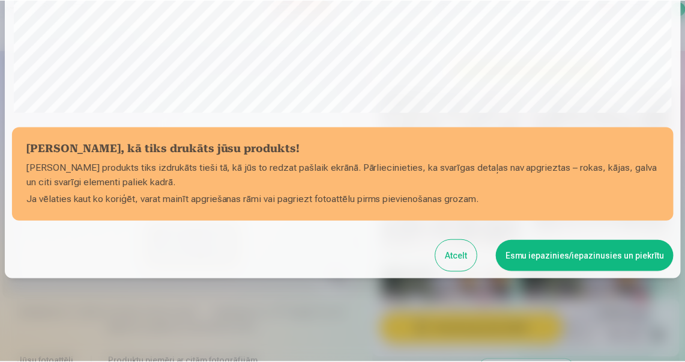
scroll to position [404, 0]
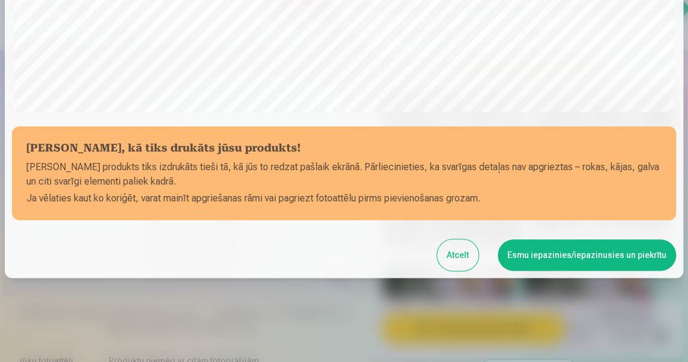
click at [517, 255] on button "Esmu iepazinies/iepazinusies un piekrītu" at bounding box center [587, 254] width 178 height 31
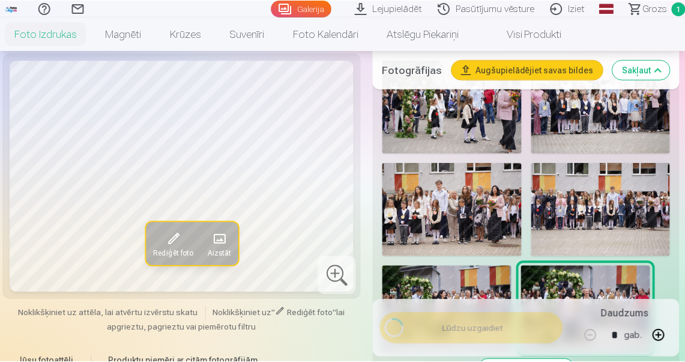
scroll to position [401, 0]
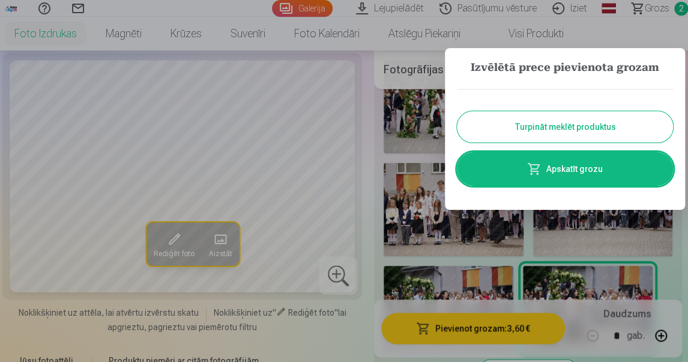
click at [368, 113] on div at bounding box center [344, 181] width 688 height 362
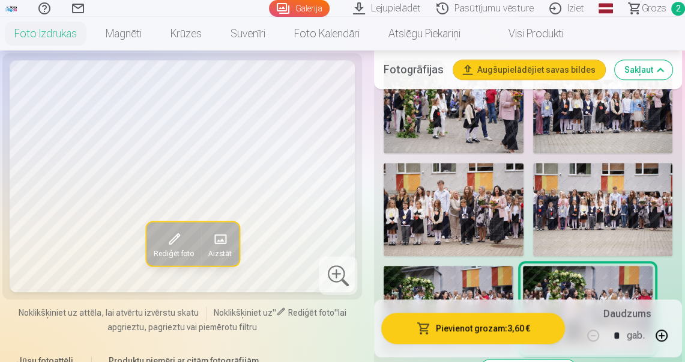
click at [502, 207] on img at bounding box center [454, 209] width 140 height 93
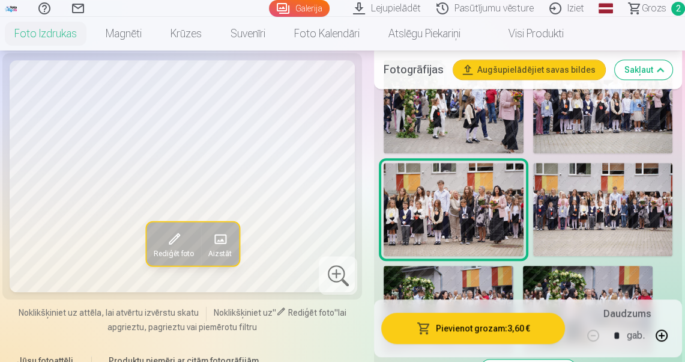
click at [599, 212] on img at bounding box center [603, 209] width 140 height 93
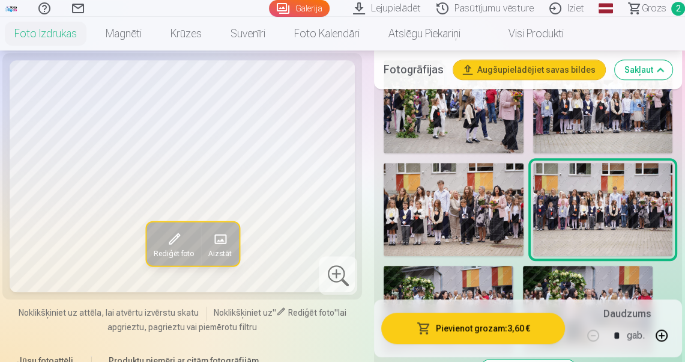
click at [503, 274] on img at bounding box center [449, 308] width 130 height 86
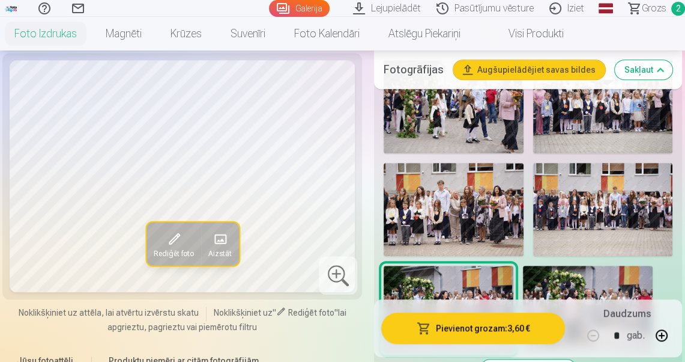
click at [585, 279] on img at bounding box center [588, 308] width 130 height 86
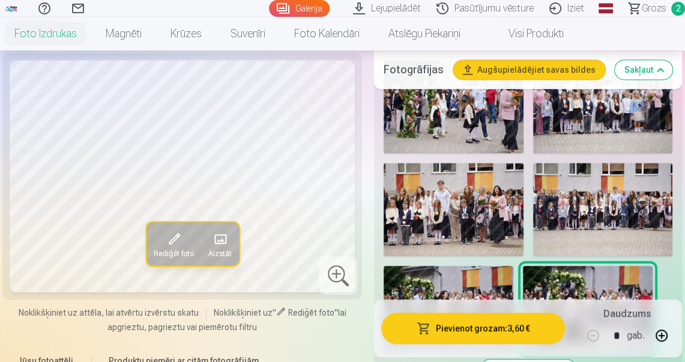
scroll to position [480, 0]
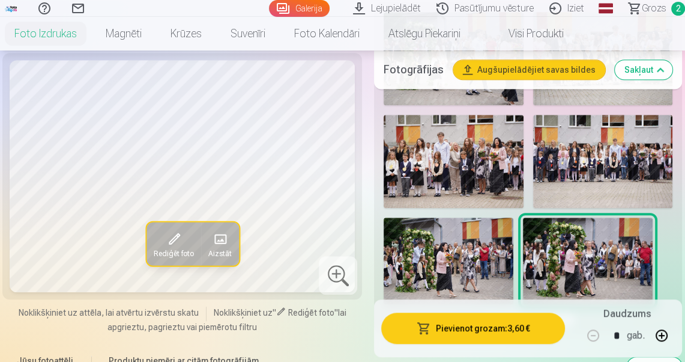
click at [474, 95] on img at bounding box center [454, 58] width 140 height 93
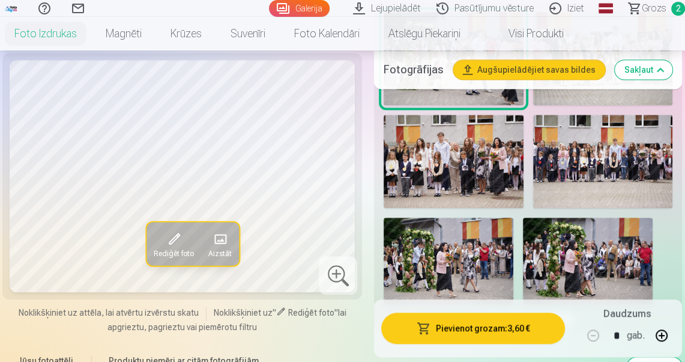
click at [562, 96] on img at bounding box center [603, 58] width 140 height 93
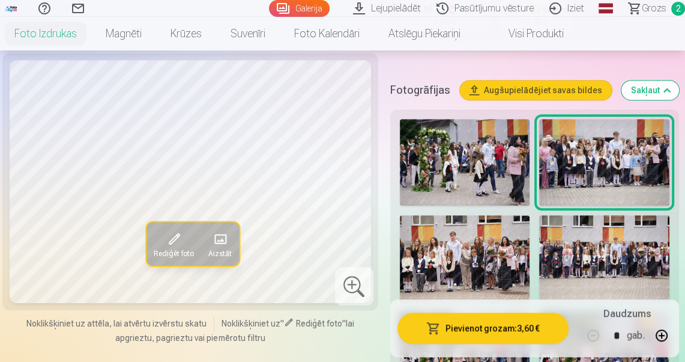
scroll to position [384, 0]
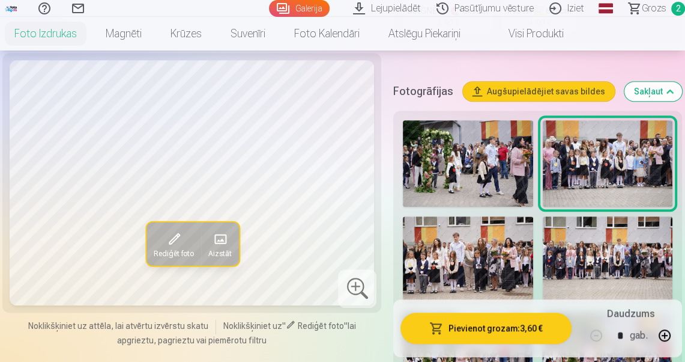
click at [168, 245] on span at bounding box center [174, 238] width 19 height 19
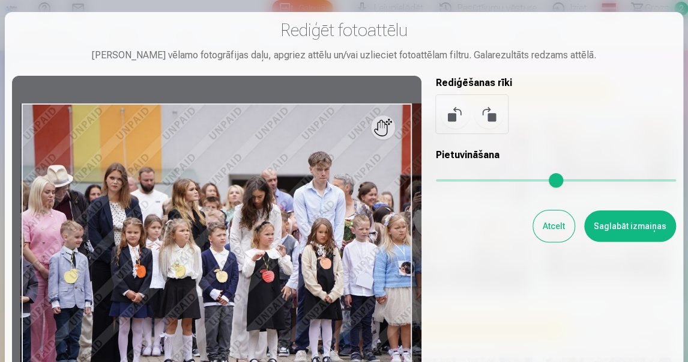
drag, startPoint x: 440, startPoint y: 184, endPoint x: 469, endPoint y: 182, distance: 28.9
click at [469, 181] on input "range" at bounding box center [556, 180] width 240 height 2
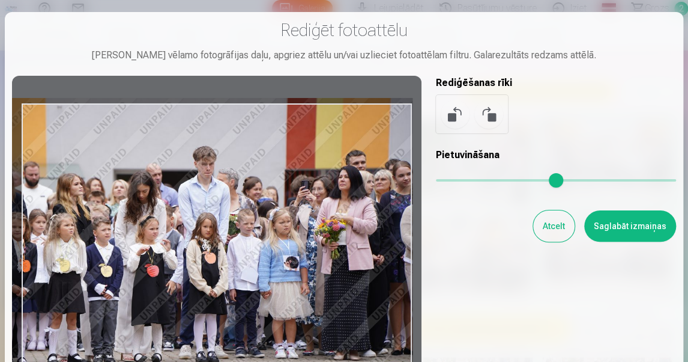
type input "****"
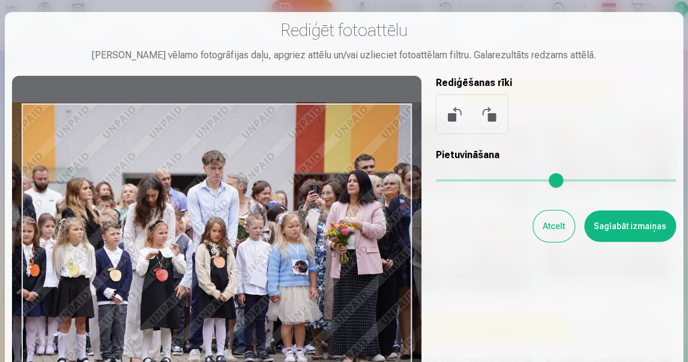
drag, startPoint x: 352, startPoint y: 252, endPoint x: 247, endPoint y: 251, distance: 105.1
click at [247, 251] on div at bounding box center [217, 234] width 410 height 317
click at [555, 229] on button "Atcelt" at bounding box center [553, 225] width 41 height 31
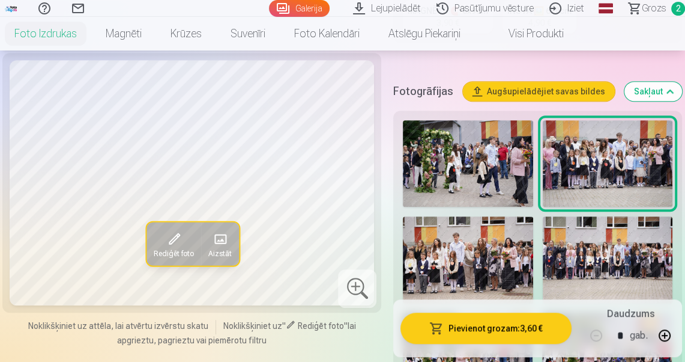
click at [658, 9] on span "Grozs" at bounding box center [654, 8] width 25 height 14
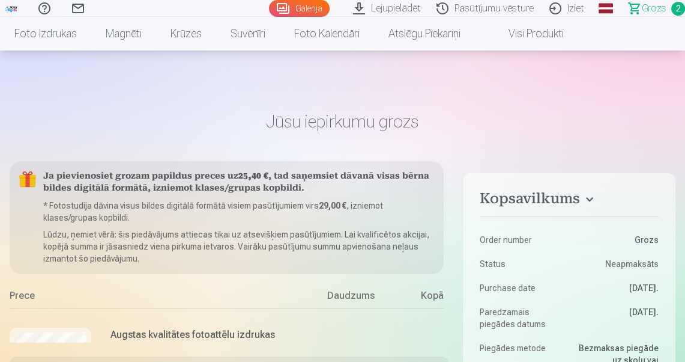
scroll to position [192, 0]
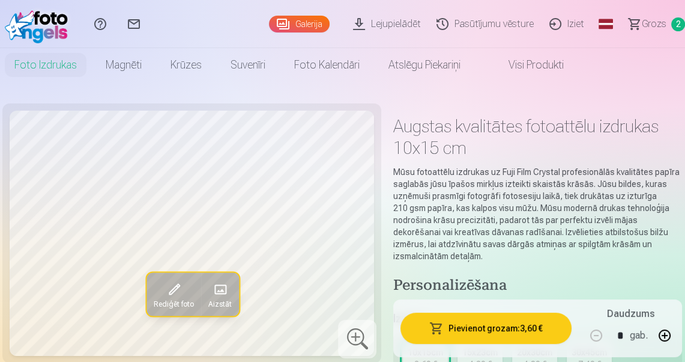
click at [180, 293] on span at bounding box center [174, 289] width 19 height 19
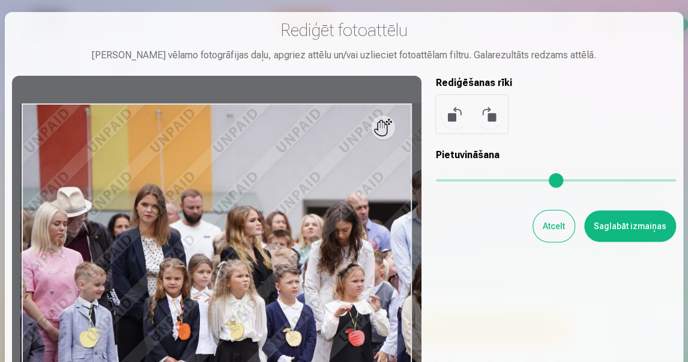
drag, startPoint x: 443, startPoint y: 180, endPoint x: 555, endPoint y: 180, distance: 112.3
click at [555, 180] on input "range" at bounding box center [556, 180] width 240 height 2
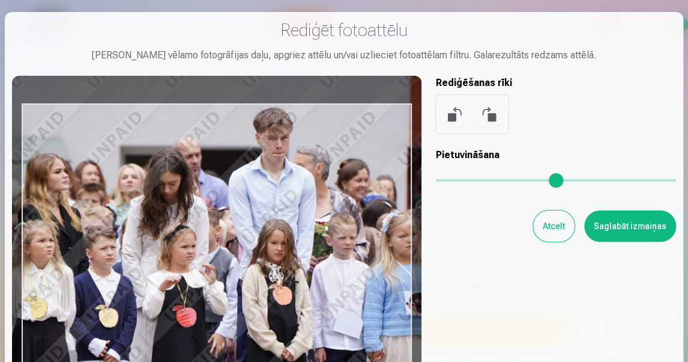
drag, startPoint x: 328, startPoint y: 252, endPoint x: 22, endPoint y: 173, distance: 316.9
click at [24, 175] on div at bounding box center [217, 234] width 410 height 317
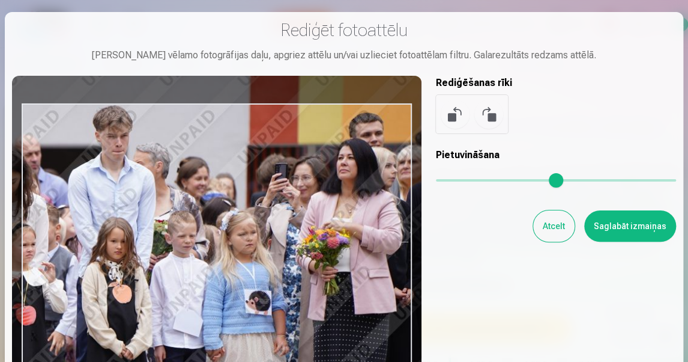
drag, startPoint x: 263, startPoint y: 228, endPoint x: 197, endPoint y: 247, distance: 68.6
click at [197, 247] on div at bounding box center [217, 234] width 410 height 317
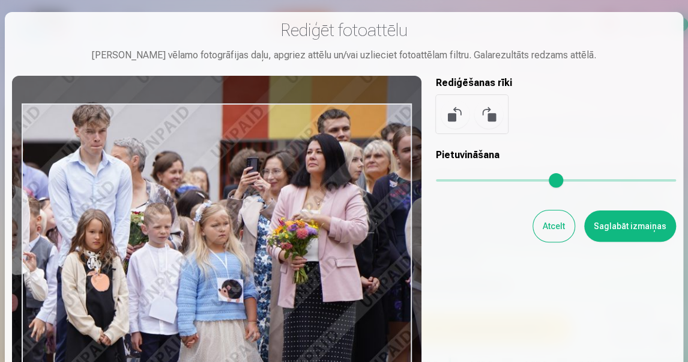
drag, startPoint x: 554, startPoint y: 181, endPoint x: 546, endPoint y: 181, distance: 8.4
type input "****"
click at [546, 181] on input "range" at bounding box center [556, 180] width 240 height 2
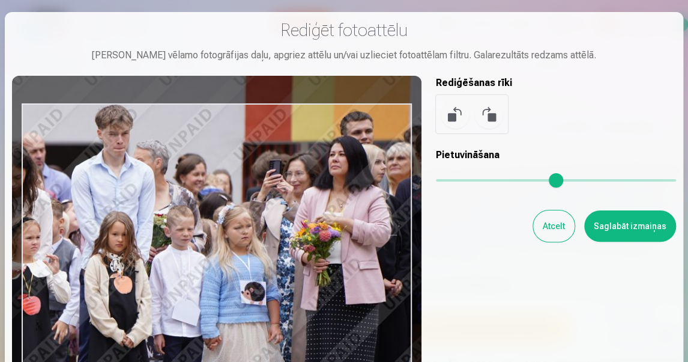
drag, startPoint x: 374, startPoint y: 248, endPoint x: 397, endPoint y: 250, distance: 22.9
click at [397, 250] on div at bounding box center [217, 234] width 410 height 317
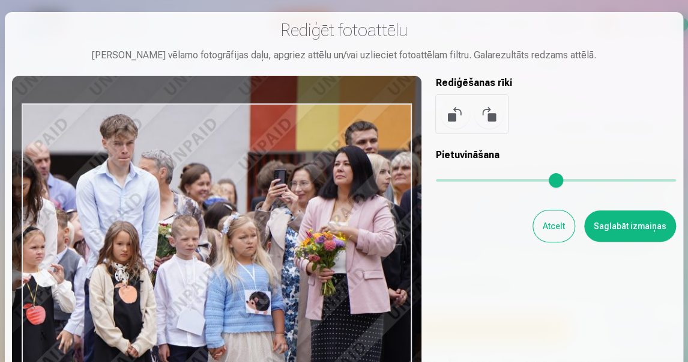
drag, startPoint x: 396, startPoint y: 250, endPoint x: 401, endPoint y: 260, distance: 10.7
click at [401, 260] on div at bounding box center [217, 234] width 410 height 317
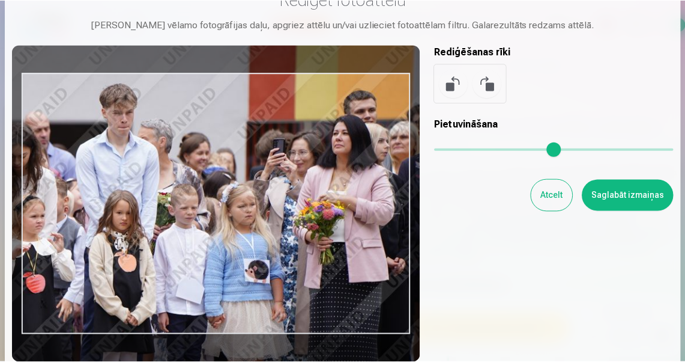
scroll to position [48, 0]
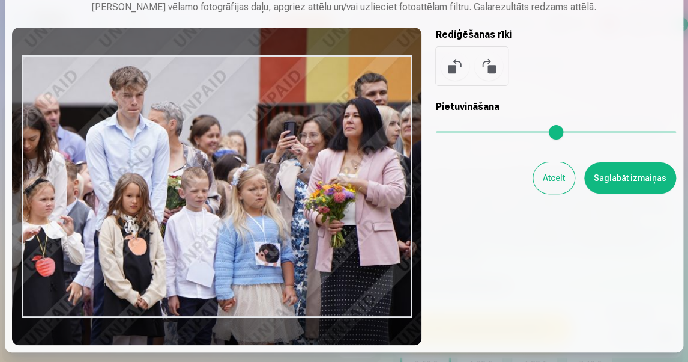
drag, startPoint x: 120, startPoint y: 291, endPoint x: 129, endPoint y: 291, distance: 9.6
click at [129, 291] on div at bounding box center [217, 186] width 410 height 317
click at [554, 176] on button "Atcelt" at bounding box center [553, 177] width 41 height 31
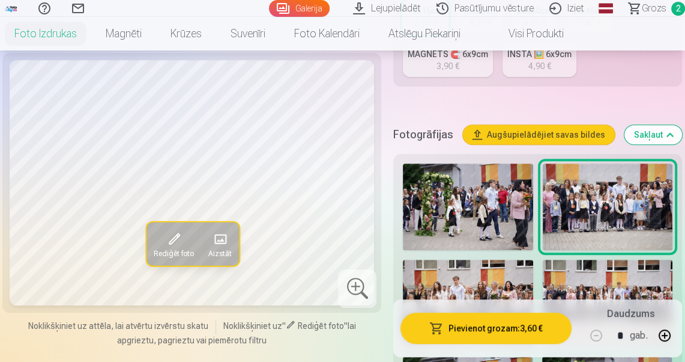
scroll to position [336, 0]
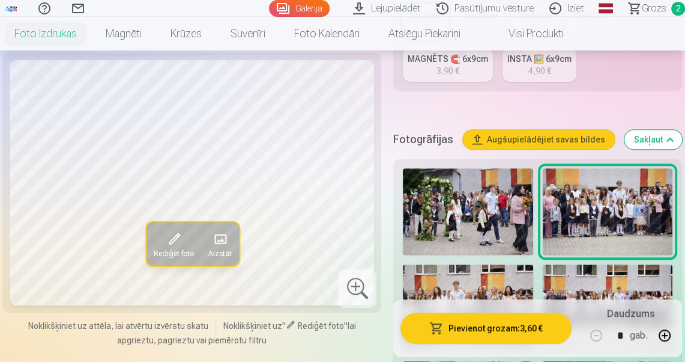
click at [533, 231] on img at bounding box center [468, 211] width 130 height 86
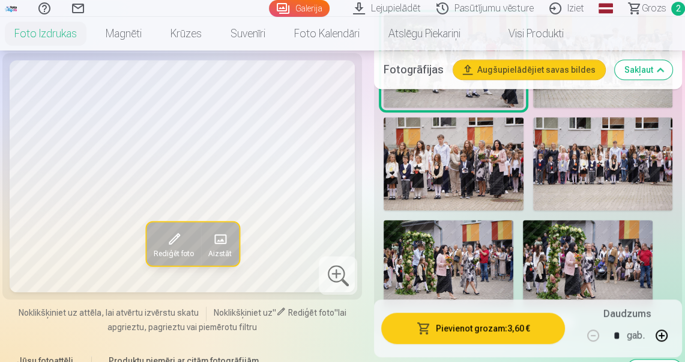
scroll to position [480, 0]
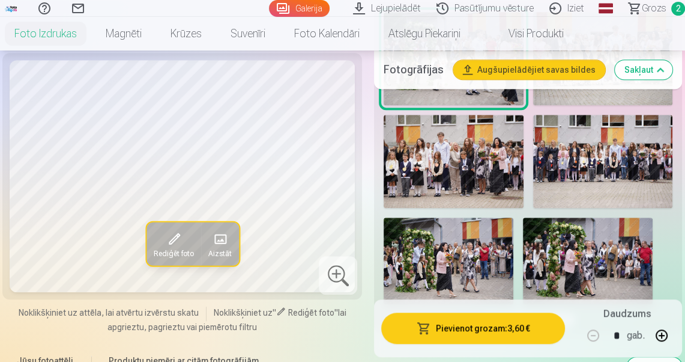
click at [552, 98] on img at bounding box center [603, 58] width 140 height 93
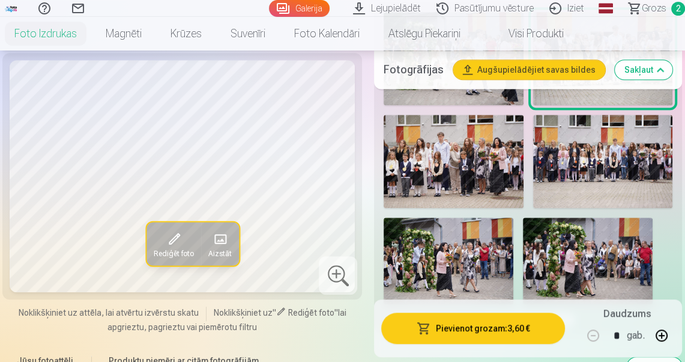
click at [487, 168] on img at bounding box center [454, 161] width 140 height 93
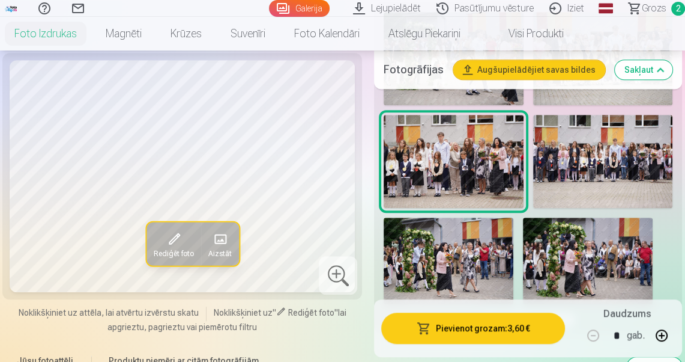
click at [587, 162] on img at bounding box center [603, 161] width 140 height 93
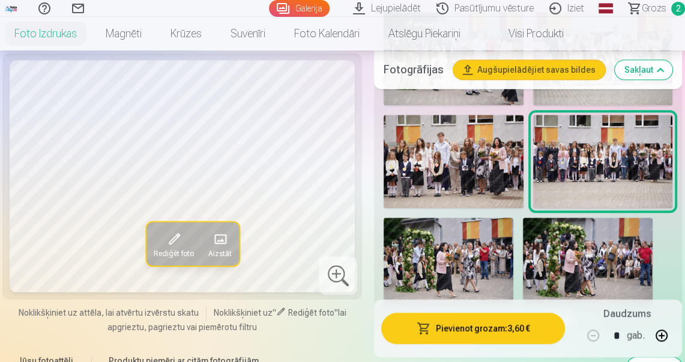
click at [462, 248] on img at bounding box center [449, 260] width 130 height 86
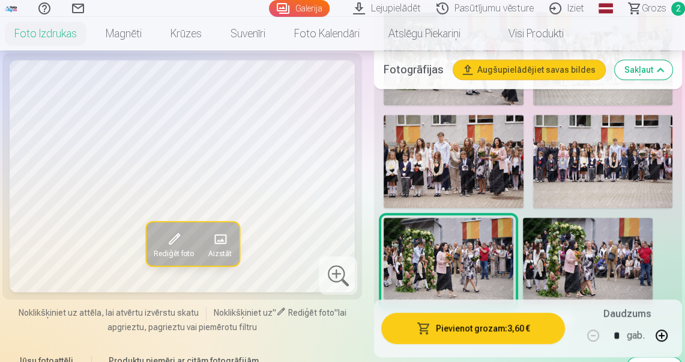
click at [560, 252] on img at bounding box center [588, 260] width 130 height 86
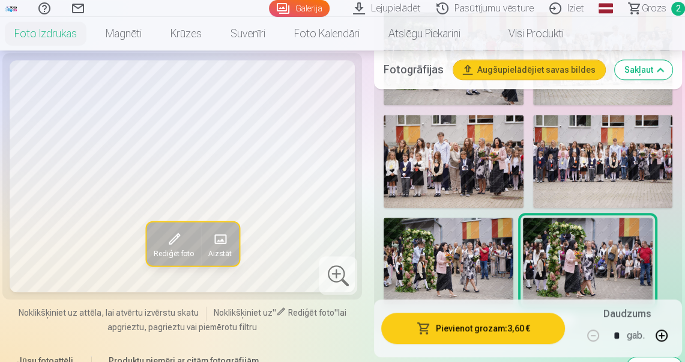
click at [487, 263] on img at bounding box center [449, 260] width 130 height 86
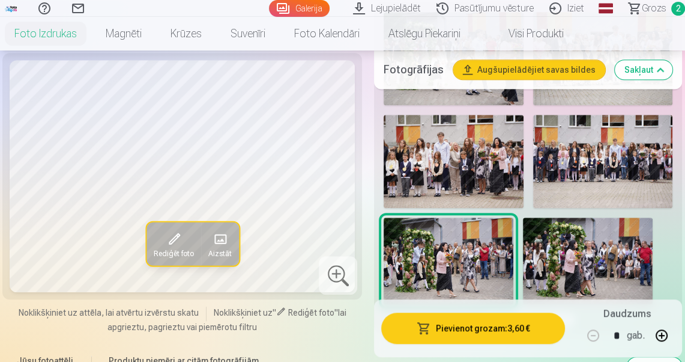
click at [565, 260] on img at bounding box center [588, 260] width 130 height 86
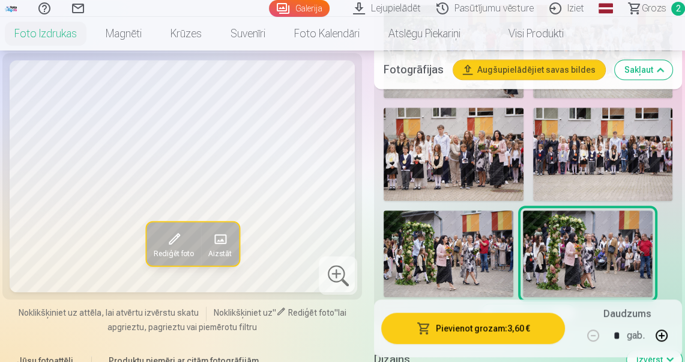
scroll to position [577, 0]
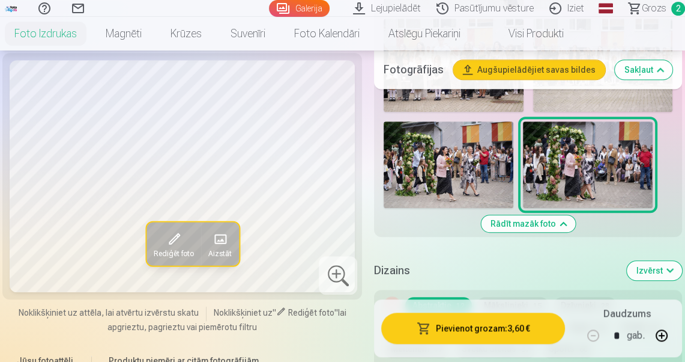
click at [653, 7] on span "Grozs" at bounding box center [654, 8] width 25 height 14
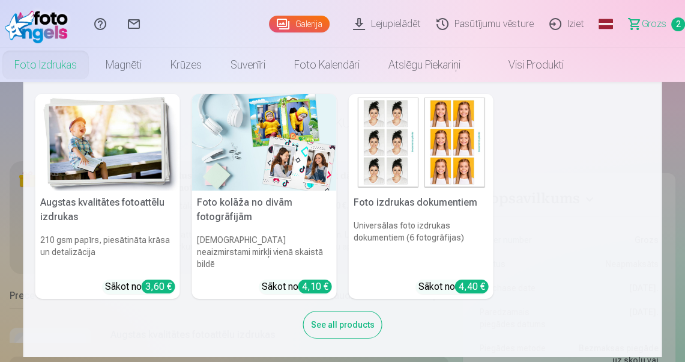
click at [66, 68] on link "Foto izdrukas" at bounding box center [45, 65] width 91 height 34
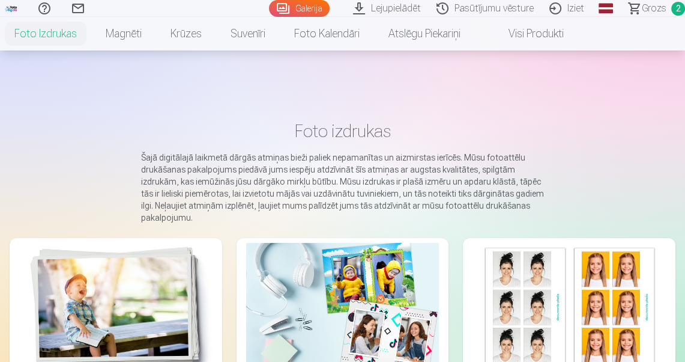
scroll to position [240, 0]
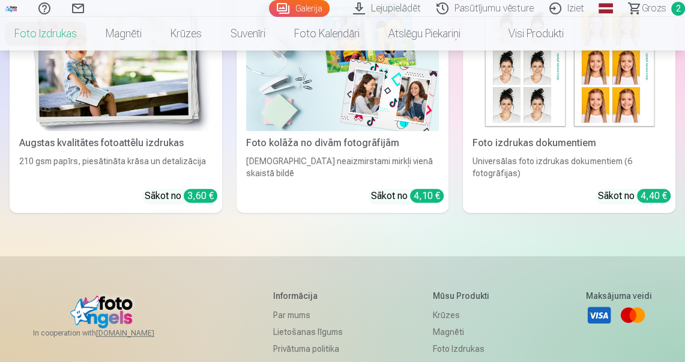
click at [136, 123] on img at bounding box center [115, 66] width 193 height 129
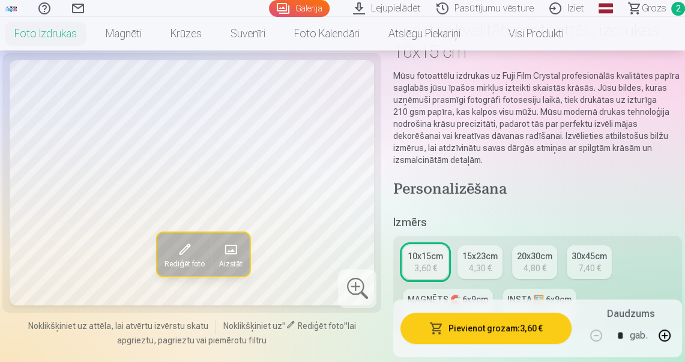
scroll to position [192, 0]
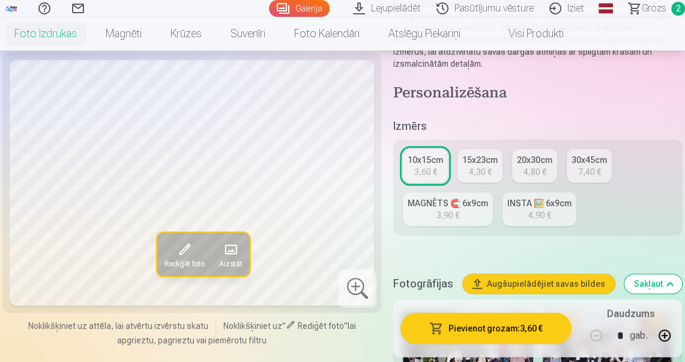
click at [652, 4] on span "Grozs" at bounding box center [654, 8] width 25 height 14
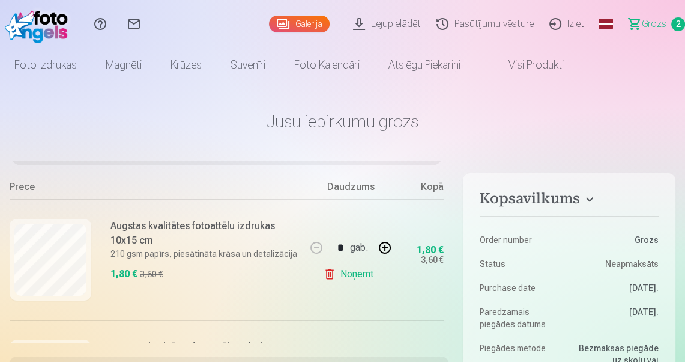
scroll to position [162, 0]
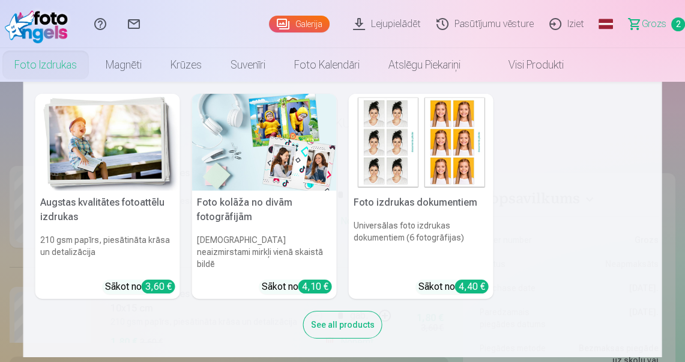
click at [55, 69] on link "Foto izdrukas" at bounding box center [45, 65] width 91 height 34
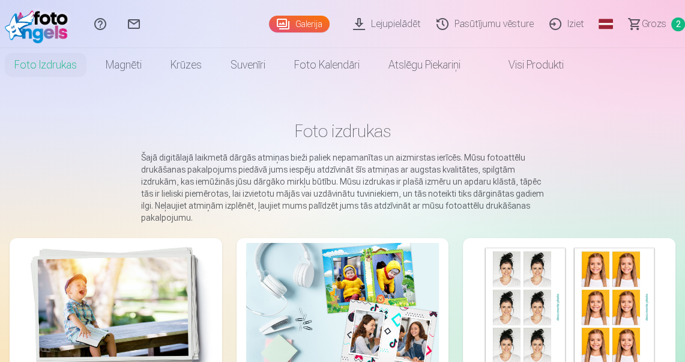
click at [154, 321] on img at bounding box center [115, 307] width 193 height 129
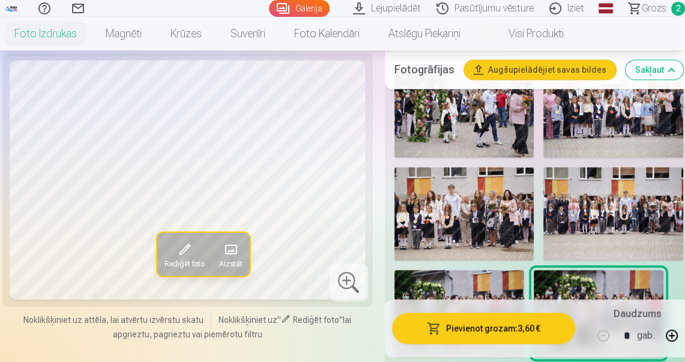
scroll to position [432, 0]
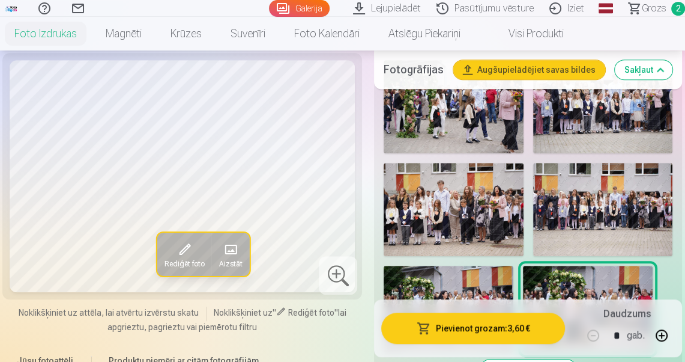
click at [603, 122] on img at bounding box center [603, 106] width 140 height 93
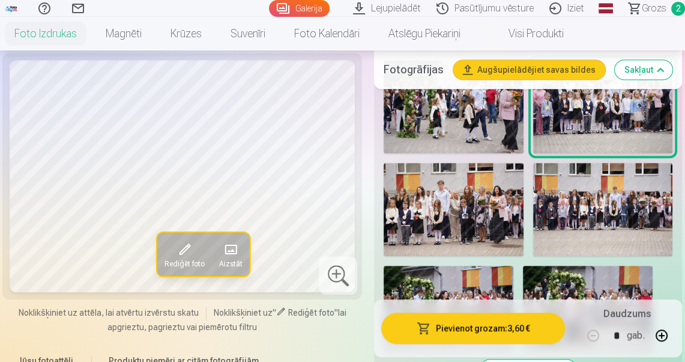
click at [495, 192] on img at bounding box center [454, 209] width 140 height 93
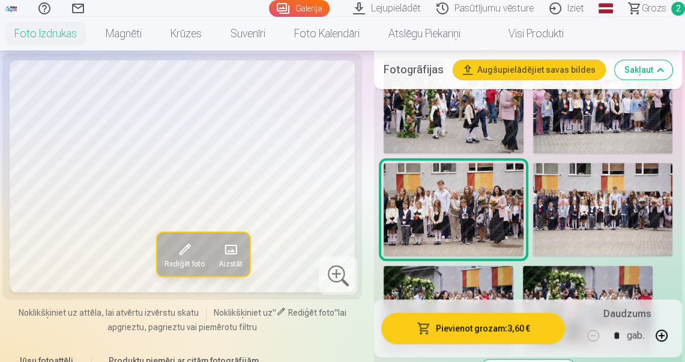
click at [589, 208] on img at bounding box center [603, 209] width 140 height 93
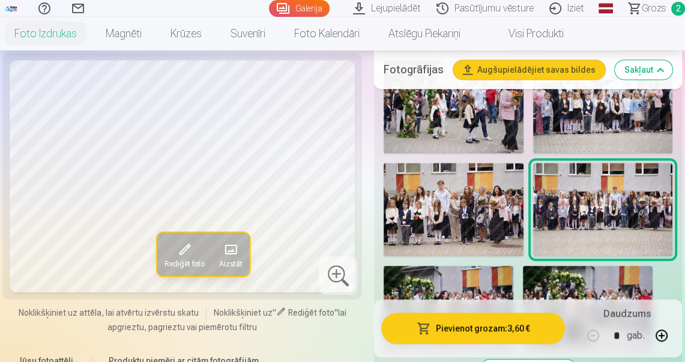
click at [507, 271] on img at bounding box center [449, 308] width 130 height 86
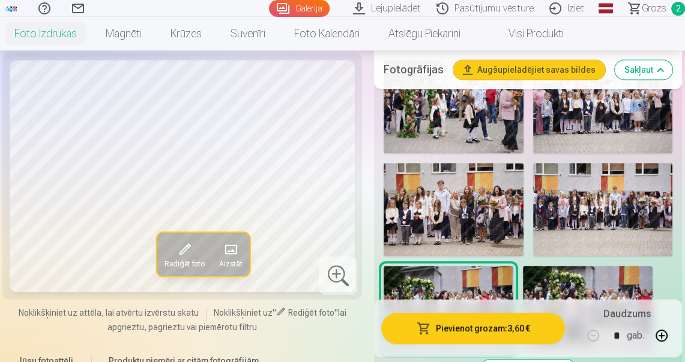
click at [586, 271] on img at bounding box center [588, 308] width 130 height 86
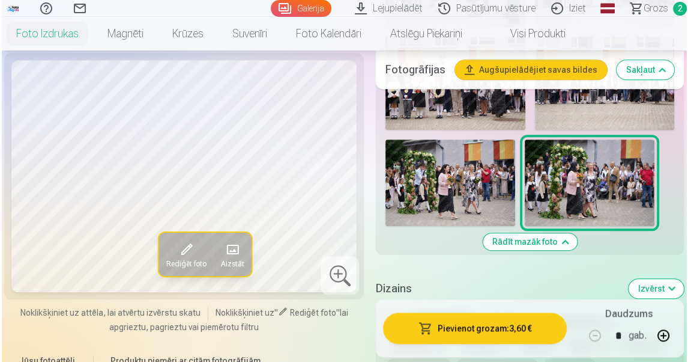
scroll to position [480, 0]
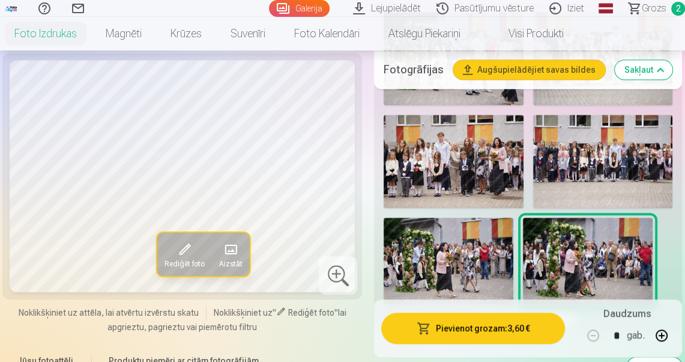
click at [598, 159] on img at bounding box center [603, 161] width 140 height 93
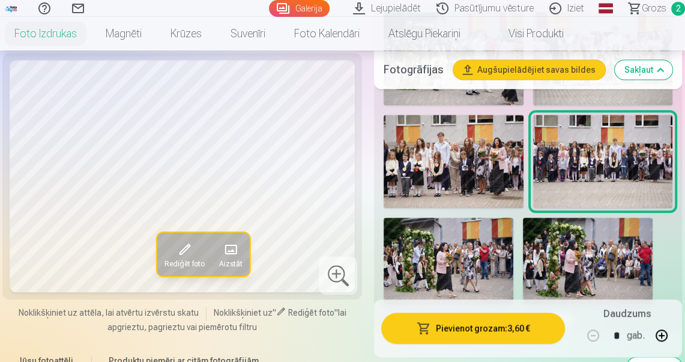
click at [185, 251] on span at bounding box center [184, 249] width 19 height 19
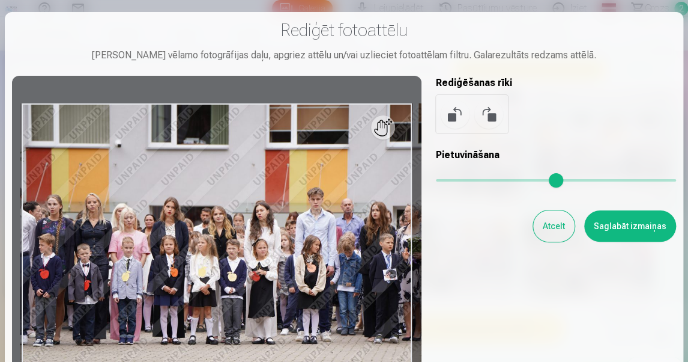
drag, startPoint x: 441, startPoint y: 178, endPoint x: 468, endPoint y: 178, distance: 27.0
click at [468, 179] on input "range" at bounding box center [556, 180] width 240 height 2
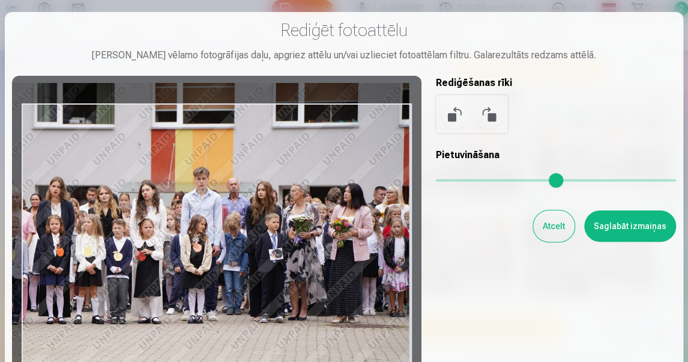
drag, startPoint x: 327, startPoint y: 276, endPoint x: 211, endPoint y: 253, distance: 118.1
click at [212, 256] on div at bounding box center [217, 234] width 410 height 317
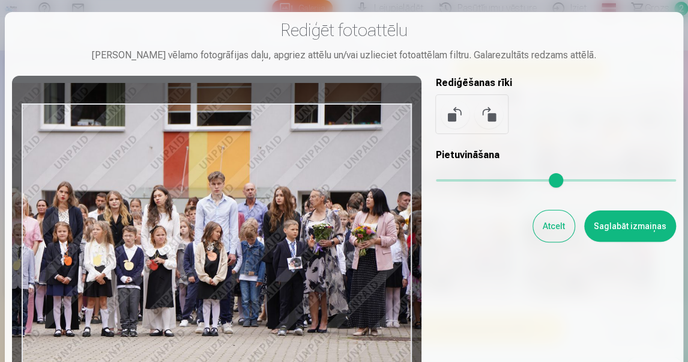
click at [476, 181] on input "range" at bounding box center [556, 180] width 240 height 2
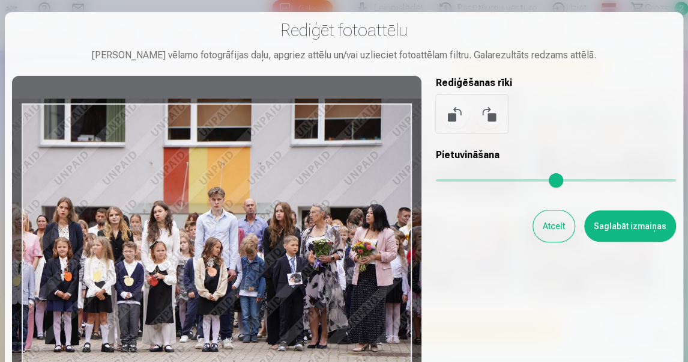
drag, startPoint x: 305, startPoint y: 288, endPoint x: 305, endPoint y: 303, distance: 15.6
click at [305, 303] on div at bounding box center [217, 234] width 410 height 317
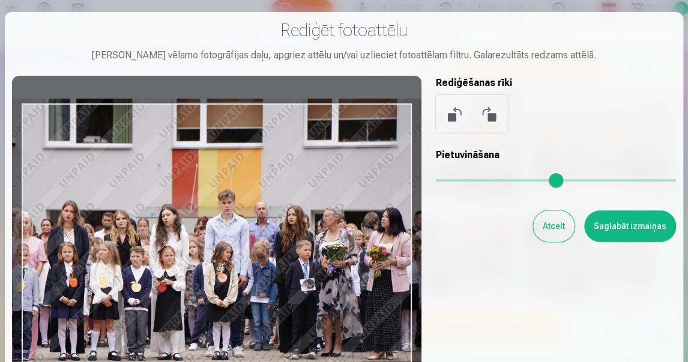
drag, startPoint x: 472, startPoint y: 181, endPoint x: 458, endPoint y: 184, distance: 14.0
click at [479, 181] on input "range" at bounding box center [556, 180] width 240 height 2
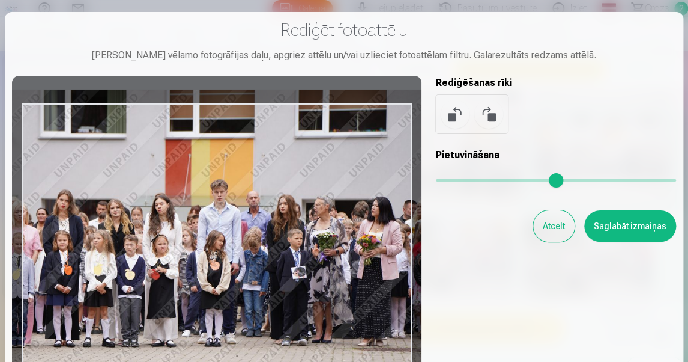
drag, startPoint x: 346, startPoint y: 259, endPoint x: 344, endPoint y: 250, distance: 9.3
click at [344, 250] on div at bounding box center [217, 234] width 410 height 317
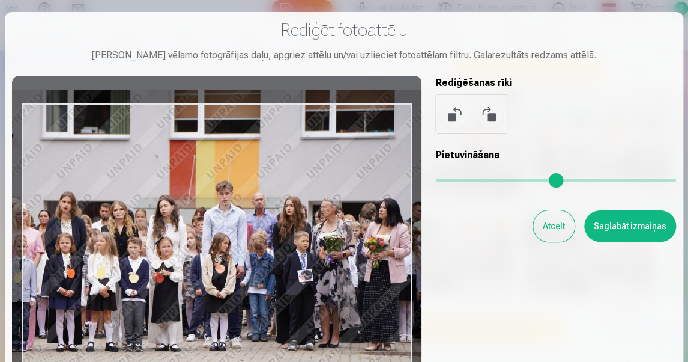
click at [481, 181] on input "range" at bounding box center [556, 180] width 240 height 2
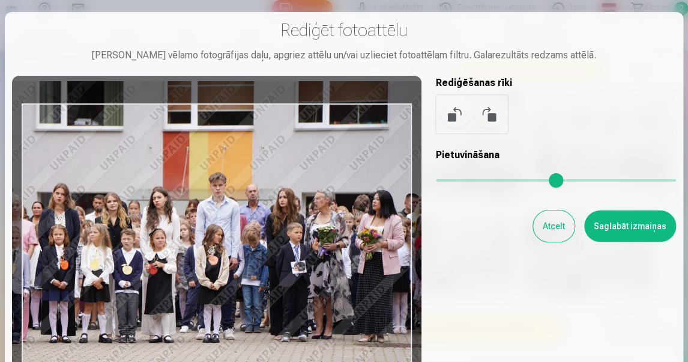
drag, startPoint x: 274, startPoint y: 302, endPoint x: 267, endPoint y: 294, distance: 10.7
click at [267, 294] on div at bounding box center [217, 234] width 410 height 317
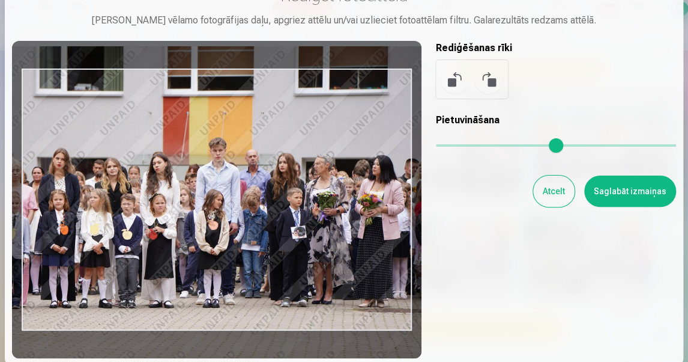
scroll to position [48, 0]
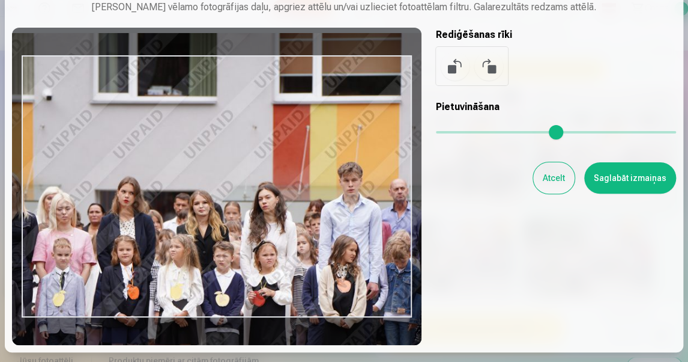
drag, startPoint x: 481, startPoint y: 132, endPoint x: 542, endPoint y: 138, distance: 61.0
click at [542, 133] on input "range" at bounding box center [556, 132] width 240 height 2
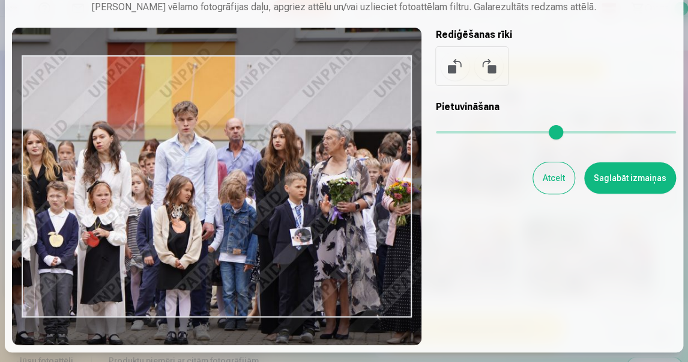
drag, startPoint x: 334, startPoint y: 261, endPoint x: 168, endPoint y: 199, distance: 176.9
click at [168, 199] on div at bounding box center [217, 186] width 410 height 317
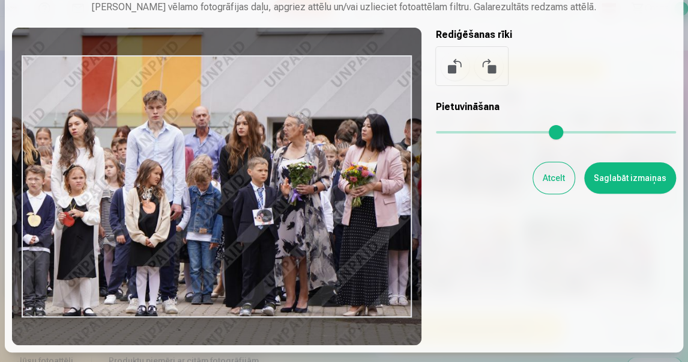
drag, startPoint x: 541, startPoint y: 132, endPoint x: 528, endPoint y: 132, distance: 12.6
click at [528, 132] on input "range" at bounding box center [556, 132] width 240 height 2
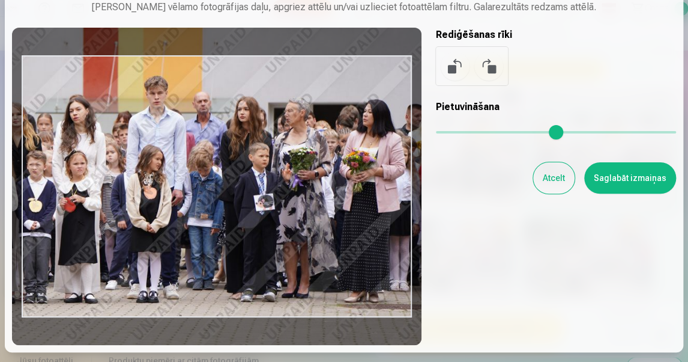
drag, startPoint x: 368, startPoint y: 212, endPoint x: 370, endPoint y: 198, distance: 14.5
click at [370, 198] on div at bounding box center [217, 186] width 410 height 317
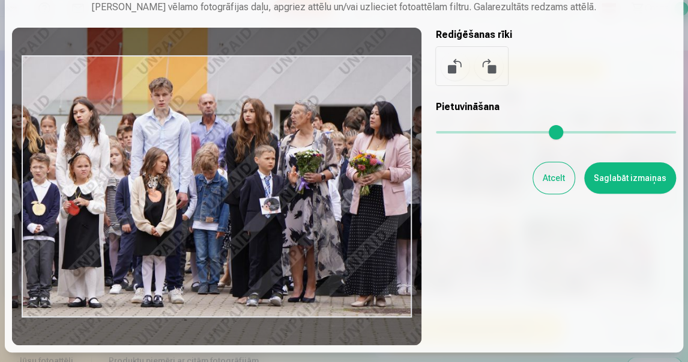
click at [530, 133] on input "range" at bounding box center [556, 132] width 240 height 2
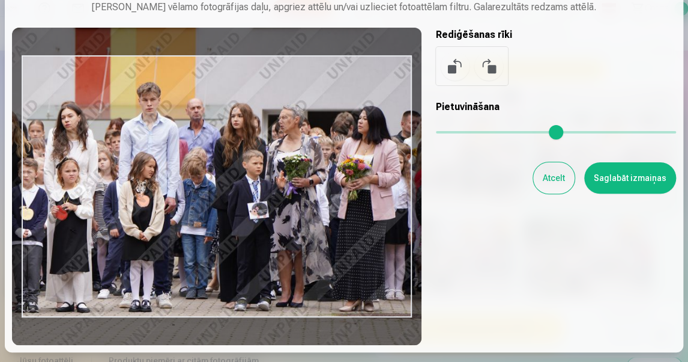
drag, startPoint x: 350, startPoint y: 220, endPoint x: 341, endPoint y: 226, distance: 10.8
click at [339, 226] on div at bounding box center [217, 186] width 410 height 317
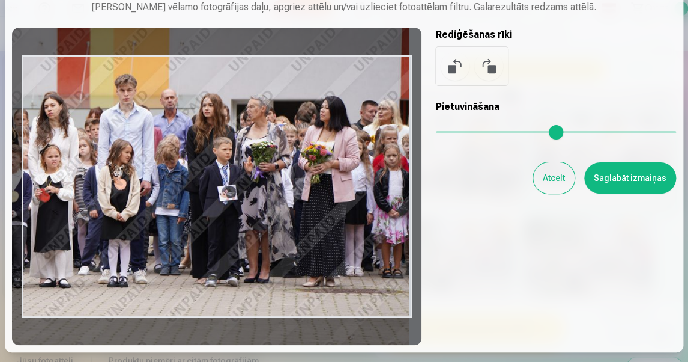
drag, startPoint x: 527, startPoint y: 135, endPoint x: 516, endPoint y: 135, distance: 10.8
click at [516, 133] on input "range" at bounding box center [556, 132] width 240 height 2
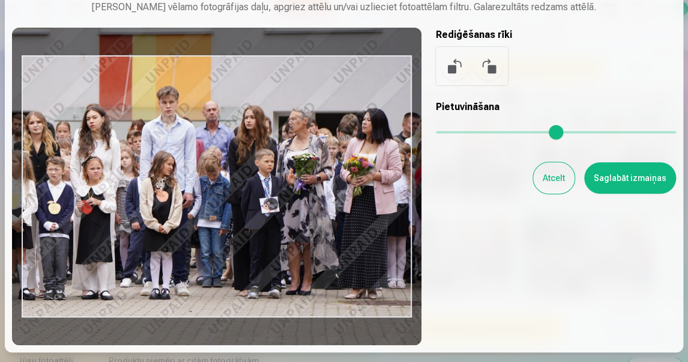
drag, startPoint x: 350, startPoint y: 183, endPoint x: 392, endPoint y: 195, distance: 43.7
click at [392, 195] on div at bounding box center [217, 186] width 410 height 317
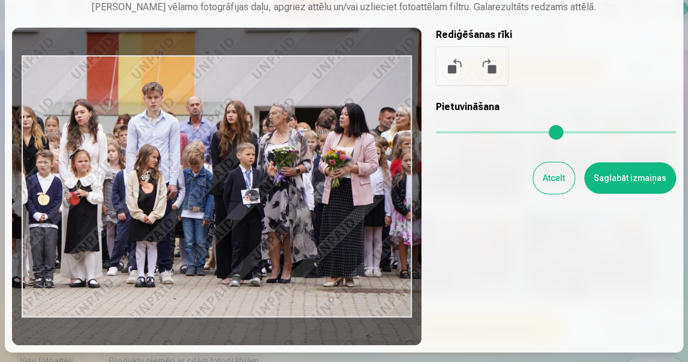
drag, startPoint x: 516, startPoint y: 135, endPoint x: 500, endPoint y: 137, distance: 17.0
click at [510, 133] on input "range" at bounding box center [556, 132] width 240 height 2
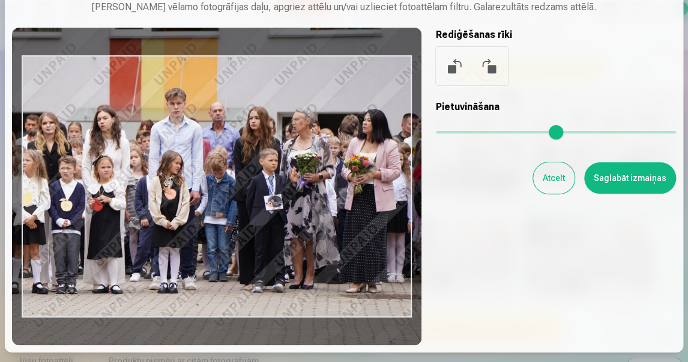
drag, startPoint x: 380, startPoint y: 203, endPoint x: 403, endPoint y: 209, distance: 23.6
click at [403, 209] on div at bounding box center [217, 186] width 410 height 317
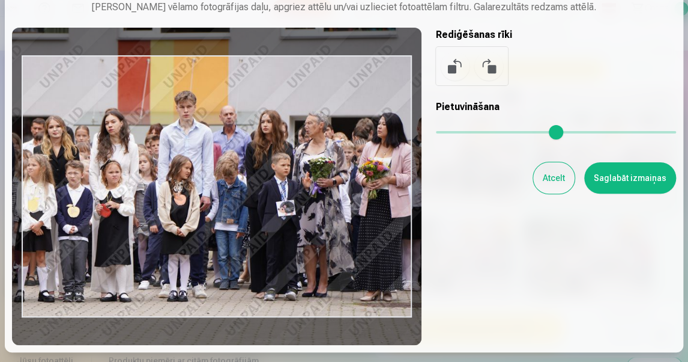
type input "****"
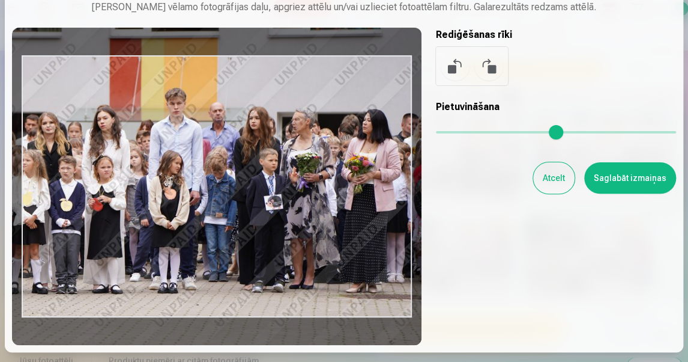
click at [510, 133] on input "range" at bounding box center [556, 132] width 240 height 2
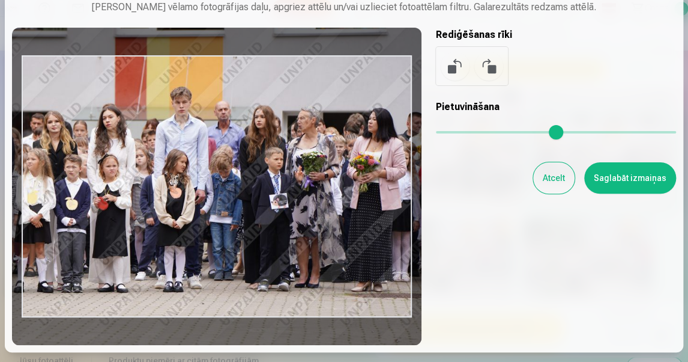
click at [382, 201] on div at bounding box center [217, 186] width 410 height 317
click at [636, 180] on button "Saglabāt izmaiņas" at bounding box center [630, 177] width 92 height 31
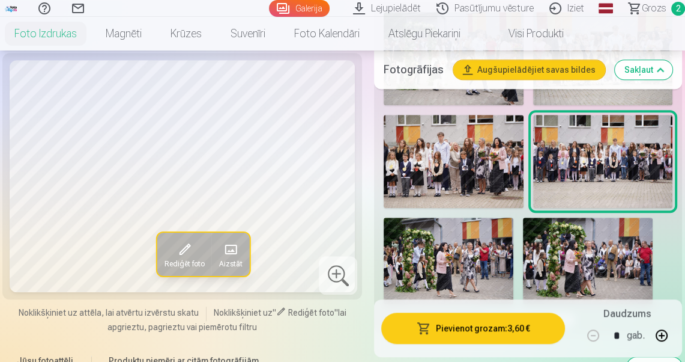
click at [501, 331] on button "Pievienot grozam : 3,60 €" at bounding box center [473, 327] width 184 height 31
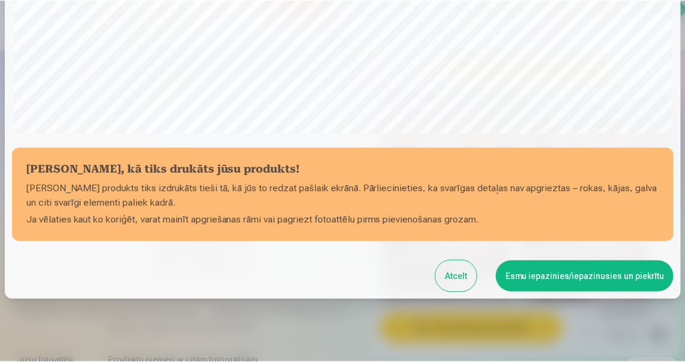
scroll to position [404, 0]
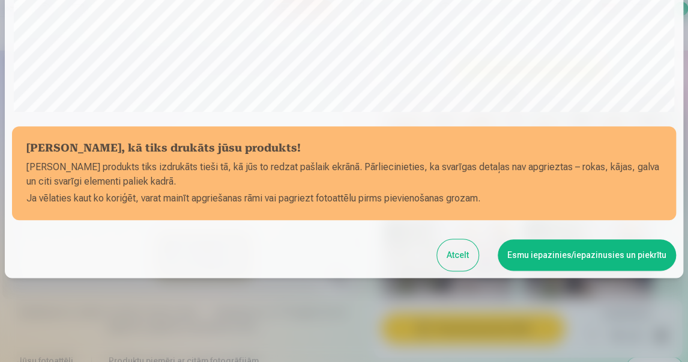
click at [545, 257] on button "Esmu iepazinies/iepazinusies un piekrītu" at bounding box center [587, 254] width 178 height 31
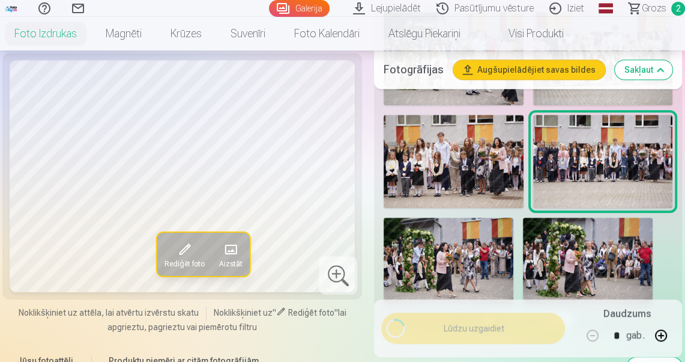
scroll to position [401, 0]
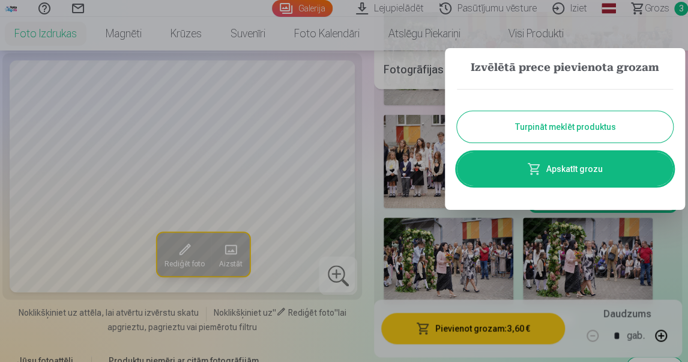
click at [569, 173] on link "Apskatīt grozu" at bounding box center [565, 169] width 216 height 34
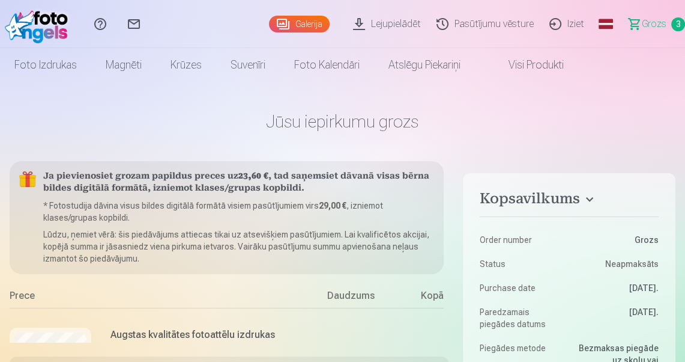
click at [651, 24] on span "Grozs" at bounding box center [654, 24] width 25 height 14
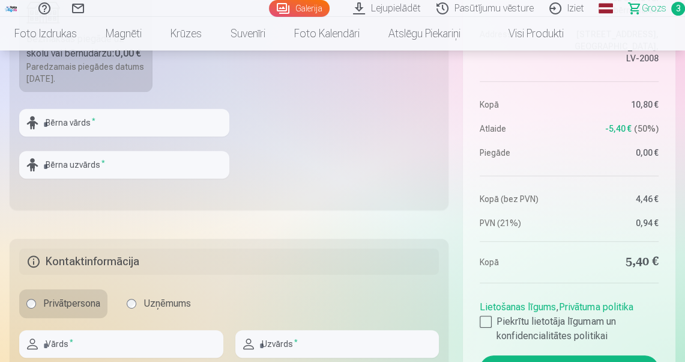
scroll to position [528, 0]
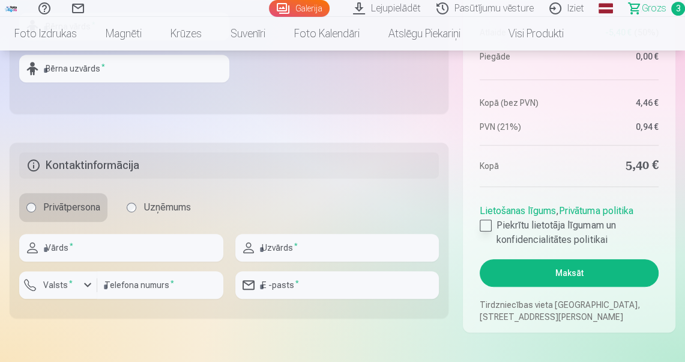
click at [488, 225] on div at bounding box center [486, 225] width 12 height 12
click at [109, 247] on input "text" at bounding box center [121, 248] width 204 height 28
type input "*****"
type input "******"
type input "********"
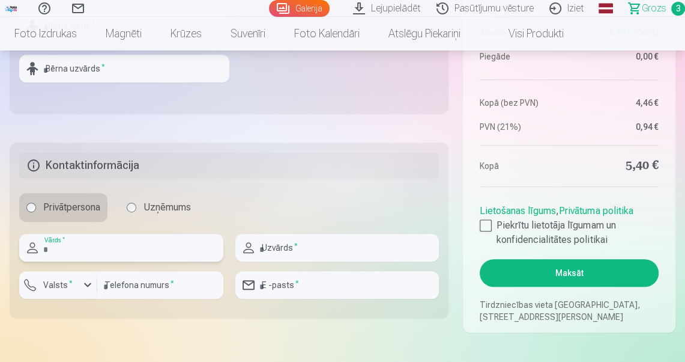
type input "**********"
click at [85, 286] on div "button" at bounding box center [87, 284] width 14 height 14
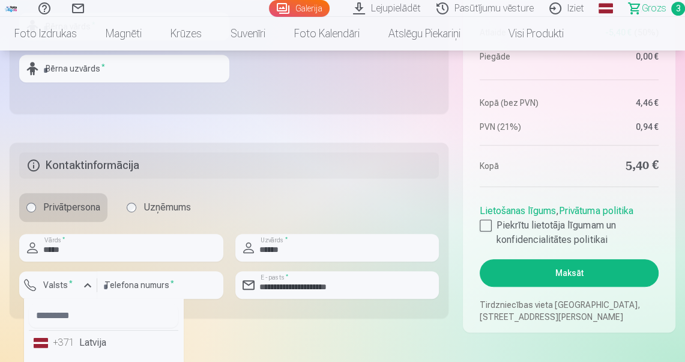
click at [67, 344] on div "+371" at bounding box center [65, 342] width 24 height 14
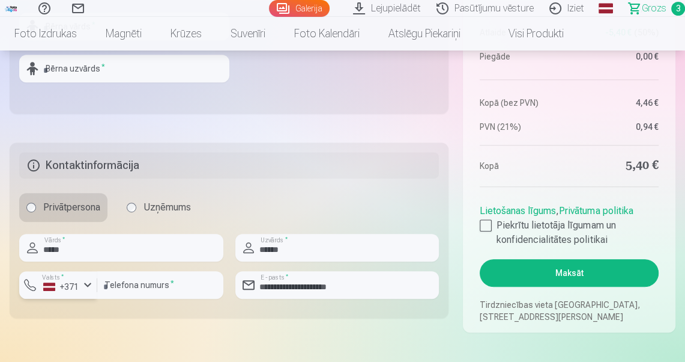
scroll to position [673, 0]
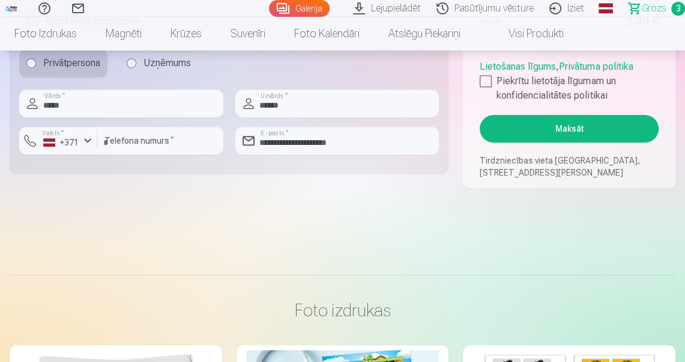
click at [580, 130] on button "Maksāt" at bounding box center [569, 129] width 179 height 28
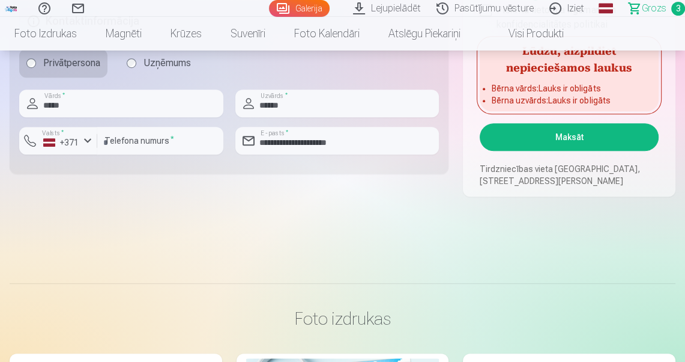
scroll to position [374, 0]
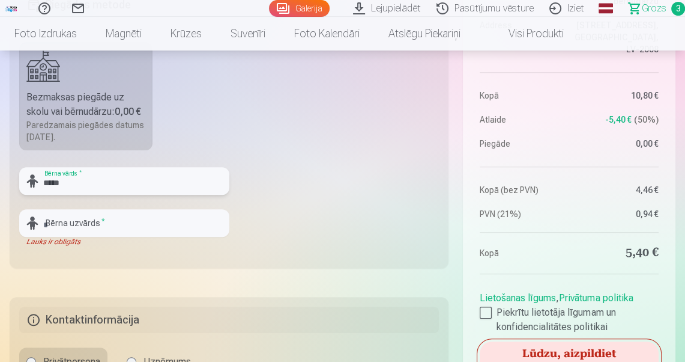
type input "*****"
type input "******"
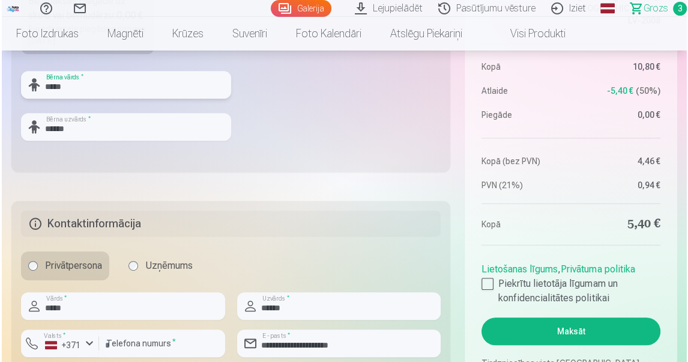
scroll to position [614, 0]
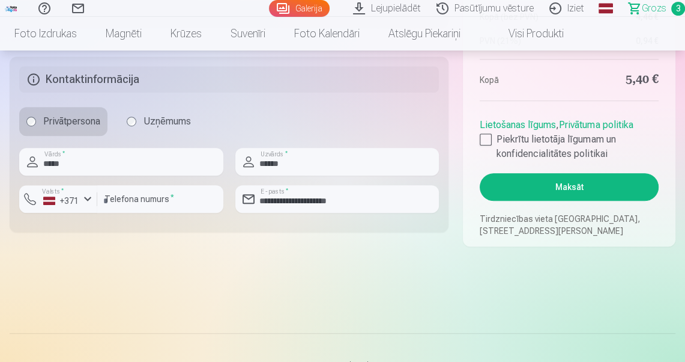
click at [551, 190] on button "Maksāt" at bounding box center [569, 187] width 179 height 28
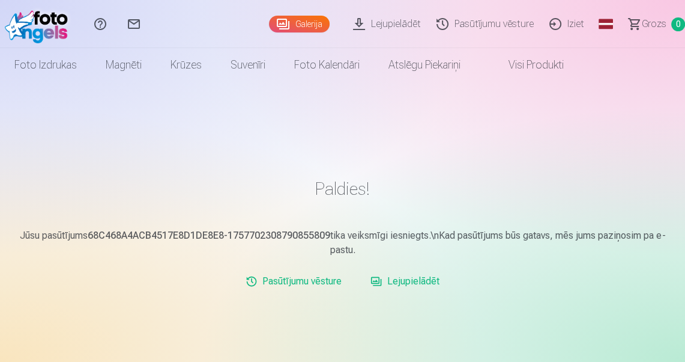
click at [577, 24] on link "Iziet" at bounding box center [568, 24] width 50 height 48
